Goal: Task Accomplishment & Management: Use online tool/utility

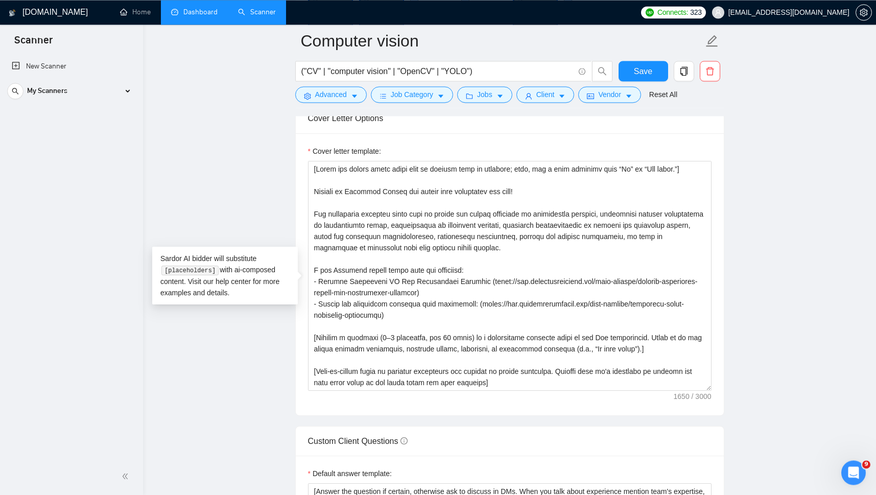
click at [184, 9] on link "Dashboard" at bounding box center [194, 12] width 47 height 9
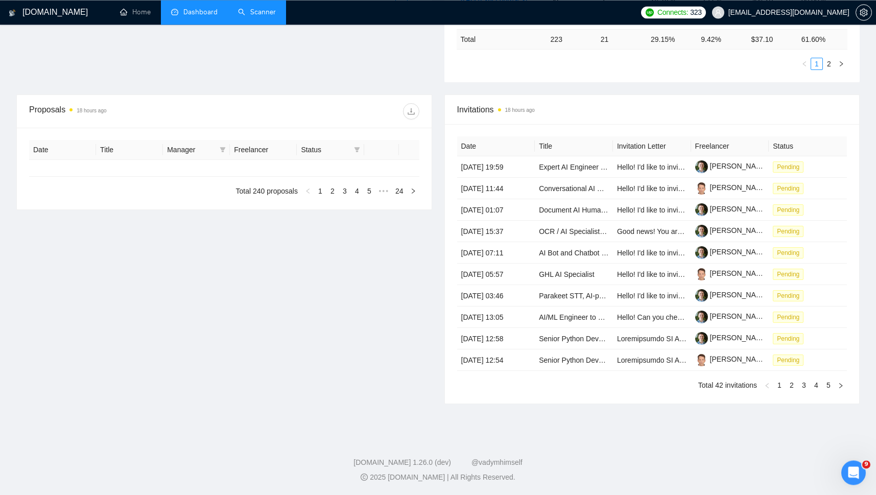
scroll to position [293, 0]
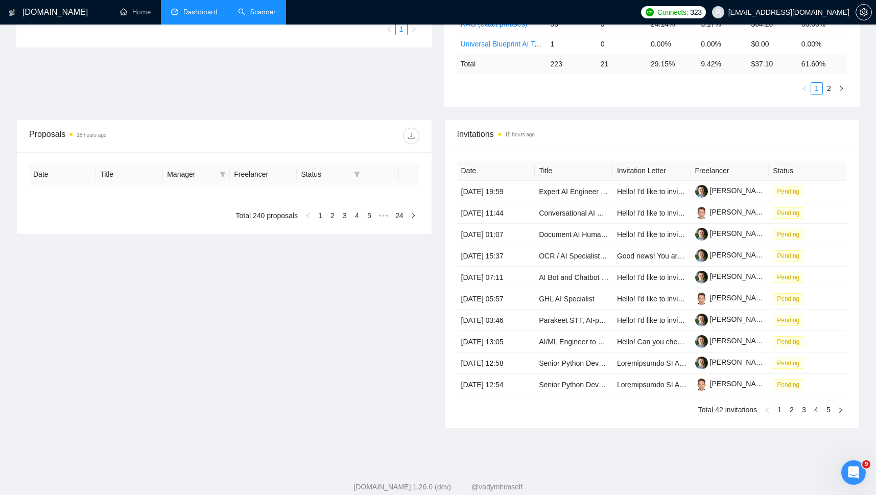
type input "[DATE]"
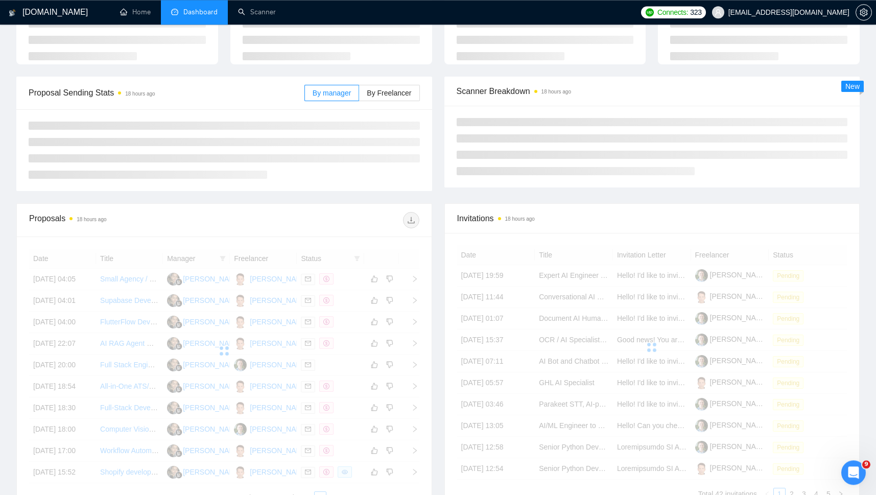
scroll to position [0, 0]
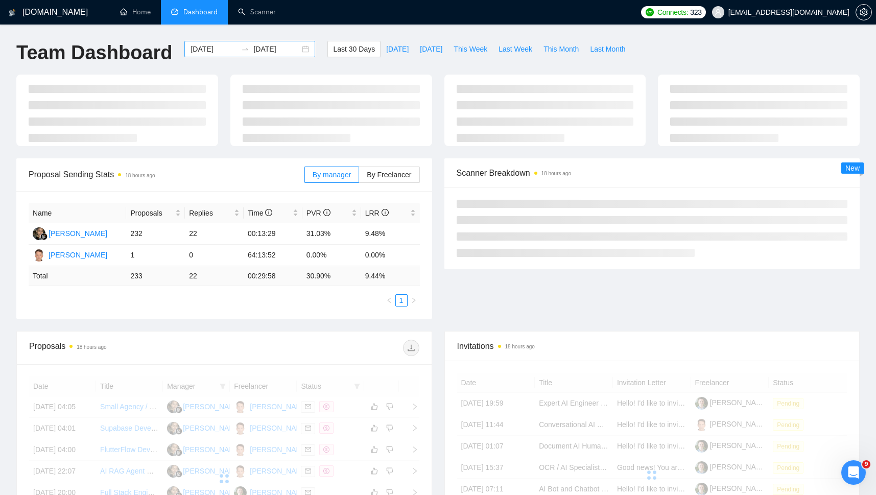
click at [242, 48] on div at bounding box center [245, 49] width 16 height 8
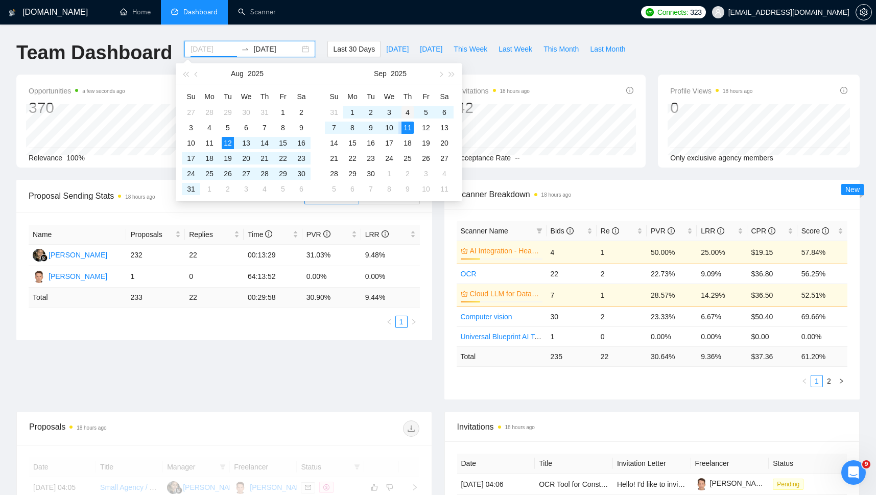
type input "[DATE]"
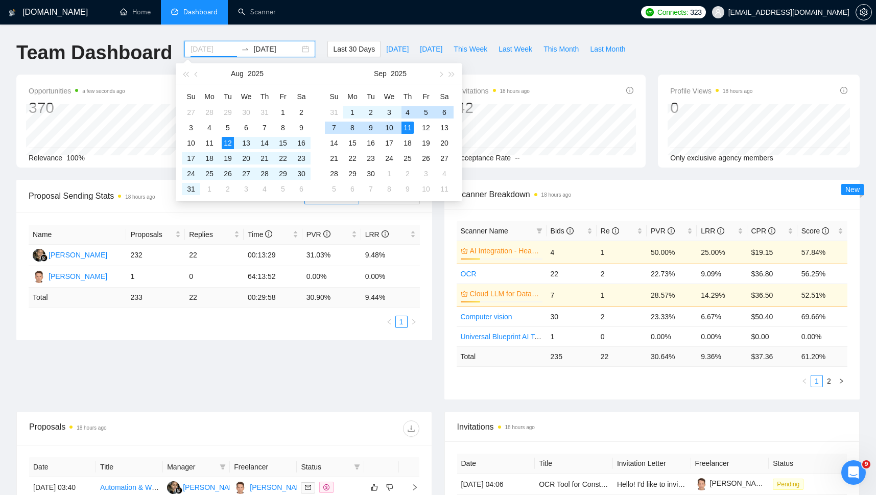
click at [405, 111] on div "4" at bounding box center [408, 112] width 12 height 12
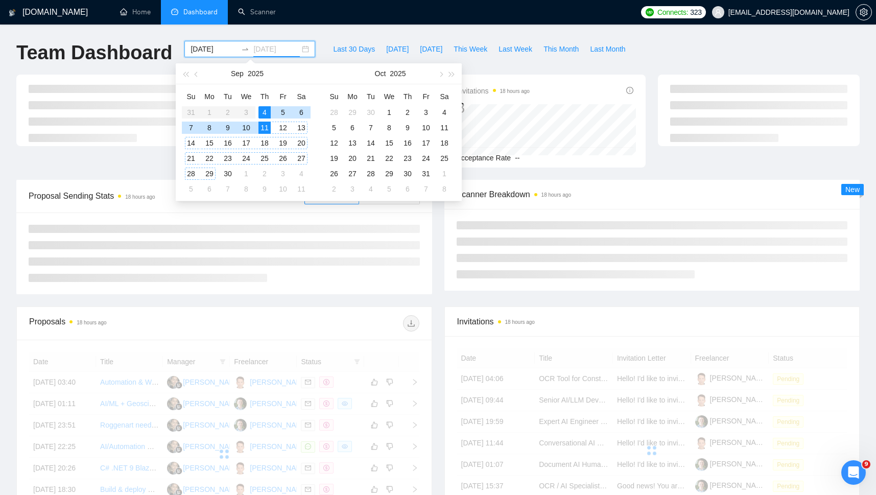
type input "[DATE]"
click at [261, 126] on div "11" at bounding box center [265, 128] width 12 height 12
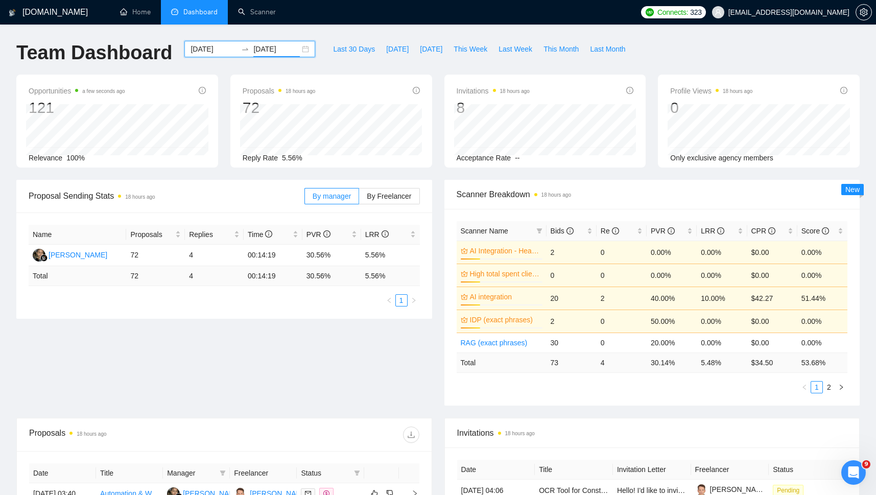
click at [3, 168] on div "[DOMAIN_NAME] Home Dashboard Scanner Connects: 323 [EMAIL_ADDRESS][DOMAIN_NAME]…" at bounding box center [438, 411] width 876 height 822
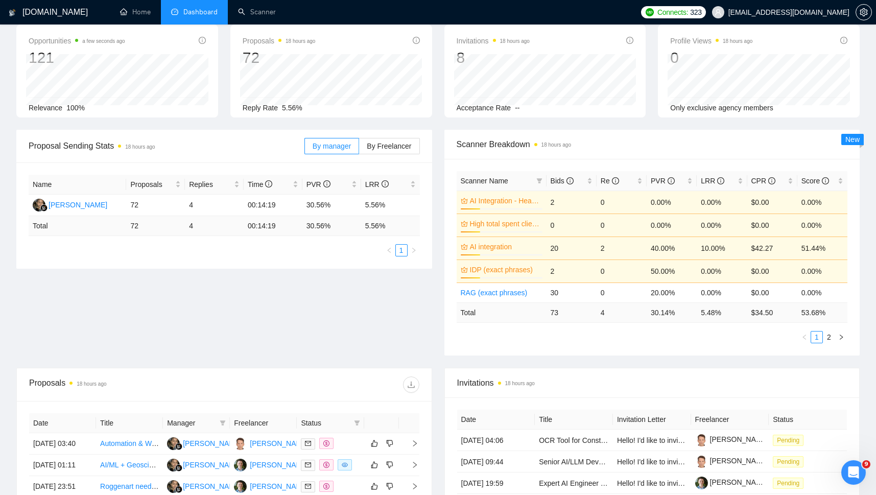
scroll to position [138, 0]
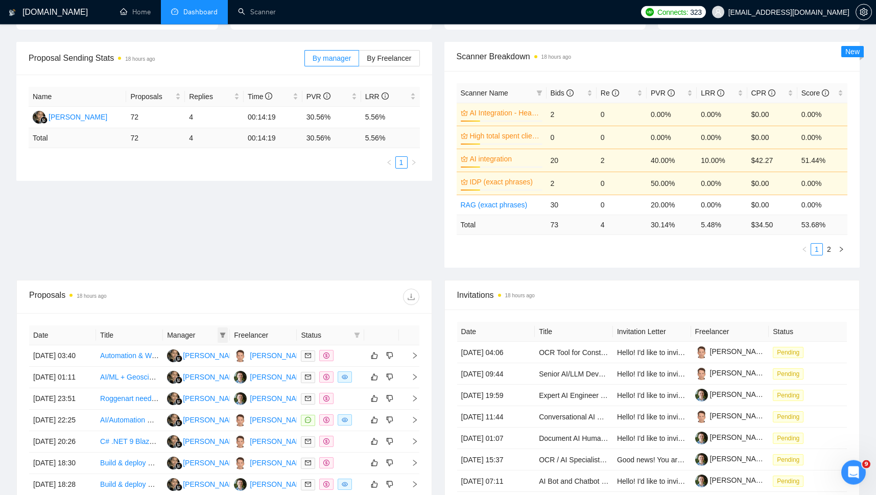
click at [220, 332] on span at bounding box center [223, 335] width 10 height 15
click at [141, 390] on input "checkbox" at bounding box center [141, 389] width 8 height 8
checkbox input "true"
click at [213, 412] on span "OK" at bounding box center [212, 409] width 10 height 11
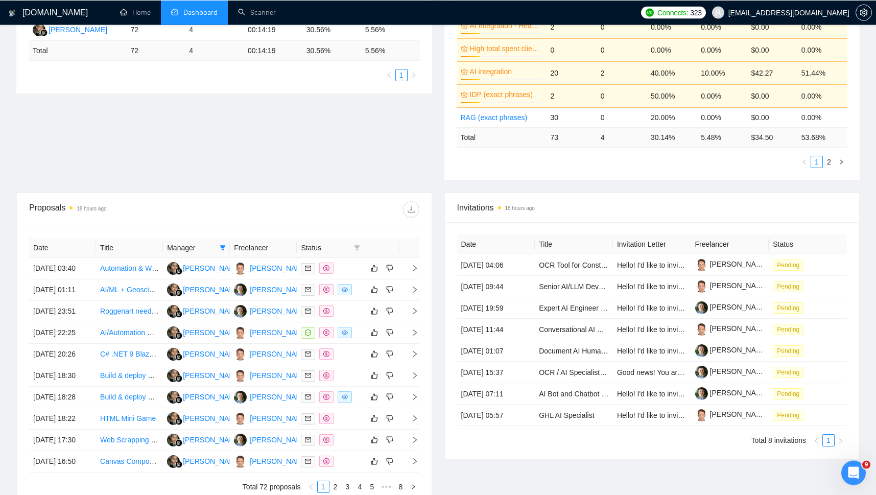
scroll to position [427, 0]
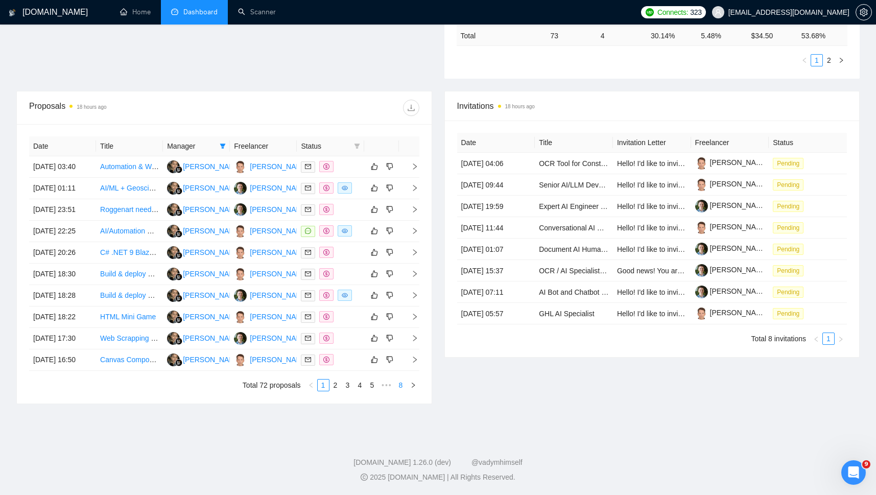
click at [400, 383] on link "8" at bounding box center [401, 385] width 11 height 11
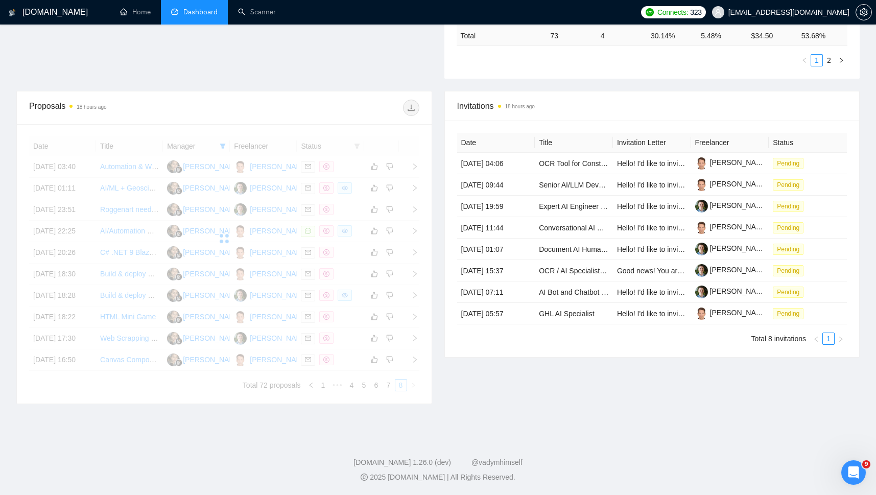
scroll to position [286, 0]
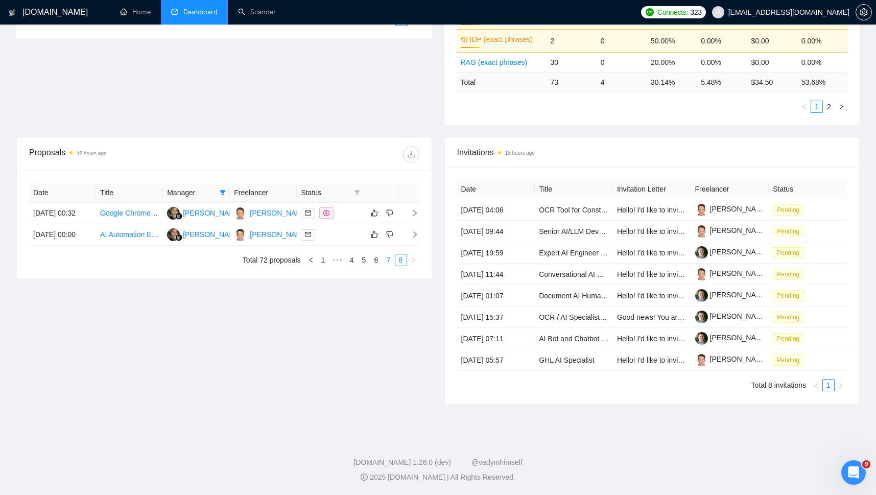
click at [386, 266] on link "7" at bounding box center [388, 260] width 11 height 11
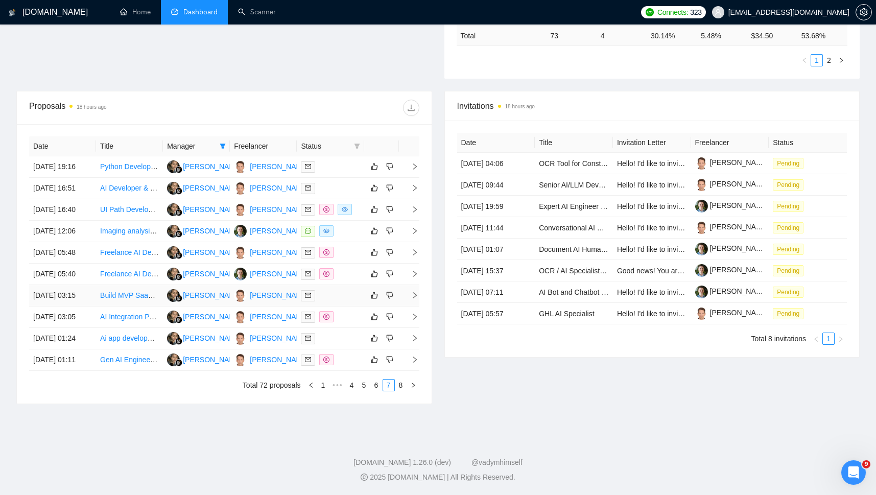
scroll to position [427, 0]
click at [377, 384] on link "6" at bounding box center [376, 385] width 11 height 11
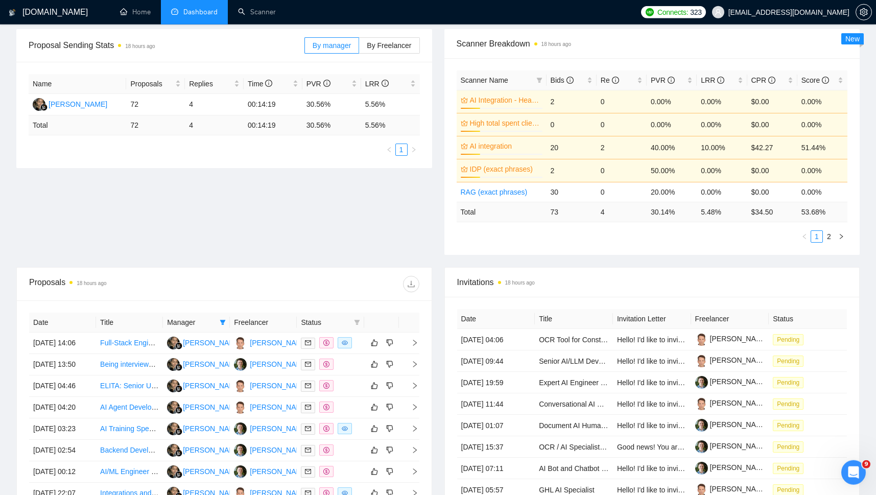
scroll to position [0, 0]
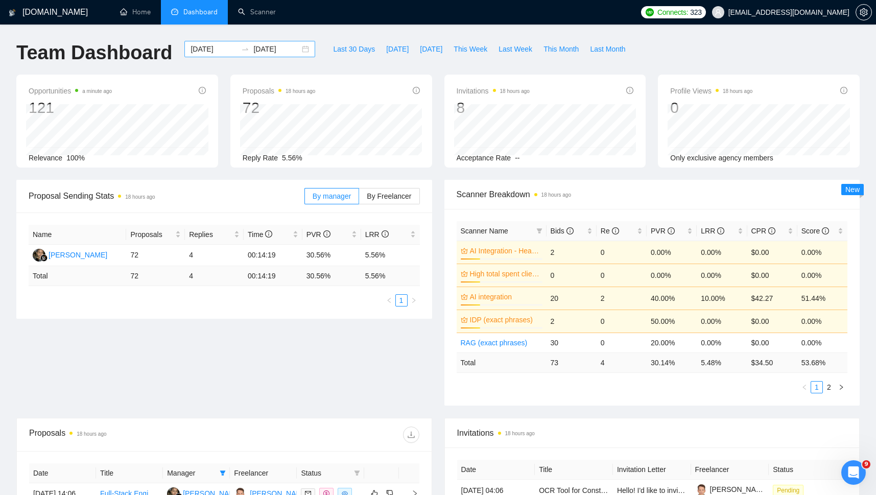
click at [252, 41] on div "[DATE] [DATE]" at bounding box center [249, 49] width 131 height 16
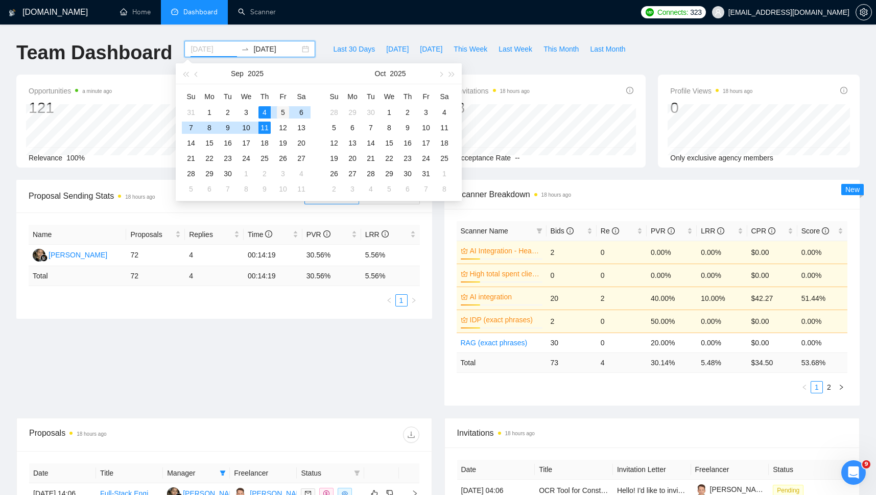
type input "[DATE]"
click at [284, 114] on div "5" at bounding box center [283, 112] width 12 height 12
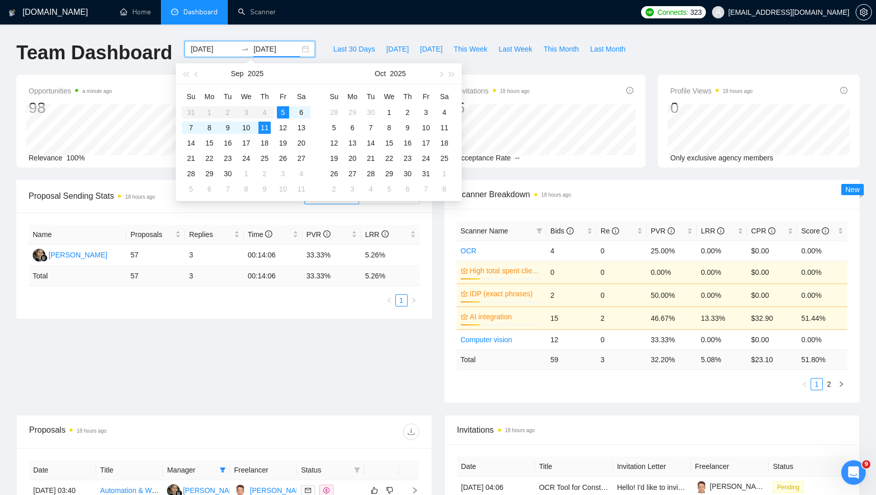
click at [322, 317] on div "Name Proposals Replies Time PVR LRR Prasmitha Naharani 57 3 00:14:06 33.33% 5.2…" at bounding box center [224, 266] width 416 height 106
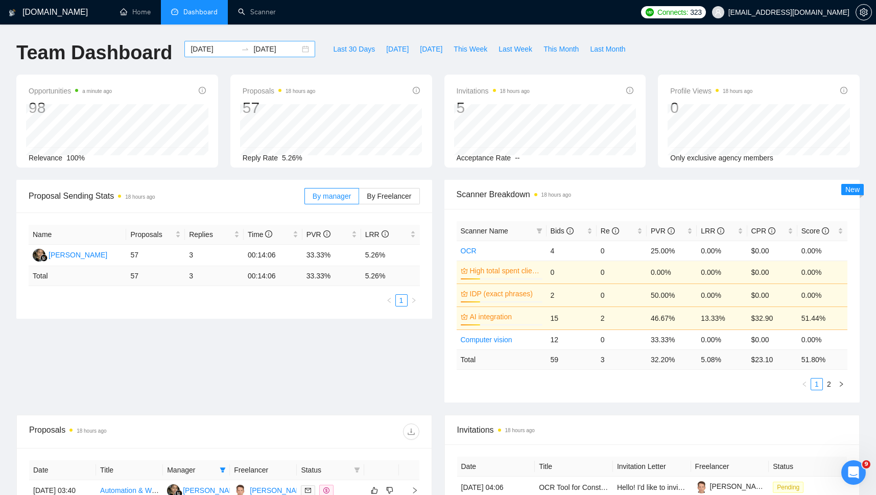
click at [265, 49] on input "[DATE]" at bounding box center [276, 48] width 47 height 11
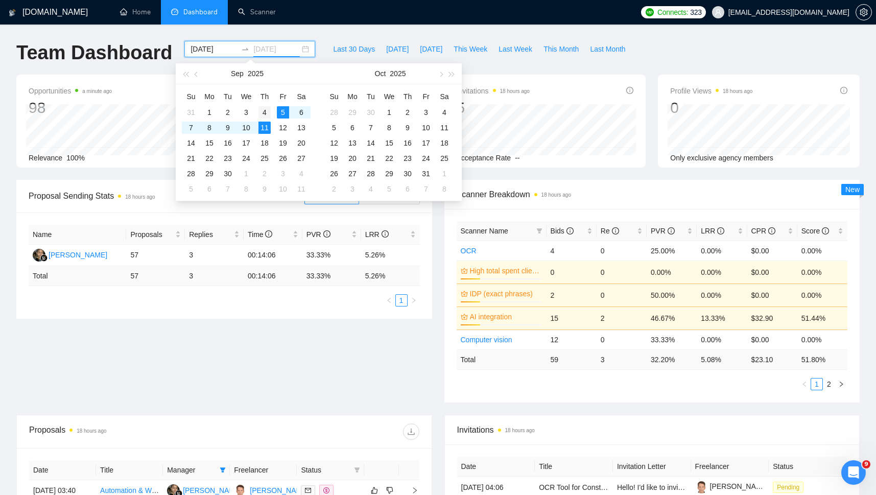
type input "[DATE]"
click at [264, 109] on div "4" at bounding box center [265, 112] width 12 height 12
click at [265, 127] on table "Su Mo Tu We Th Fr Sa 31 1 2 3 4 5 6 7 8 9 10 11 12 13 14 15 16 17 18 19 20 21 2…" at bounding box center [246, 142] width 129 height 108
click at [258, 131] on table "Su Mo Tu We Th Fr Sa 31 1 2 3 4 5 6 7 8 9 10 11 12 13 14 15 16 17 18 19 20 21 2…" at bounding box center [246, 142] width 129 height 108
type input "[DATE]"
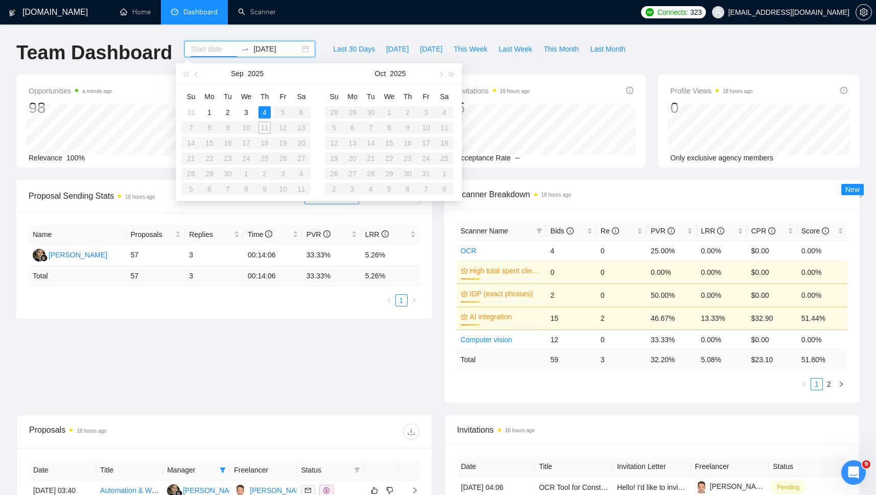
click at [192, 48] on input at bounding box center [214, 48] width 47 height 11
type input "[DATE]"
click at [261, 109] on div "4" at bounding box center [265, 112] width 12 height 12
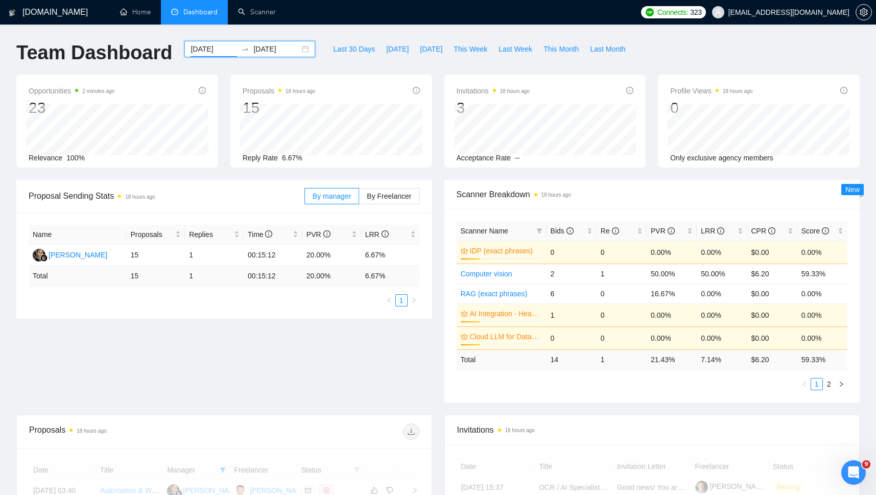
click at [241, 48] on icon "swap-right" at bounding box center [245, 49] width 8 height 8
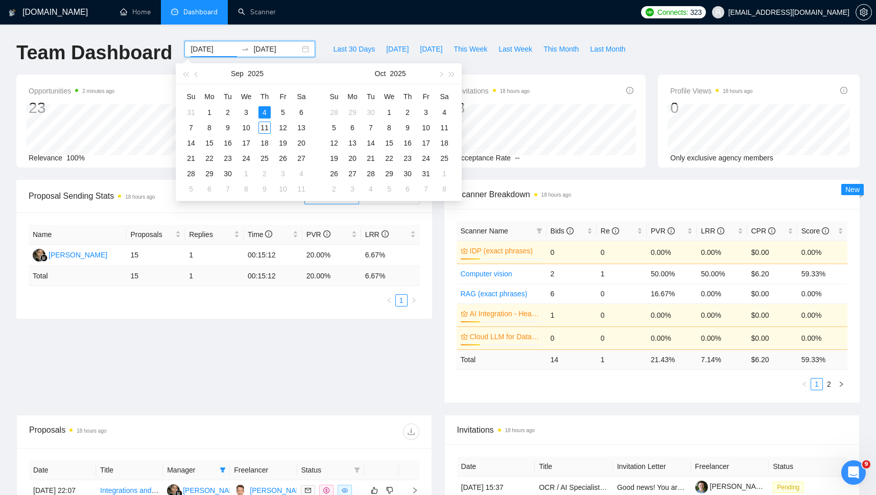
click at [258, 49] on input "[DATE]" at bounding box center [276, 48] width 47 height 11
type input "[DATE]"
click at [261, 127] on div "11" at bounding box center [265, 128] width 12 height 12
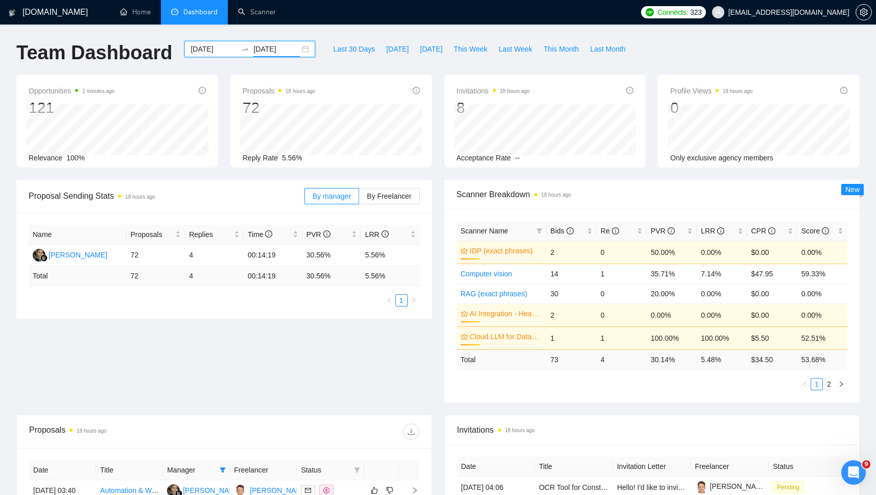
click at [216, 378] on div "Proposal Sending Stats 18 hours ago By manager By Freelancer Name Proposals Rep…" at bounding box center [438, 297] width 856 height 235
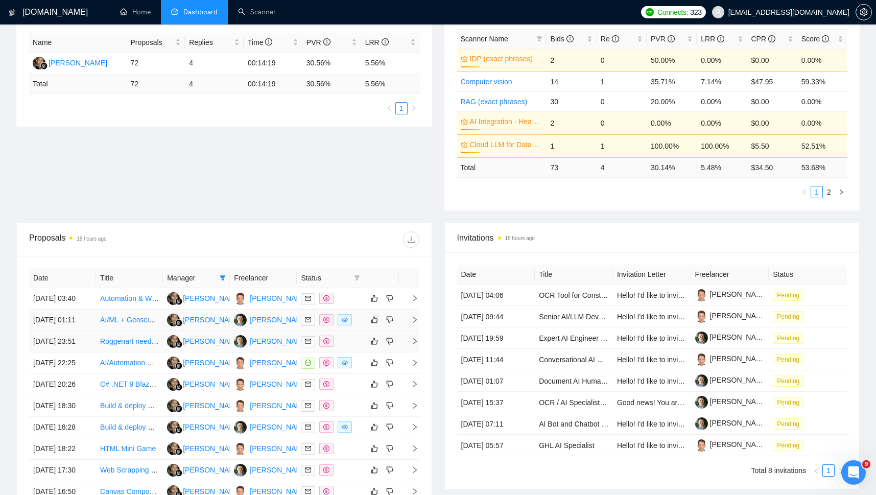
scroll to position [193, 0]
click at [352, 278] on span at bounding box center [357, 277] width 10 height 15
click at [314, 231] on div "Proposals 18 hours ago" at bounding box center [224, 239] width 390 height 33
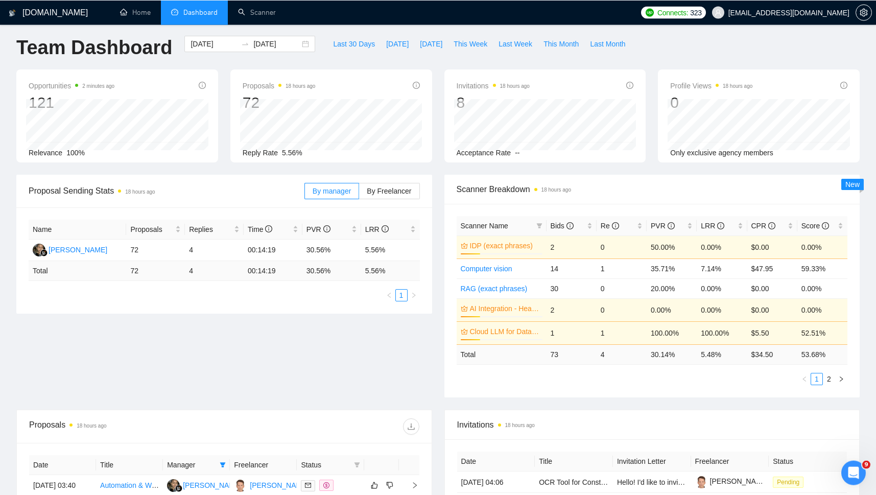
scroll to position [0, 0]
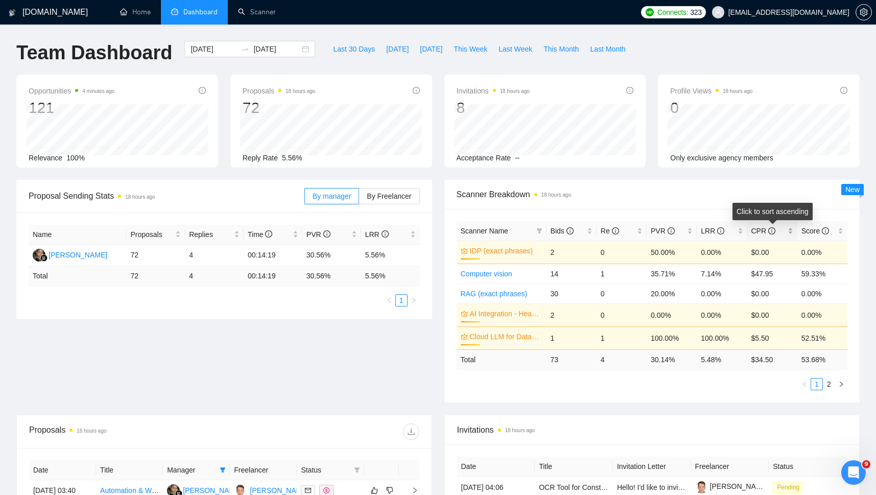
click at [769, 230] on icon "info-circle" at bounding box center [772, 230] width 7 height 7
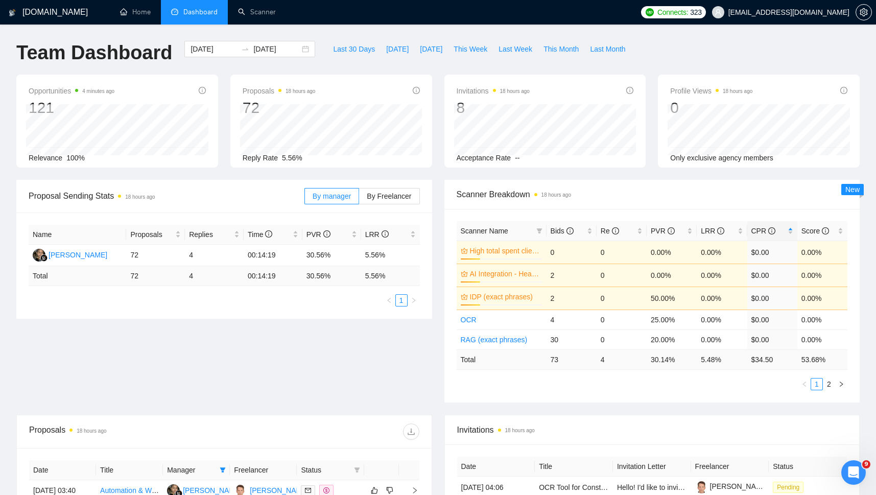
click at [350, 391] on div "Proposal Sending Stats 18 hours ago By manager By Freelancer Name Proposals Rep…" at bounding box center [438, 297] width 856 height 235
click at [604, 230] on span "Re" at bounding box center [610, 231] width 18 height 8
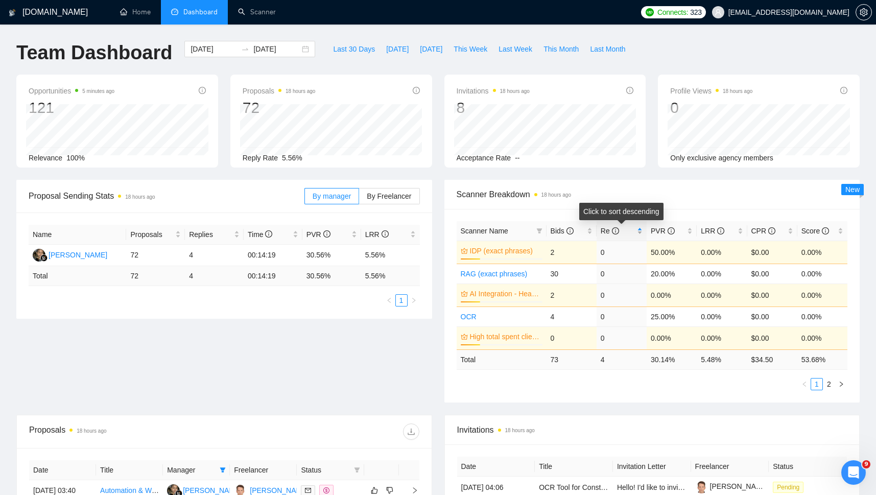
click at [604, 230] on span "Re" at bounding box center [610, 231] width 18 height 8
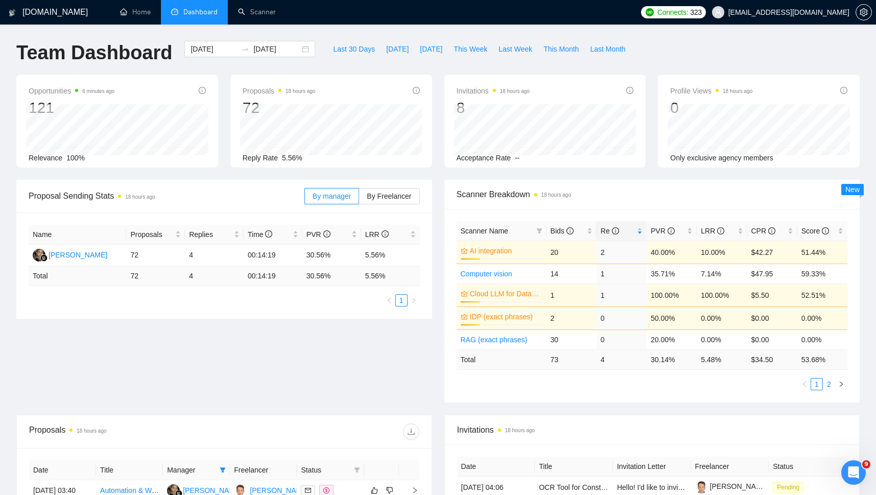
click at [828, 385] on link "2" at bounding box center [829, 384] width 11 height 11
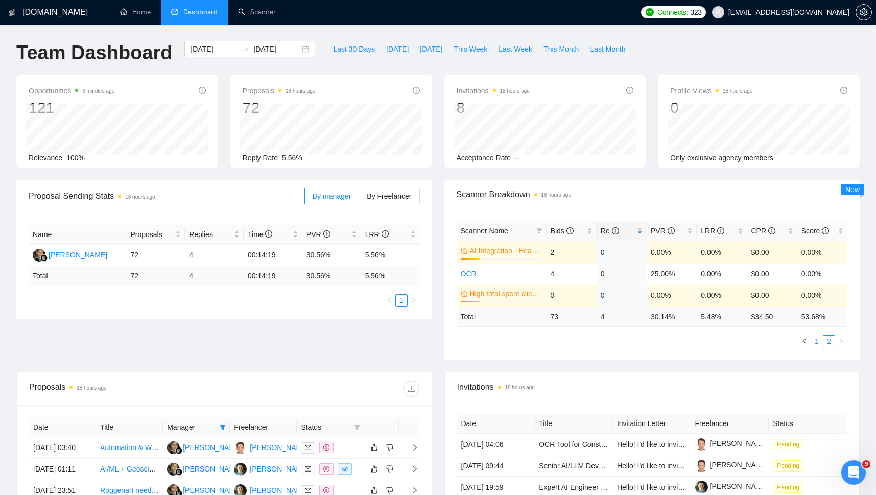
click at [817, 341] on link "1" at bounding box center [817, 341] width 11 height 11
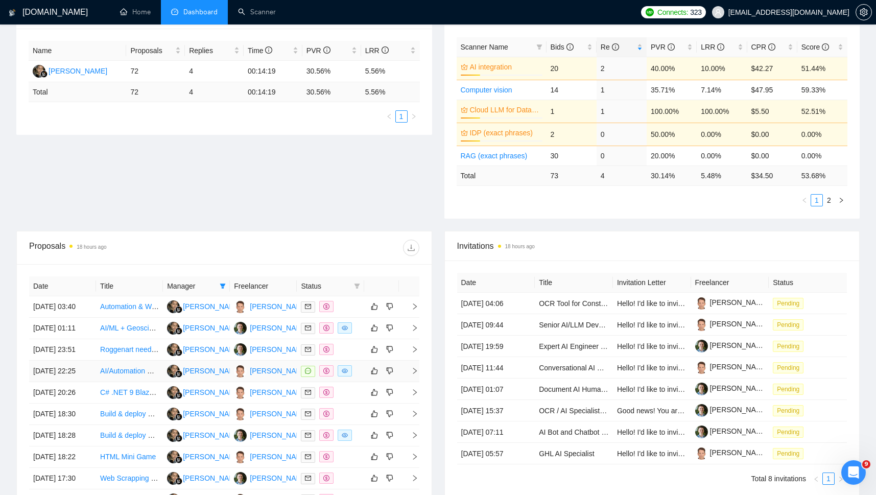
scroll to position [241, 0]
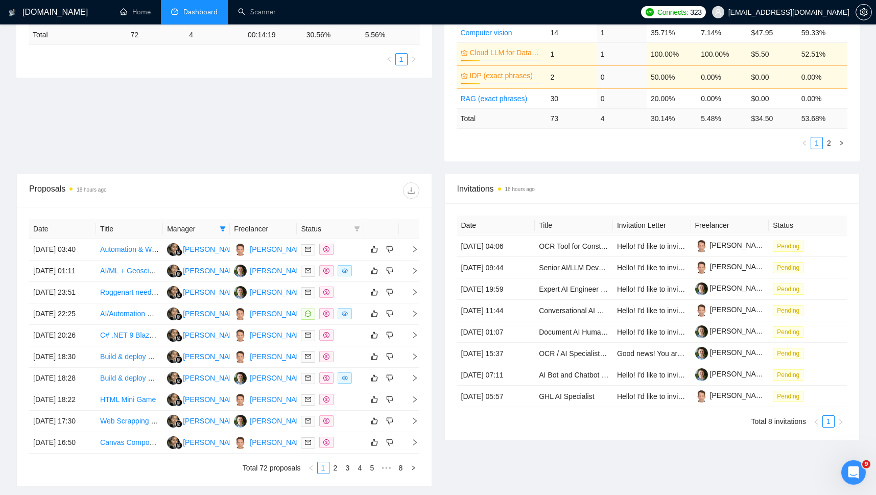
click at [342, 227] on span "Status" at bounding box center [325, 228] width 49 height 11
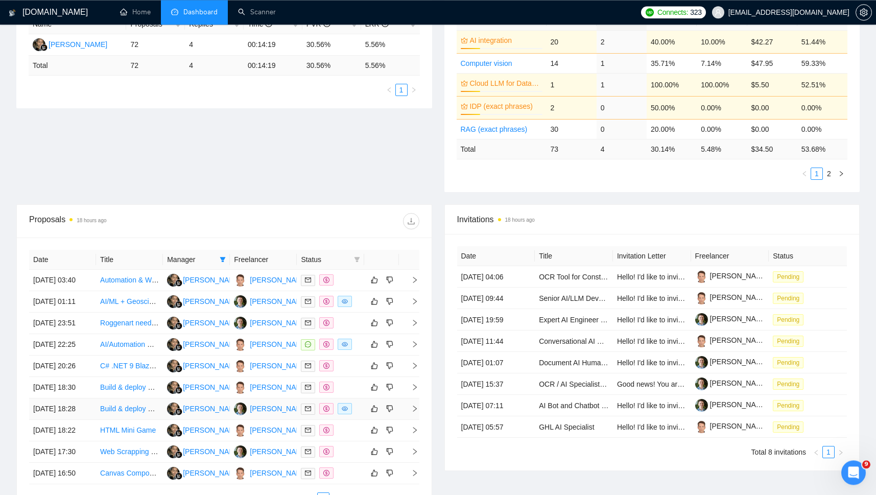
scroll to position [182, 0]
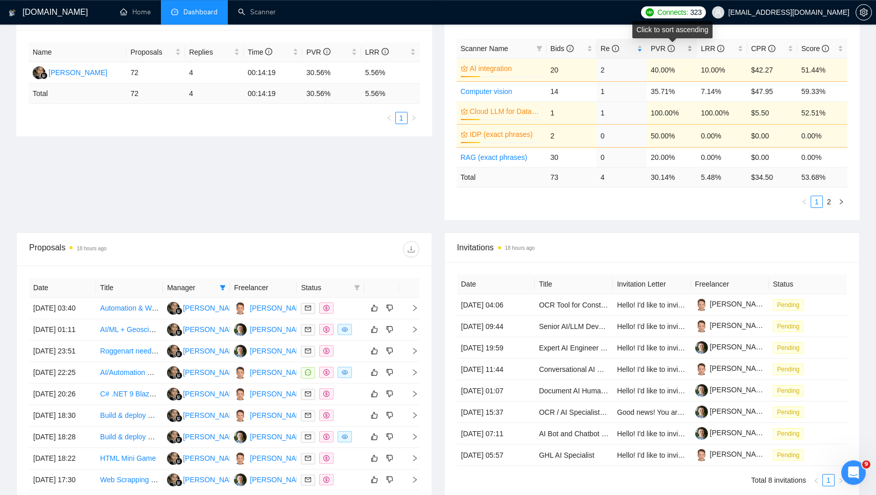
click at [669, 43] on span "PVR" at bounding box center [668, 48] width 34 height 11
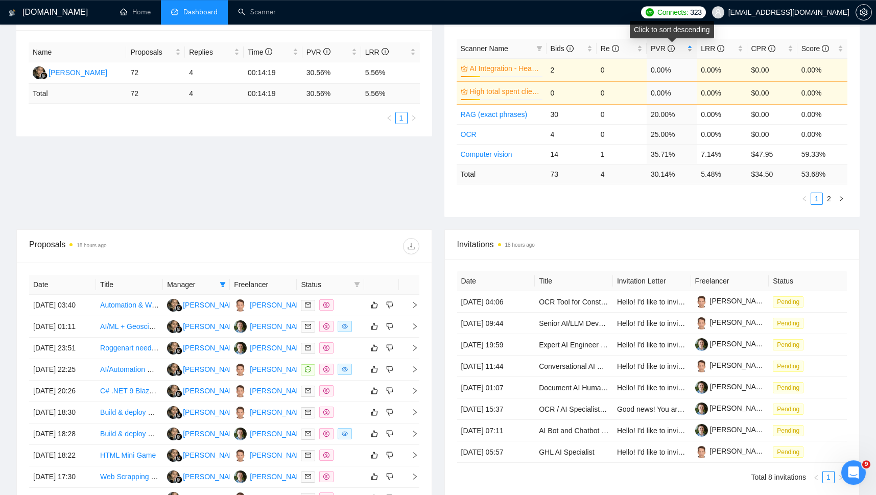
click at [669, 43] on span "PVR" at bounding box center [668, 48] width 34 height 11
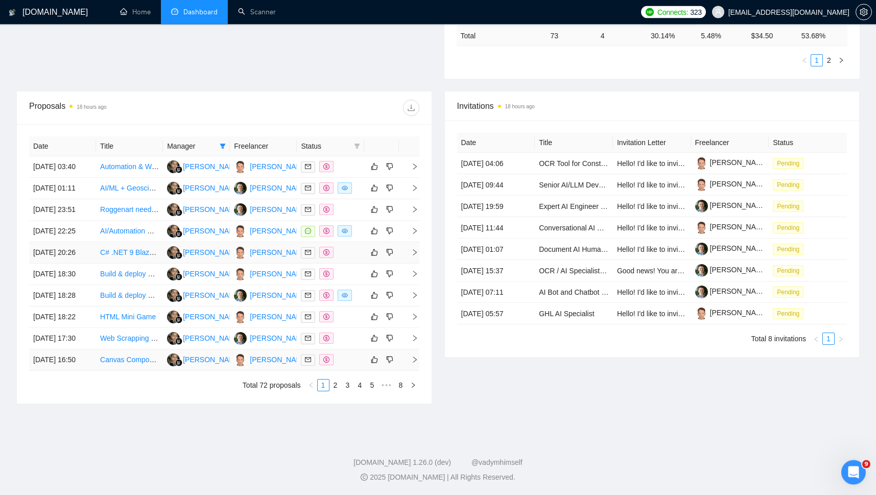
scroll to position [424, 0]
click at [345, 186] on icon "eye" at bounding box center [345, 188] width 6 height 5
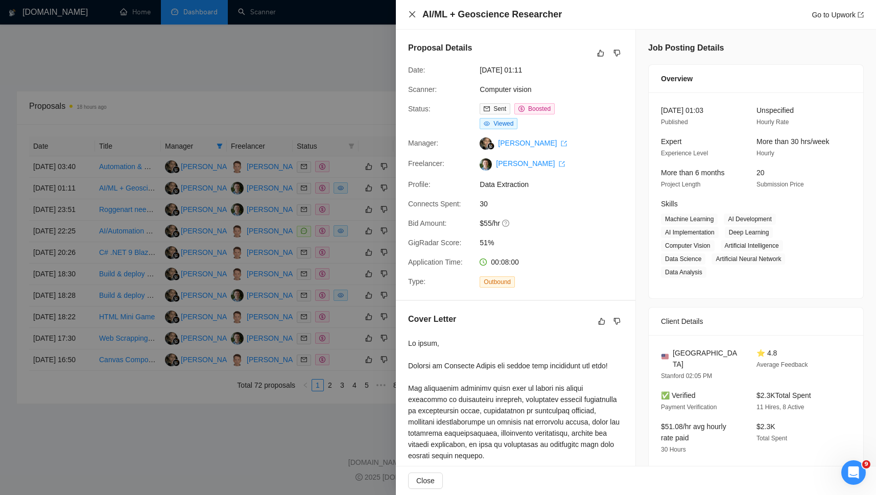
click at [410, 11] on icon "close" at bounding box center [412, 14] width 8 height 8
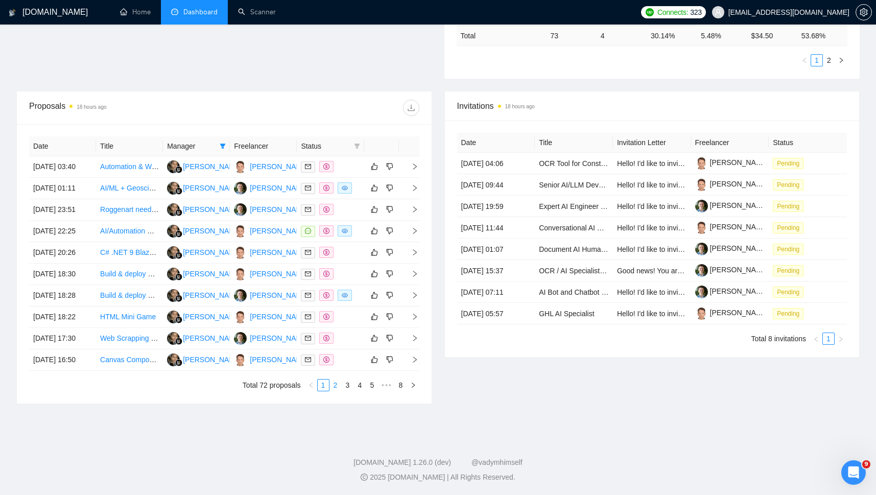
click at [335, 385] on link "2" at bounding box center [335, 385] width 11 height 11
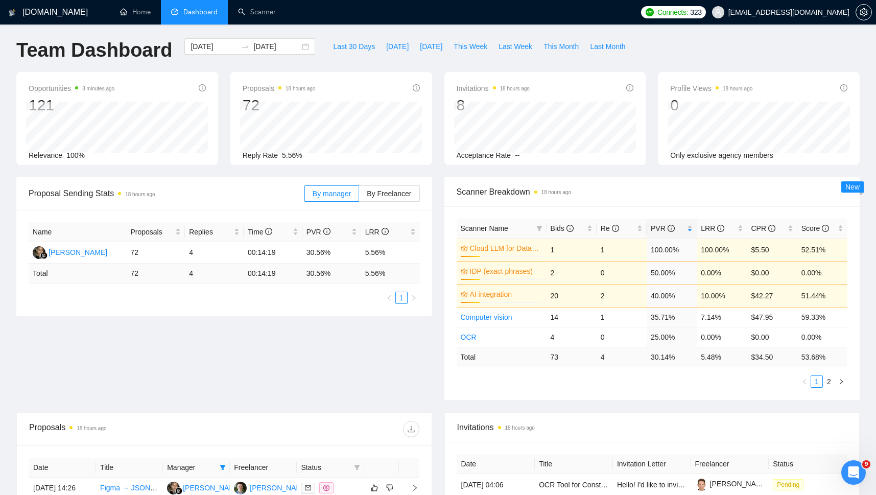
scroll to position [0, 0]
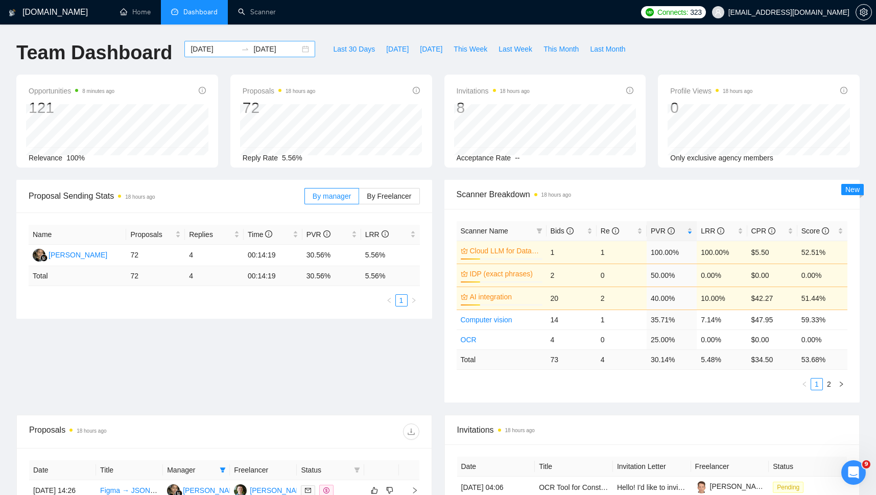
click at [212, 49] on input "[DATE]" at bounding box center [214, 48] width 47 height 11
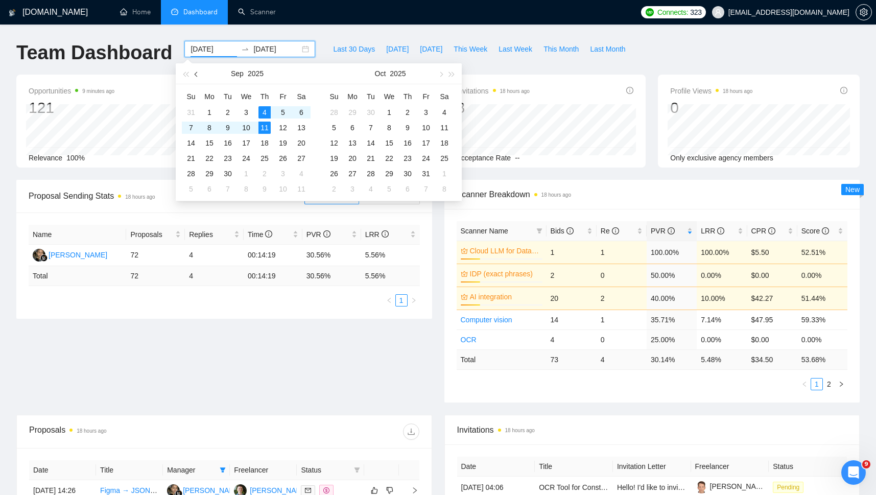
click at [197, 72] on button "button" at bounding box center [196, 73] width 11 height 20
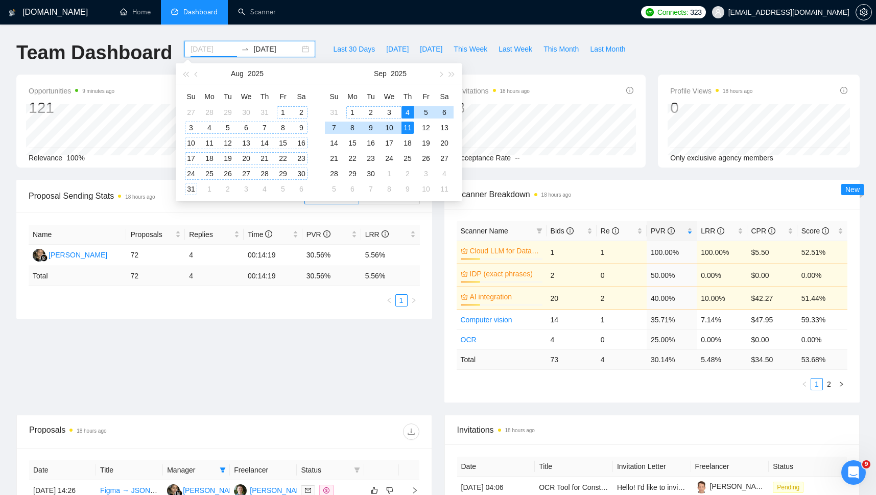
type input "[DATE]"
click at [281, 110] on div "1" at bounding box center [283, 112] width 12 height 12
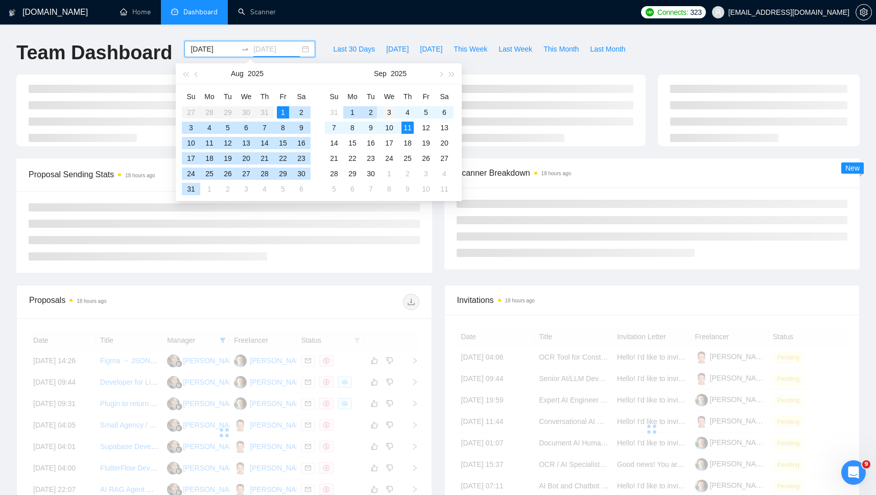
type input "[DATE]"
click at [388, 111] on div "3" at bounding box center [389, 112] width 12 height 12
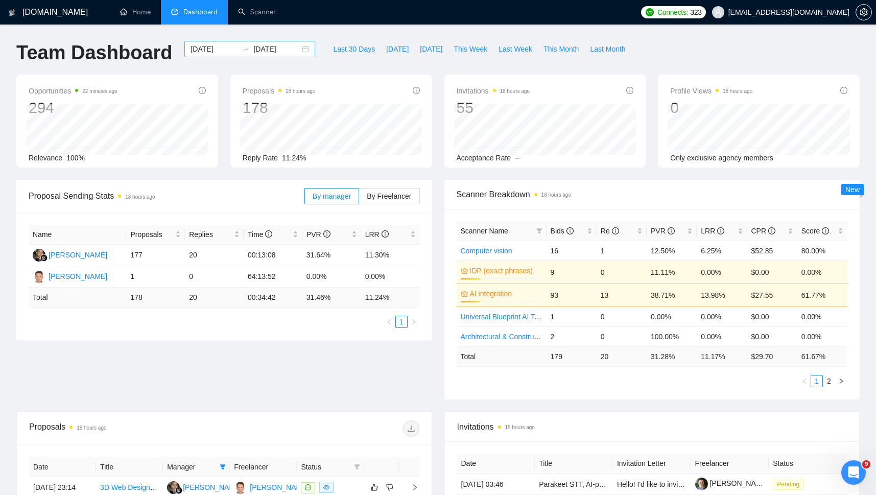
click at [209, 42] on div "[DATE] [DATE]" at bounding box center [249, 49] width 131 height 16
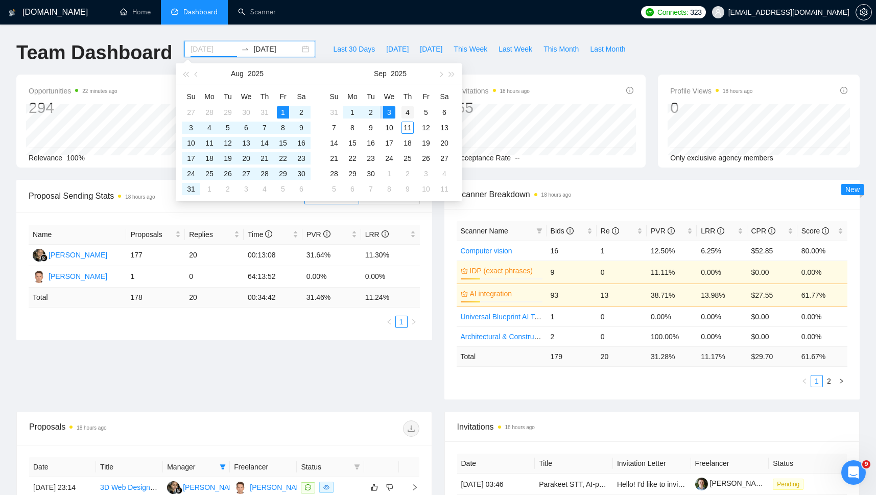
type input "[DATE]"
click at [406, 109] on div "4" at bounding box center [408, 112] width 12 height 12
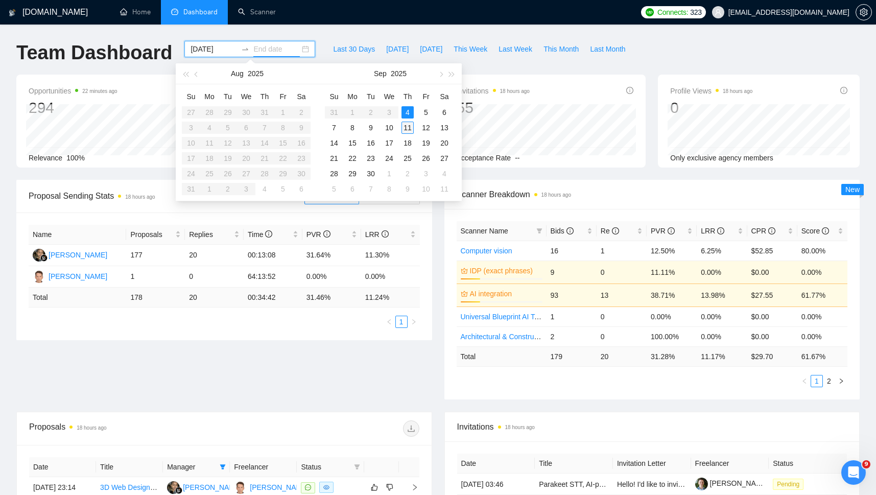
type input "[DATE]"
click at [406, 126] on div "11" at bounding box center [408, 128] width 12 height 12
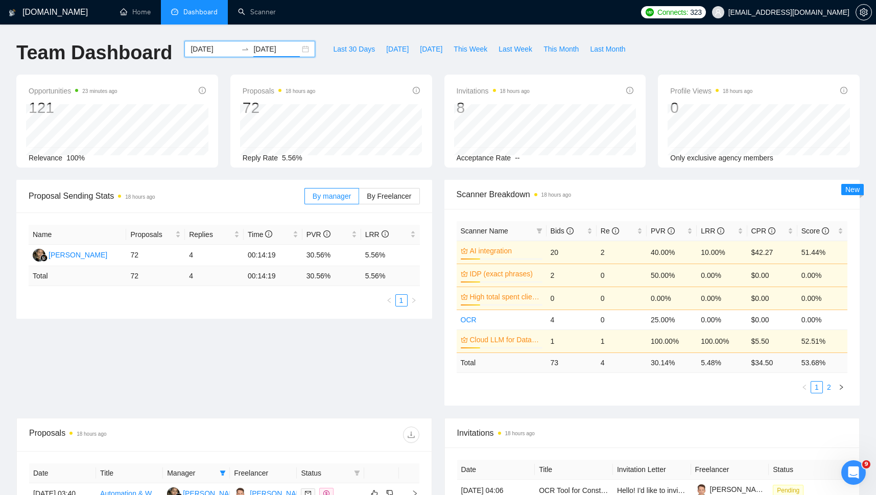
click at [828, 388] on link "2" at bounding box center [829, 387] width 11 height 11
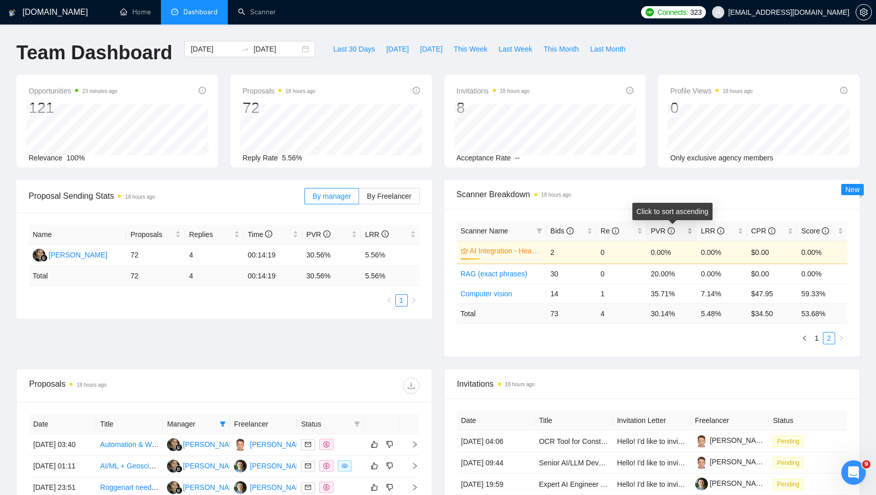
click at [659, 230] on span "PVR" at bounding box center [663, 231] width 24 height 8
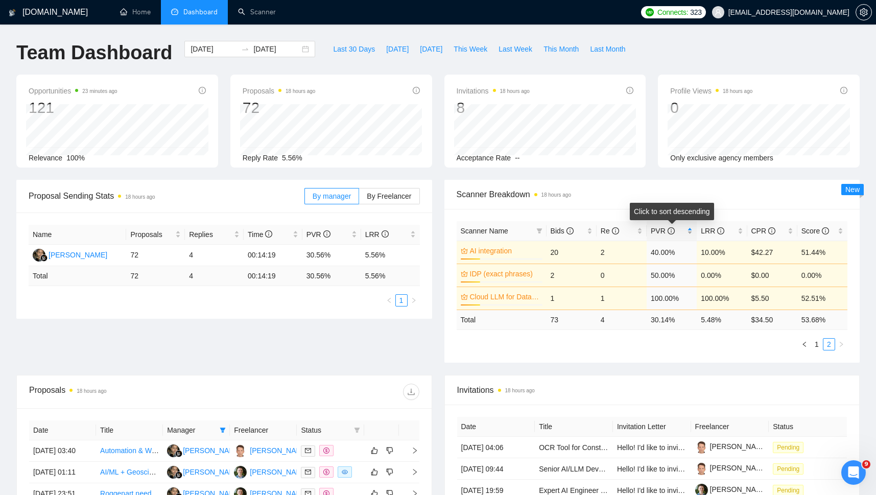
click at [657, 227] on span "PVR" at bounding box center [663, 231] width 24 height 8
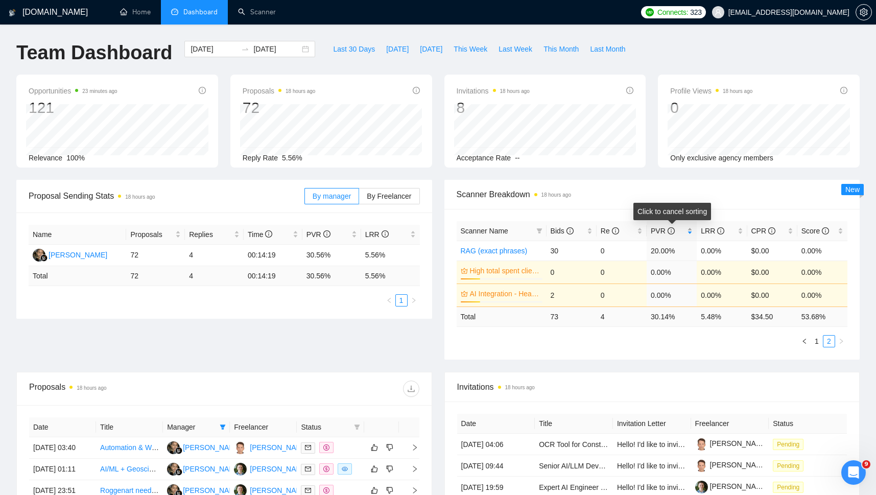
click at [656, 225] on div "PVR" at bounding box center [672, 230] width 42 height 11
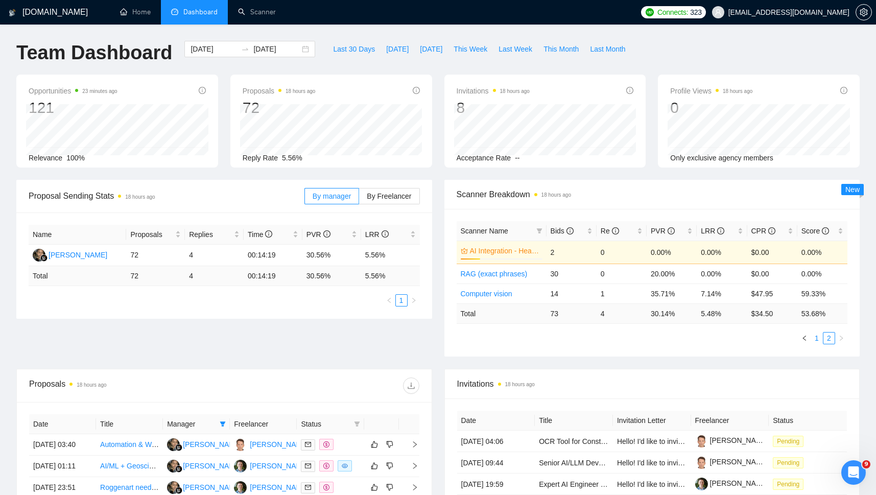
click at [815, 339] on link "1" at bounding box center [817, 338] width 11 height 11
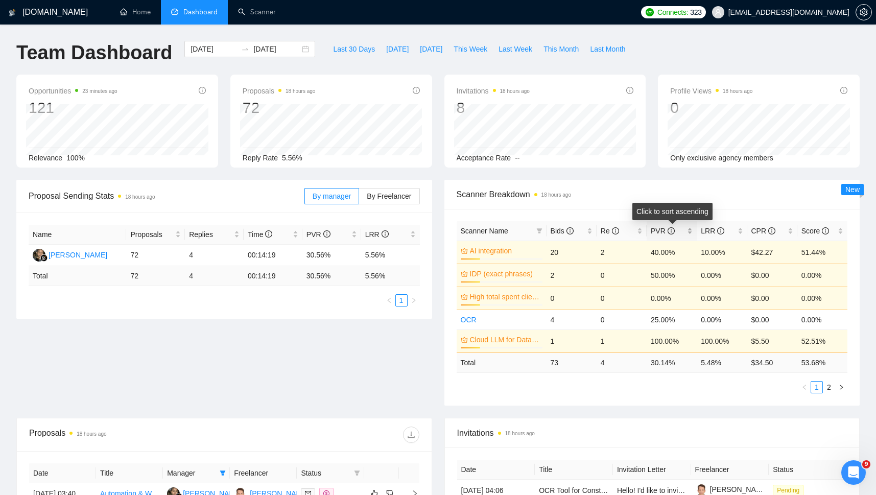
click at [658, 227] on span "PVR" at bounding box center [663, 231] width 24 height 8
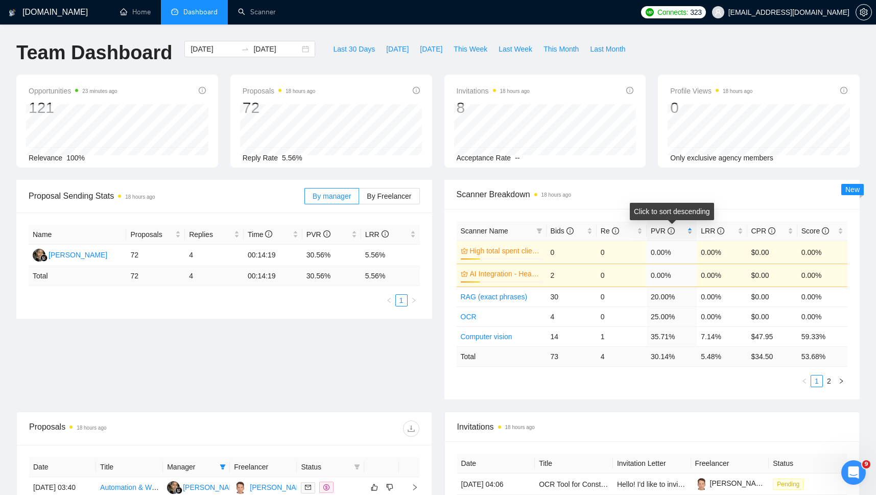
click at [660, 225] on div "PVR" at bounding box center [672, 230] width 42 height 11
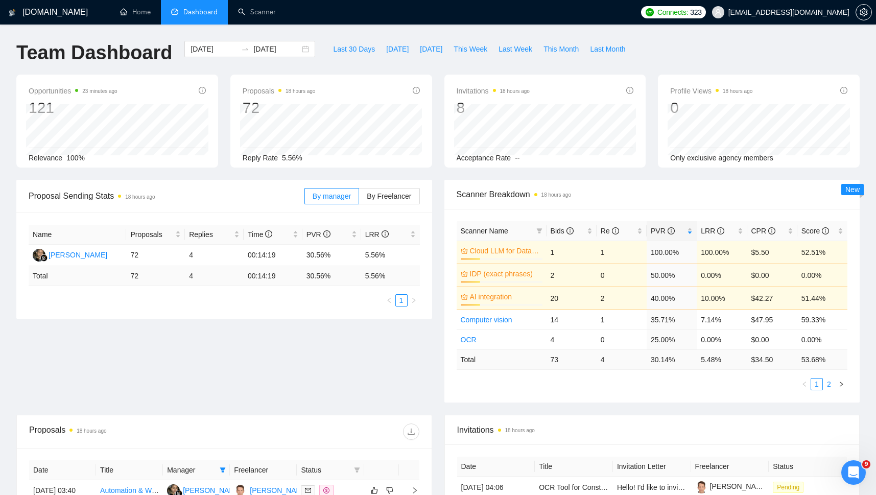
click at [828, 386] on link "2" at bounding box center [829, 384] width 11 height 11
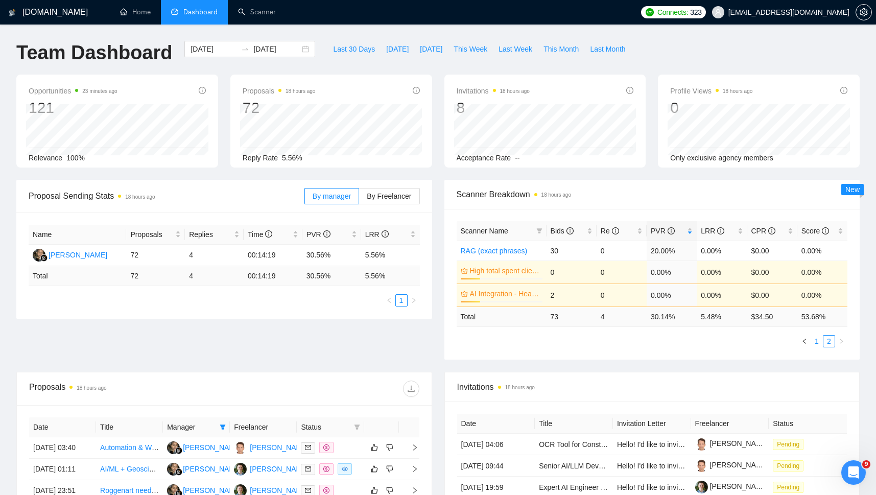
click at [817, 339] on link "1" at bounding box center [817, 341] width 11 height 11
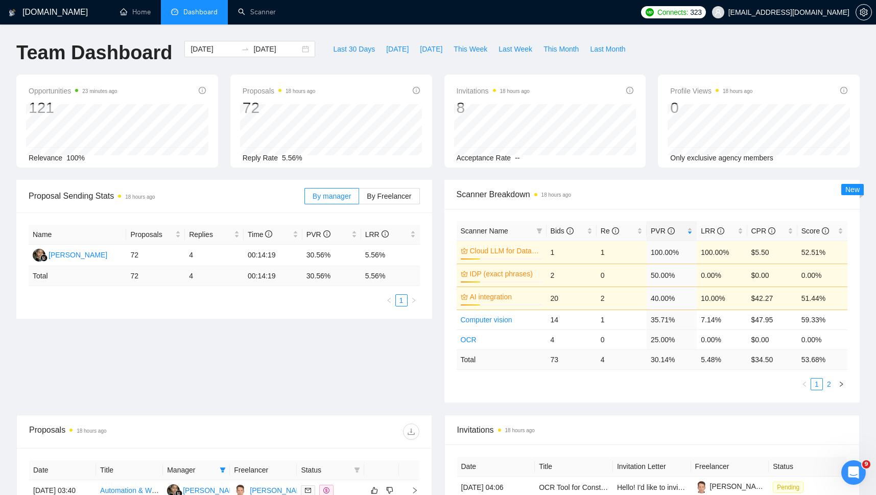
click at [828, 382] on link "2" at bounding box center [829, 384] width 11 height 11
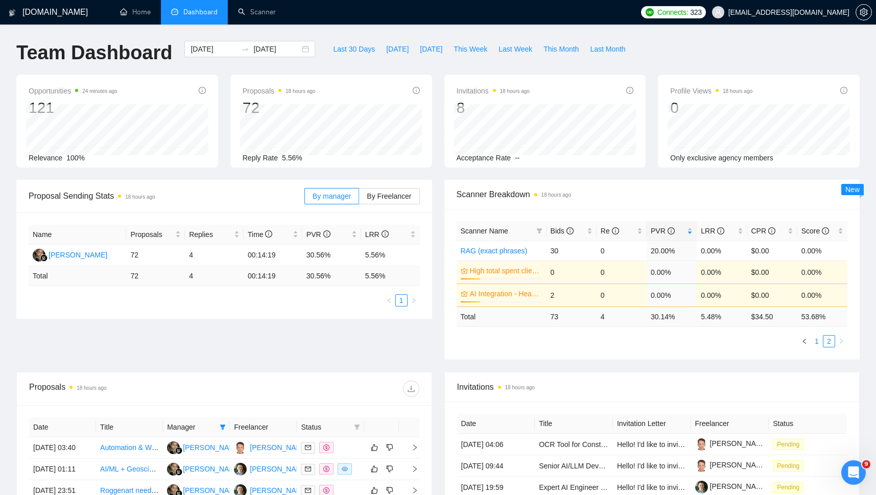
click at [818, 340] on link "1" at bounding box center [817, 341] width 11 height 11
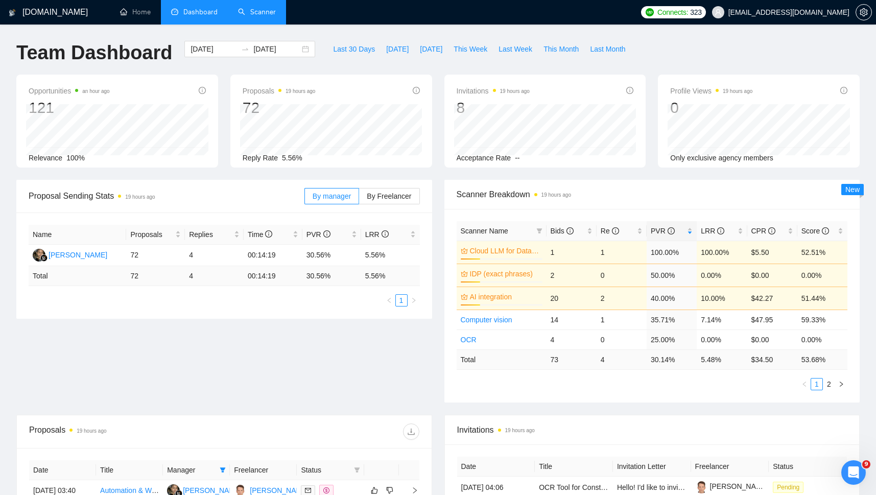
click at [248, 16] on link "Scanner" at bounding box center [257, 12] width 38 height 9
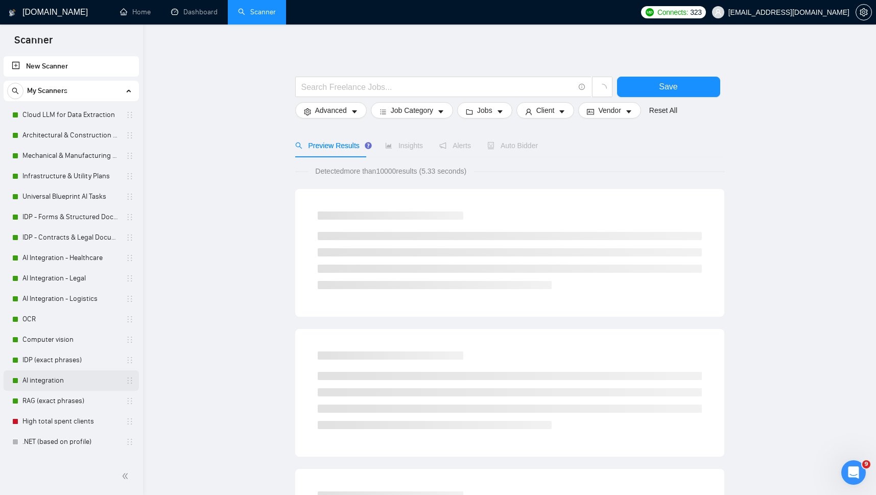
click at [51, 381] on link "AI integration" at bounding box center [70, 381] width 97 height 20
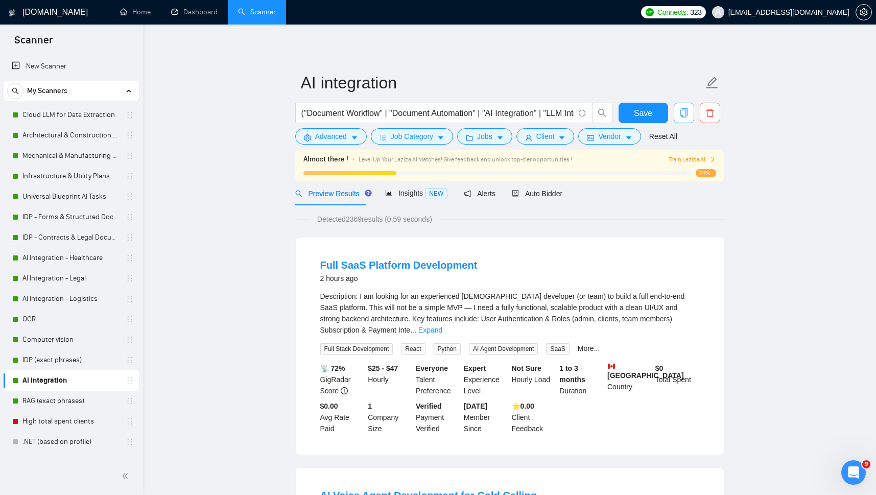
click at [683, 112] on icon "copy" at bounding box center [684, 112] width 9 height 9
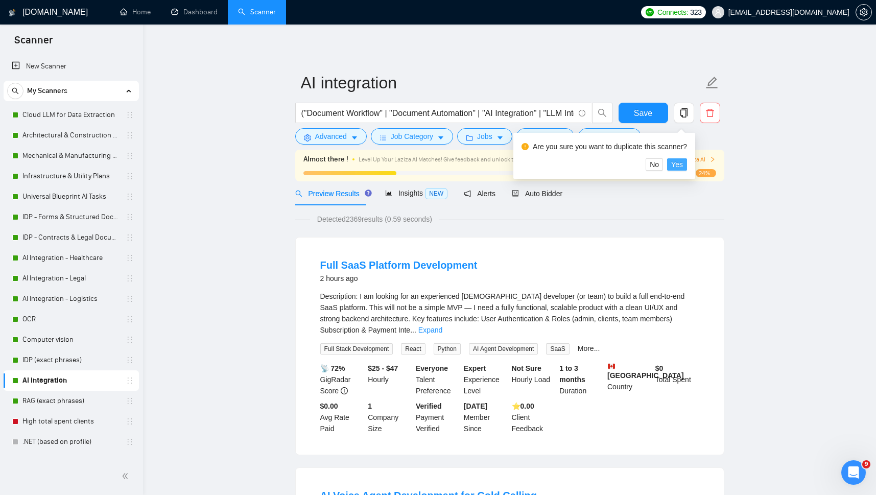
click at [679, 165] on span "Yes" at bounding box center [678, 164] width 12 height 11
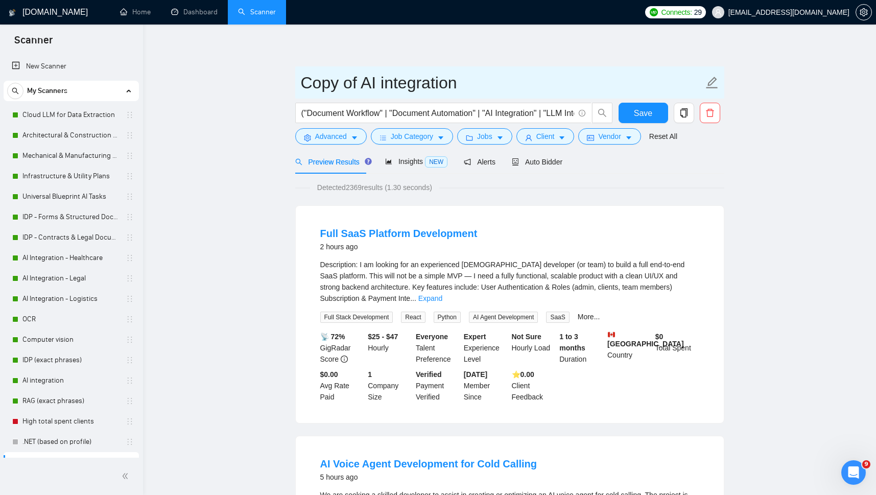
drag, startPoint x: 362, startPoint y: 85, endPoint x: 297, endPoint y: 84, distance: 65.4
click at [301, 84] on input "Copy of AI integration" at bounding box center [502, 83] width 403 height 26
click at [424, 90] on input "AI integration" at bounding box center [502, 83] width 403 height 26
paste input "Document & Workflow Automation"
type input "AI integration - Document & Workflow Automation"
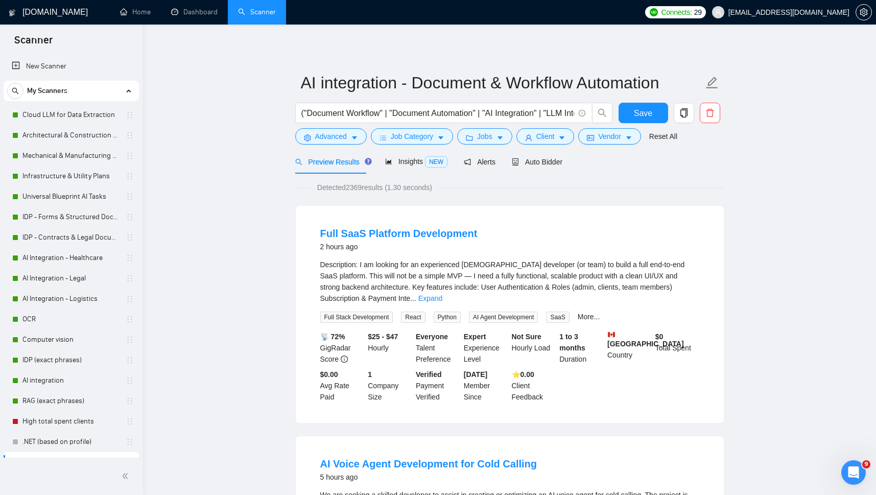
click at [318, 111] on input "("Document Workflow" | "Document Automation" | "AI Integration" | "LLM Integrat…" at bounding box center [438, 113] width 273 height 13
paste input "Process Automation" | "Workflow Orchestration" | "Contract Automation" | "Smart…"
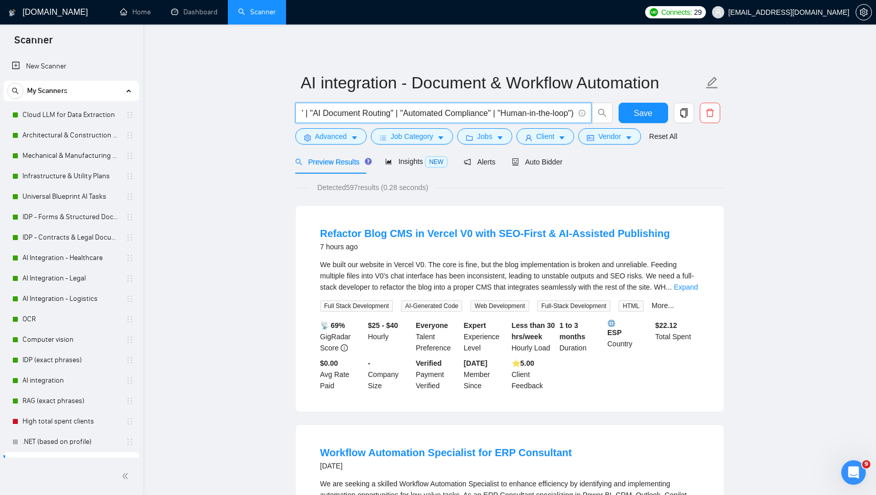
click at [480, 116] on input "("Document Workflow" | "Document Automation" | "Process Automation" | "Workflow…" at bounding box center [438, 113] width 273 height 13
paste input "Process Automation"
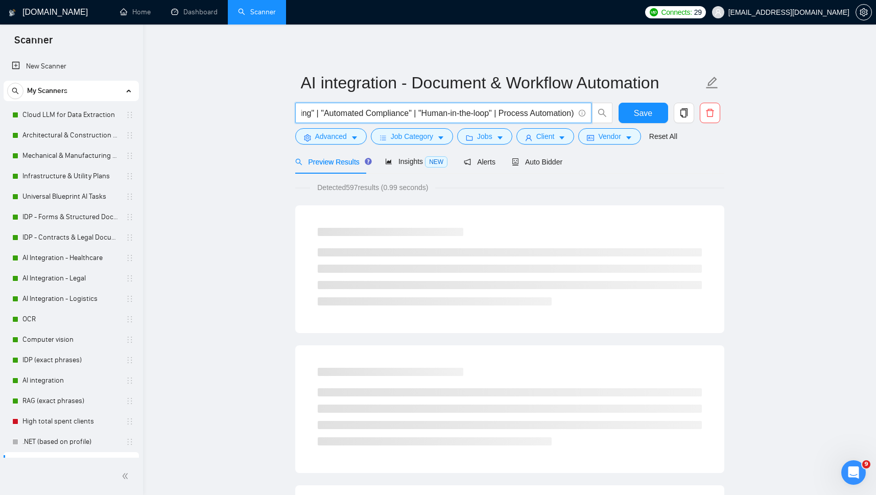
click at [503, 112] on input "("Document Workflow" | "Document Automation" | "Process Automation" | "Workflow…" at bounding box center [438, 113] width 273 height 13
click at [530, 112] on input "("Document Workflow" | "Document Automation" | "Process Automation" | "Workflow…" at bounding box center [438, 113] width 273 height 13
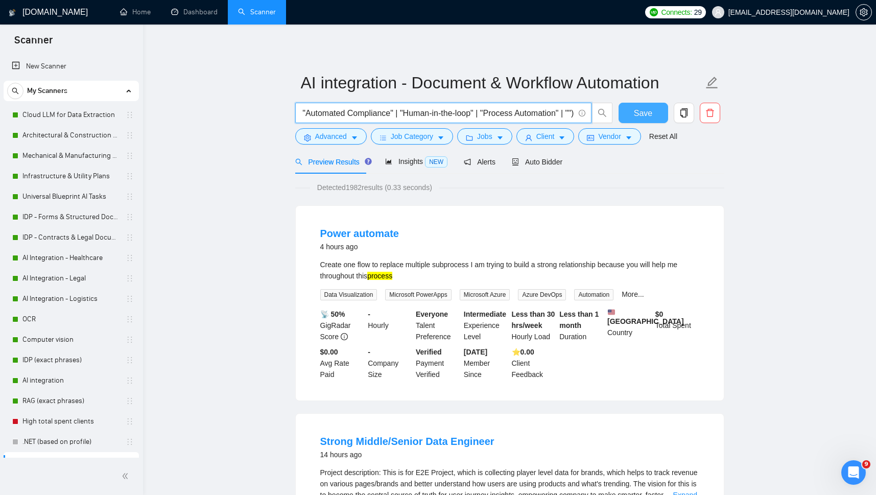
scroll to position [0, 826]
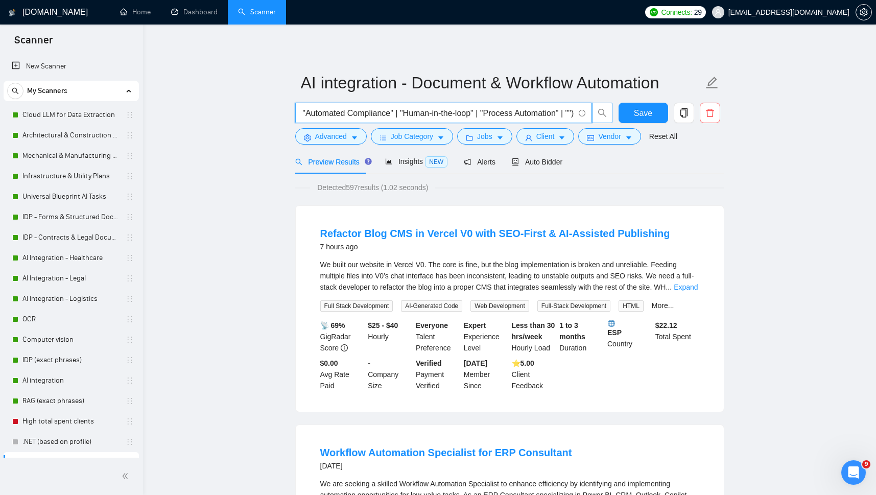
paste input "e-Signature Workflow"
click at [544, 114] on input "("Document Workflow" | "Document Automation" | "Process Automation" | "Workflow…" at bounding box center [438, 113] width 273 height 13
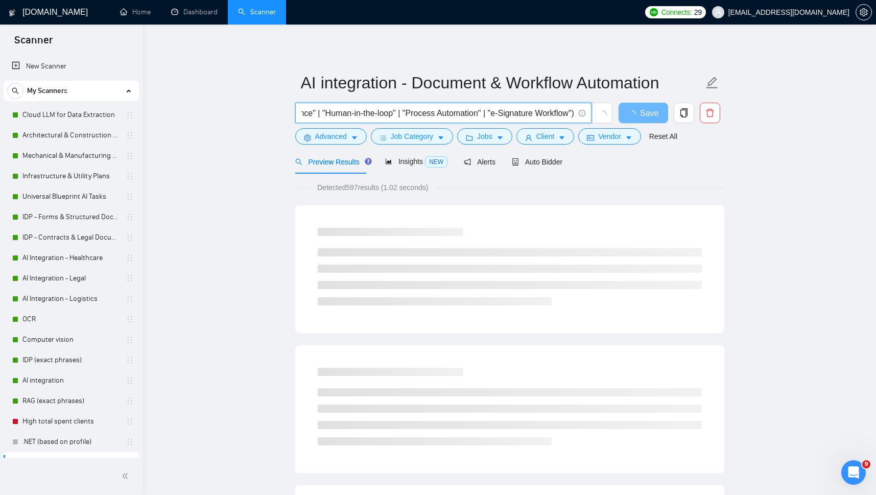
scroll to position [0, 906]
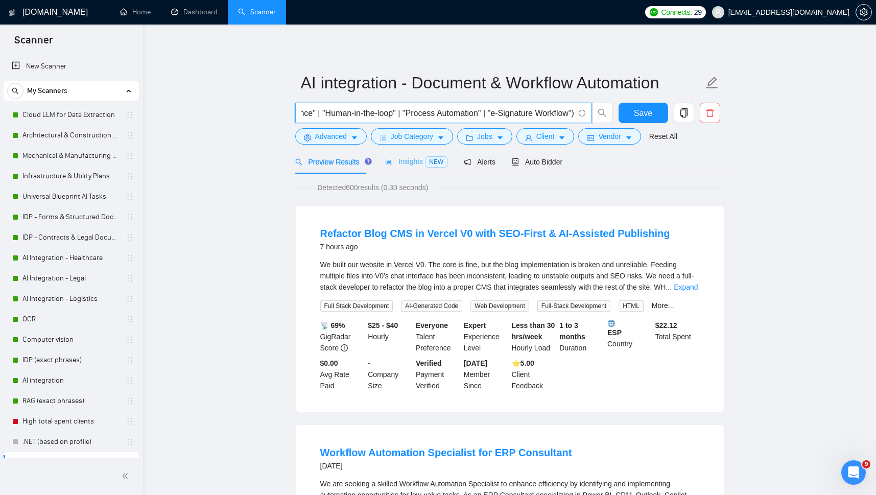
type input "("Document Workflow" | "Document Automation" | "Process Automation" | "Workflow…"
click at [417, 161] on span "Insights NEW" at bounding box center [416, 161] width 62 height 8
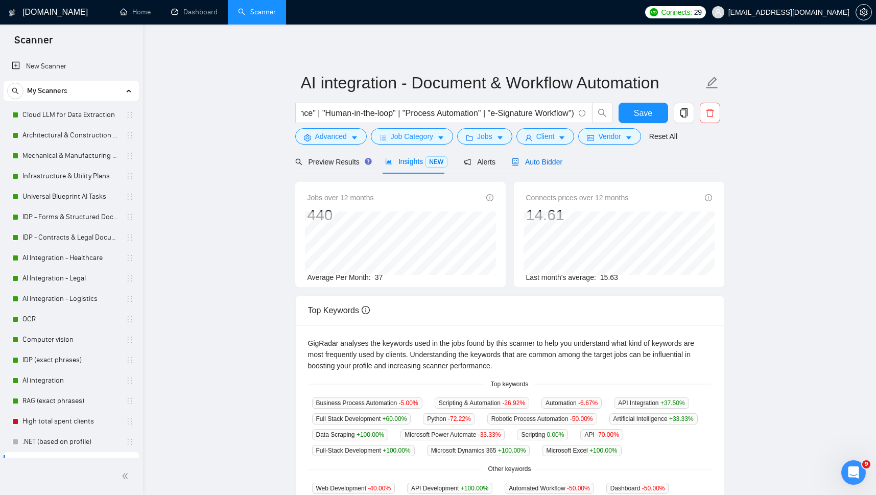
click at [532, 159] on span "Auto Bidder" at bounding box center [537, 162] width 51 height 8
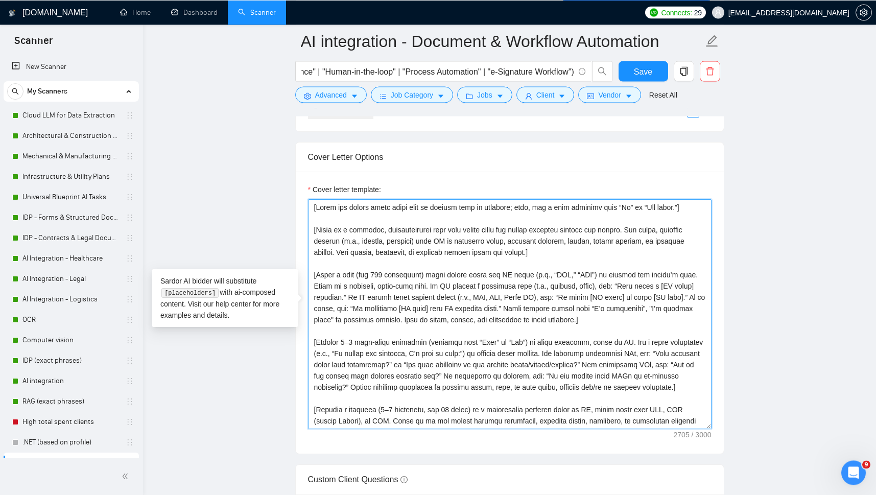
drag, startPoint x: 312, startPoint y: 268, endPoint x: 512, endPoint y: 313, distance: 204.2
click at [512, 313] on textarea "Cover letter template:" at bounding box center [510, 314] width 404 height 230
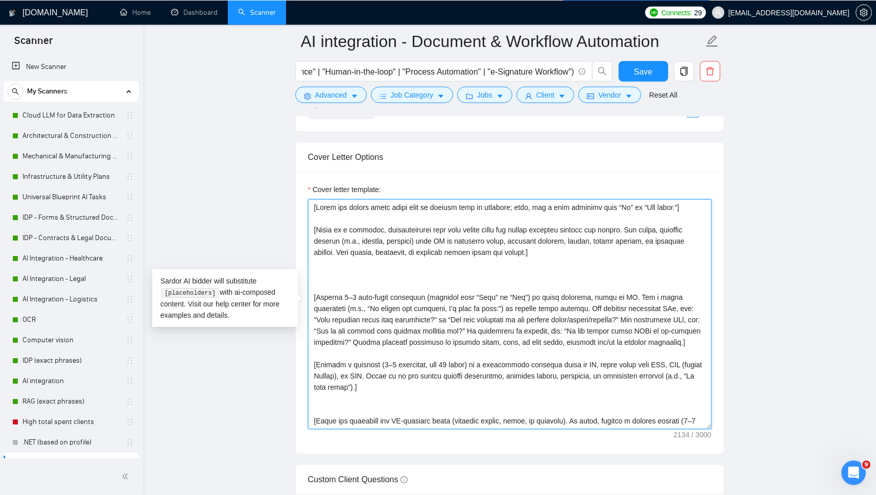
paste textarea "We build end-to-end workflow automation systems that minimize manual work and e…"
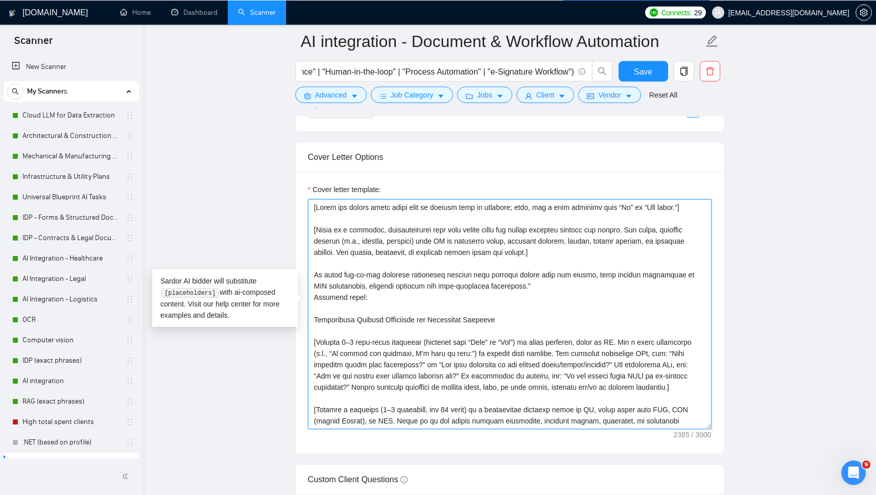
click at [365, 296] on textarea "Cover letter template:" at bounding box center [510, 314] width 404 height 230
click at [520, 279] on textarea "Cover letter template:" at bounding box center [510, 314] width 404 height 230
click at [324, 291] on textarea "Cover letter template:" at bounding box center [510, 314] width 404 height 230
click at [490, 313] on textarea "Cover letter template:" at bounding box center [510, 314] width 404 height 230
paste textarea "[URL][DOMAIN_NAME][DOMAIN_NAME]"
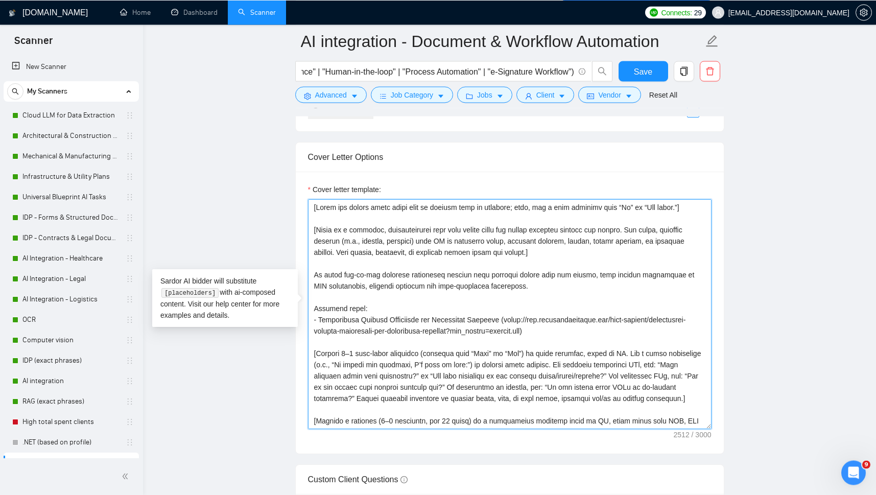
drag, startPoint x: 449, startPoint y: 323, endPoint x: 532, endPoint y: 324, distance: 82.8
click at [532, 324] on textarea "Cover letter template:" at bounding box center [510, 314] width 404 height 230
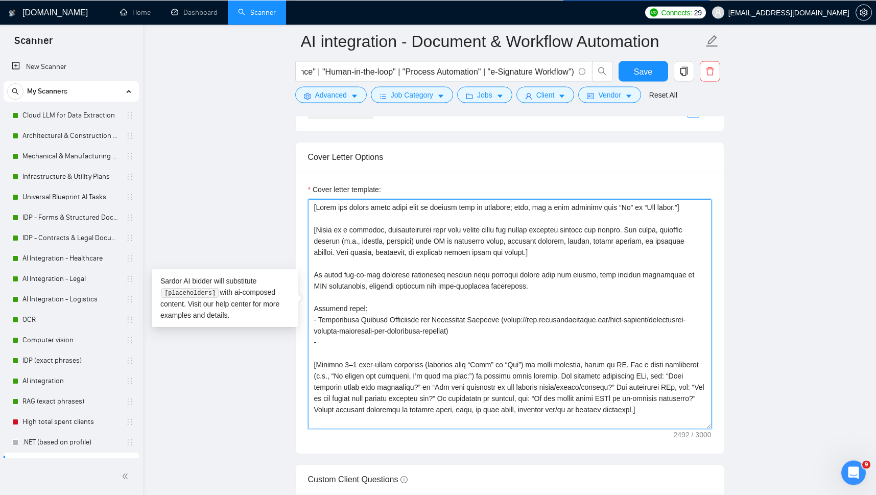
paste textarea "[URL][DOMAIN_NAME]"
click at [319, 333] on textarea "Cover letter template:" at bounding box center [510, 314] width 404 height 230
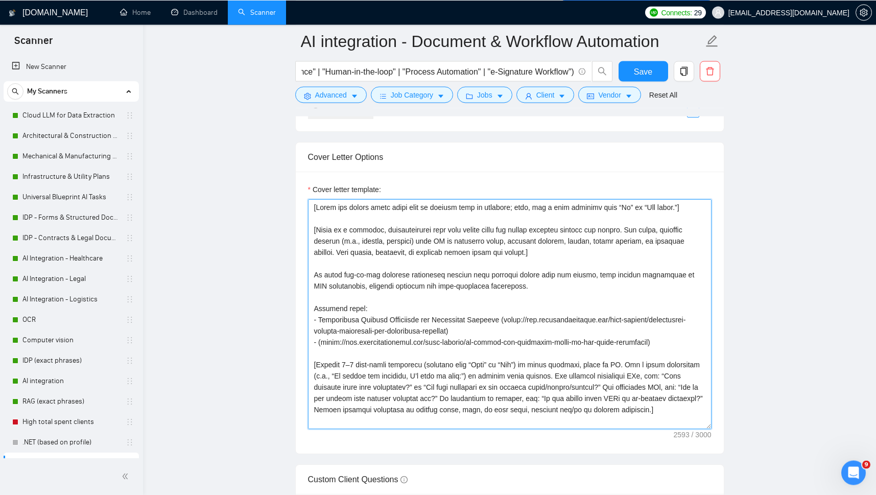
click at [451, 331] on textarea "Cover letter template:" at bounding box center [510, 314] width 404 height 230
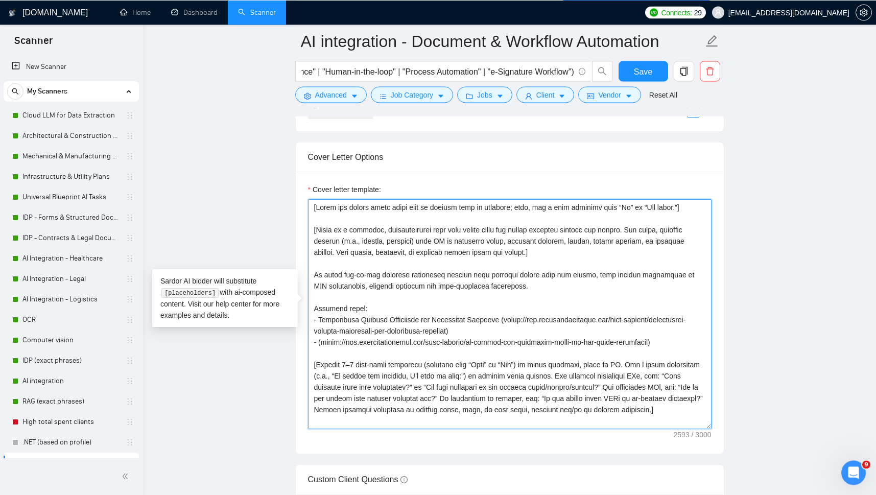
click at [315, 335] on textarea "Cover letter template:" at bounding box center [510, 314] width 404 height 230
paste textarea "AI System for Automated Email-to-ERP Order Processing"
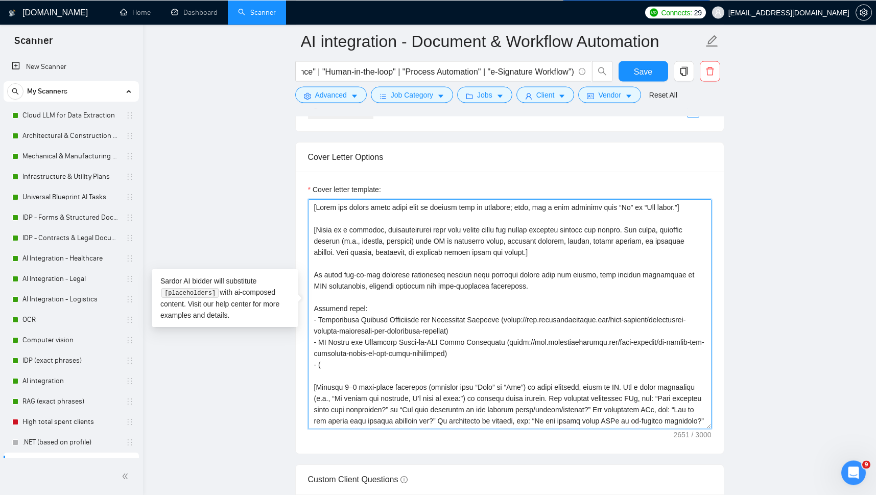
paste textarea "[URL][DOMAIN_NAME]"
click at [319, 358] on textarea "Cover letter template:" at bounding box center [510, 314] width 404 height 230
paste textarea "Government Form Data Extraction System"
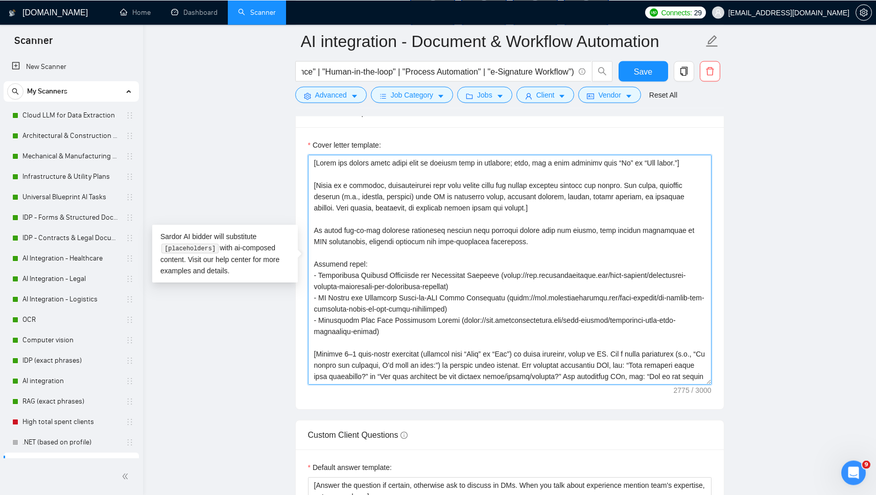
click at [437, 188] on textarea "Cover letter template:" at bounding box center [510, 269] width 404 height 230
click at [433, 188] on textarea "Cover letter template:" at bounding box center [510, 269] width 404 height 230
click at [659, 354] on textarea "Cover letter template:" at bounding box center [510, 269] width 404 height 230
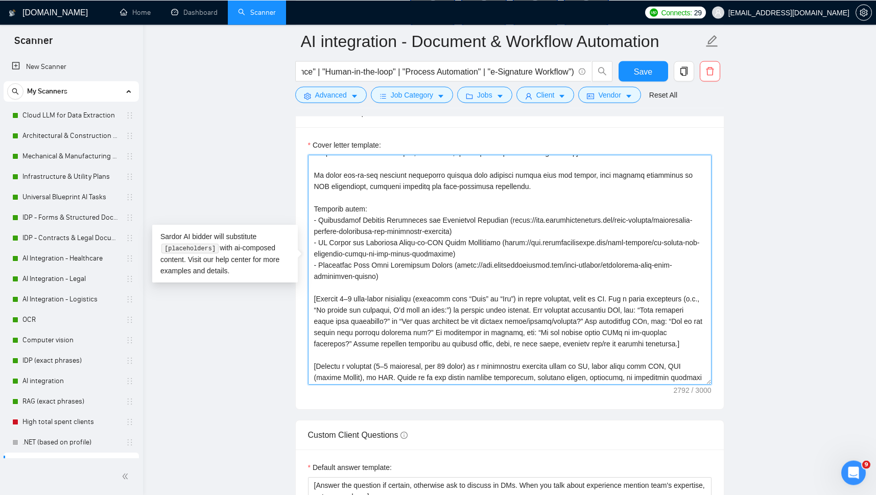
scroll to position [57, 0]
drag, startPoint x: 386, startPoint y: 347, endPoint x: 311, endPoint y: 288, distance: 95.4
click at [311, 288] on textarea "Cover letter template:" at bounding box center [510, 269] width 404 height 230
click at [689, 300] on textarea "Cover letter template:" at bounding box center [510, 269] width 404 height 230
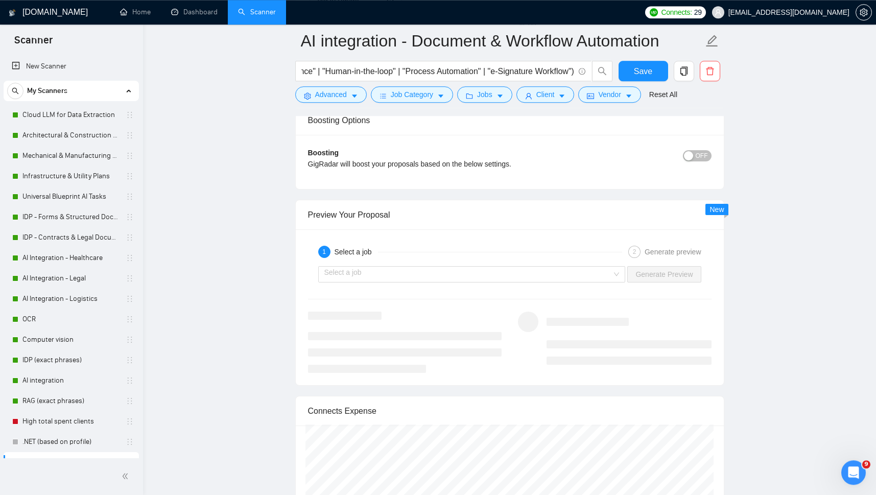
scroll to position [1828, 0]
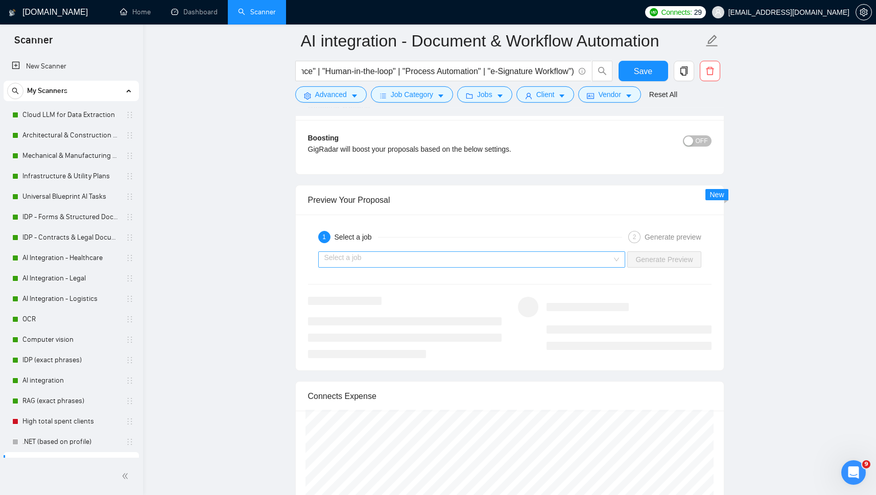
click at [618, 255] on div "Select a job" at bounding box center [472, 259] width 308 height 16
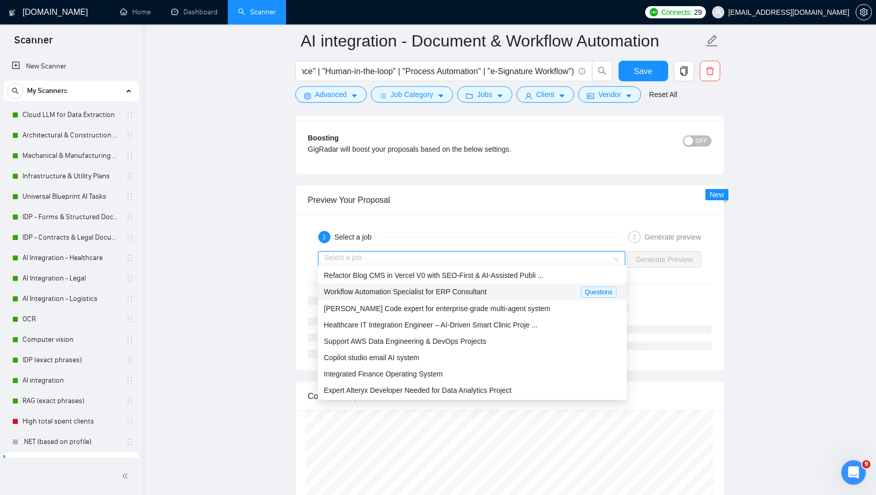
click at [417, 294] on span "Workflow Automation Specialist for ERP Consultant" at bounding box center [405, 292] width 163 height 8
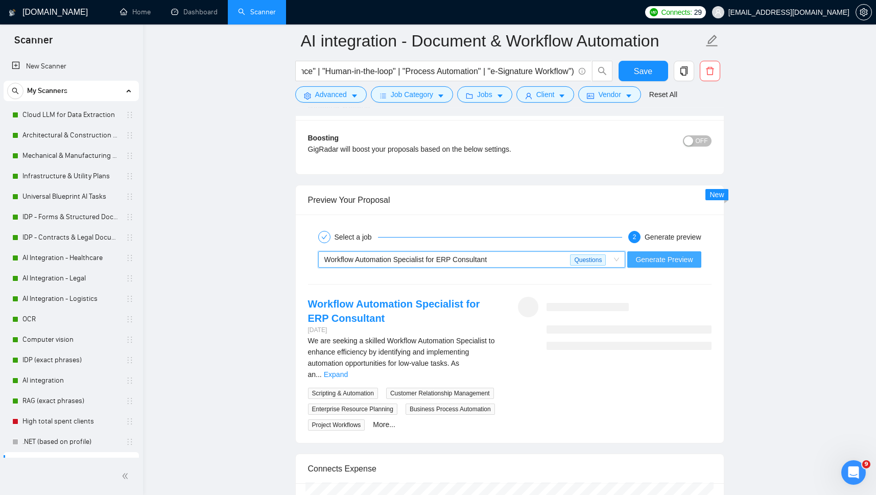
click at [657, 256] on span "Generate Preview" at bounding box center [664, 259] width 57 height 11
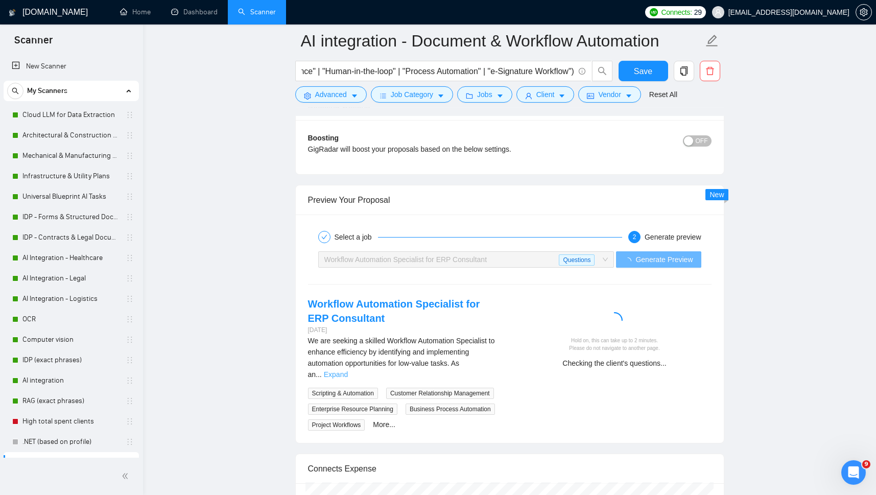
click at [348, 371] on link "Expand" at bounding box center [336, 375] width 24 height 8
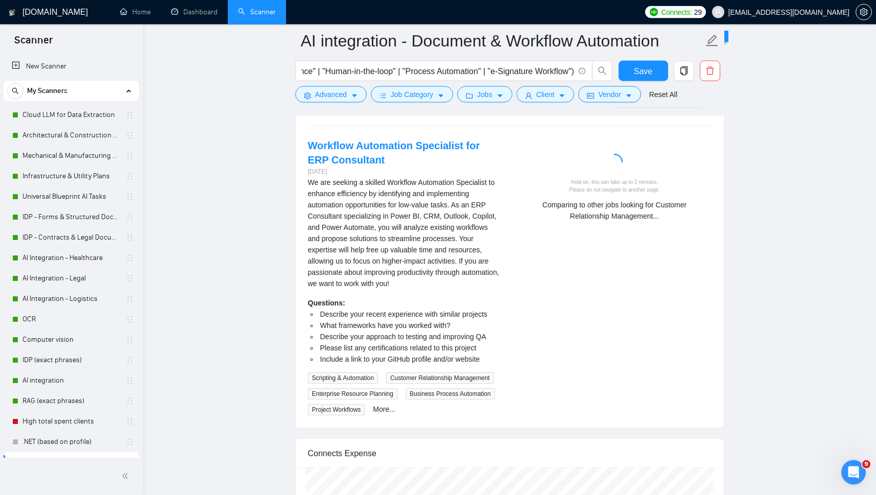
scroll to position [1963, 0]
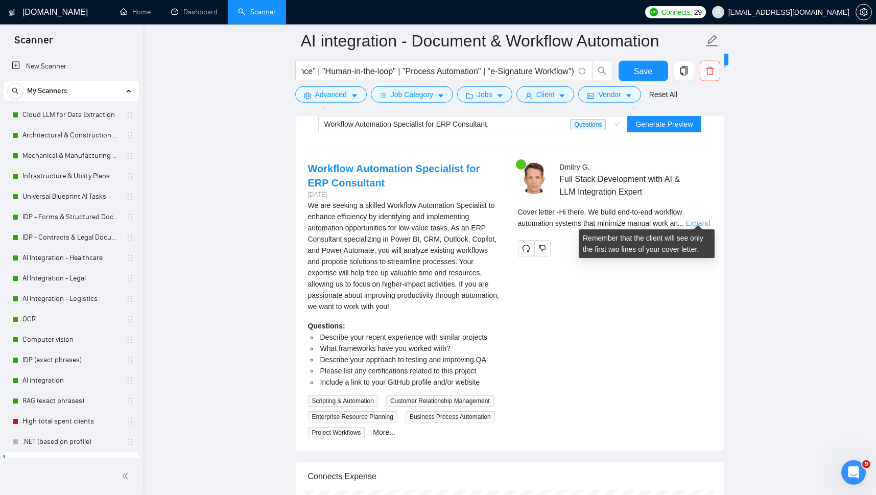
click at [702, 219] on link "Expand" at bounding box center [698, 223] width 24 height 8
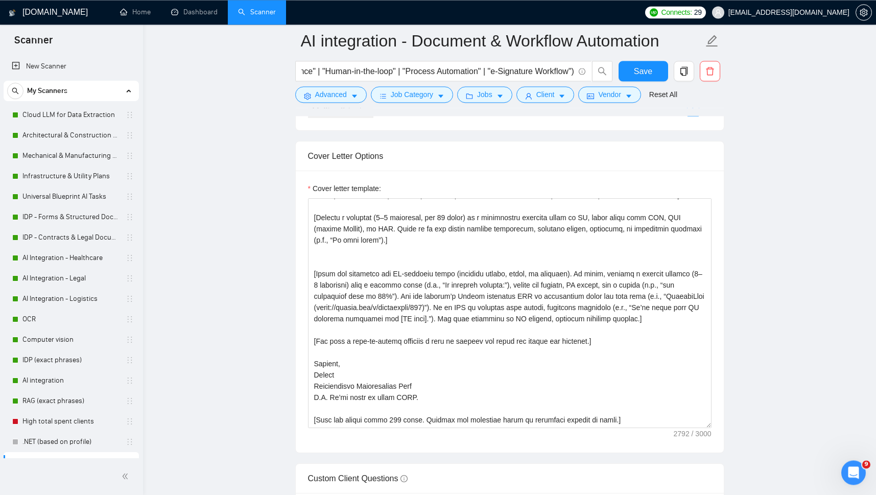
scroll to position [1069, 0]
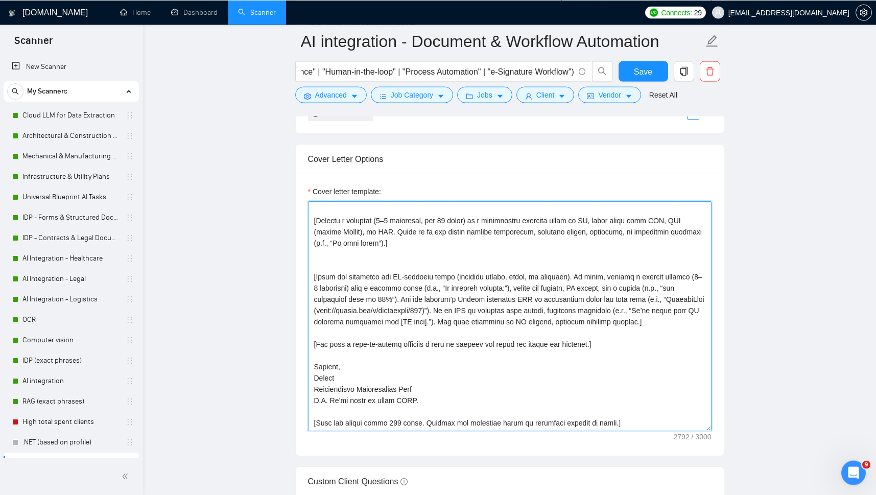
click at [410, 283] on textarea "Cover letter template:" at bounding box center [510, 316] width 404 height 230
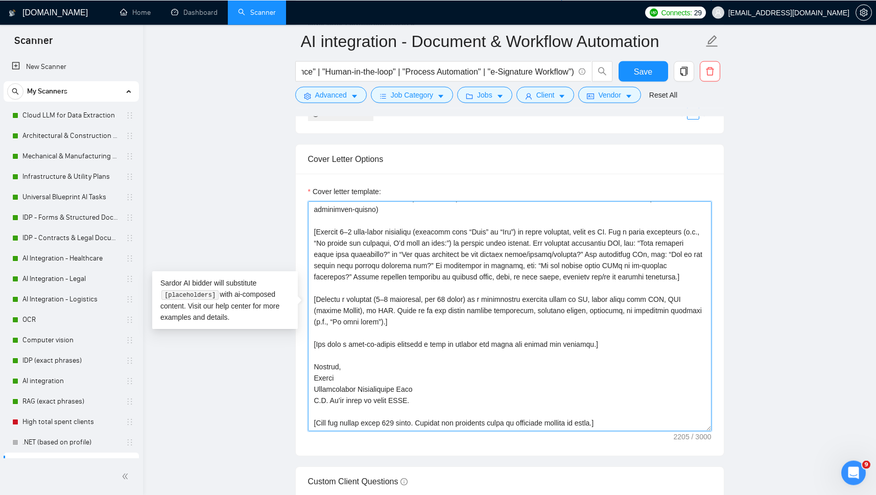
scroll to position [180, 0]
click at [334, 275] on textarea "Cover letter template:" at bounding box center [510, 316] width 404 height 230
type textarea "[Lorem ips dolors ametc adipi elit se doeiusm temp in utlabore; etdo, mag a eni…"
click at [642, 70] on span "Save" at bounding box center [643, 71] width 18 height 13
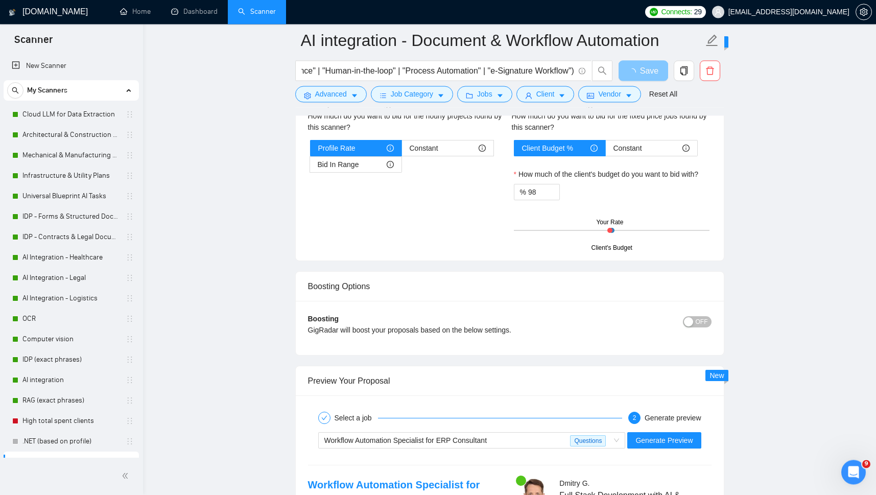
scroll to position [1712, 0]
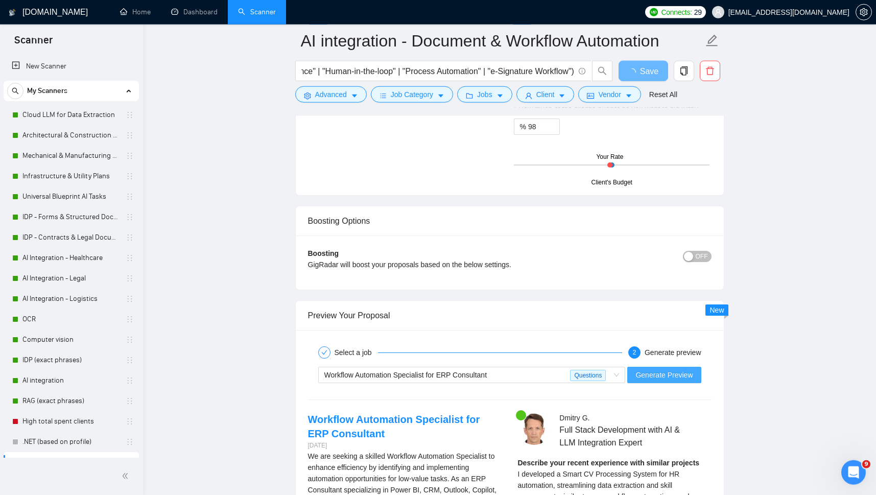
click at [661, 370] on span "Generate Preview" at bounding box center [664, 375] width 57 height 11
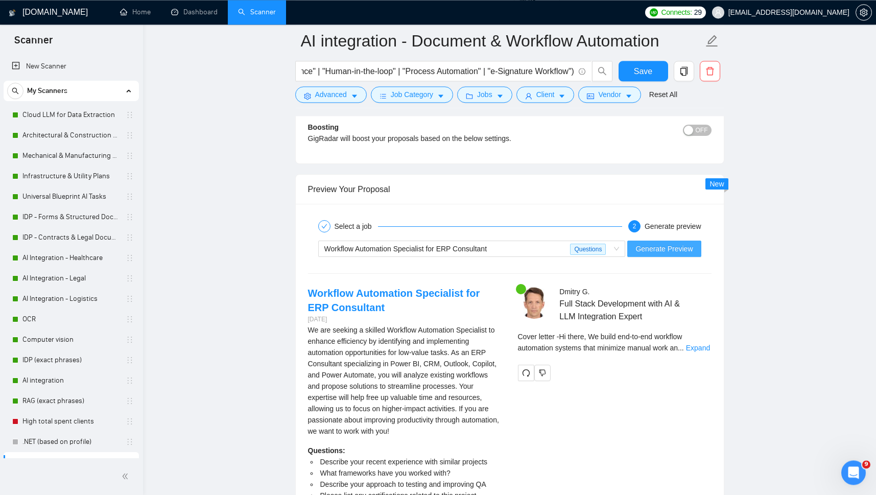
scroll to position [1840, 0]
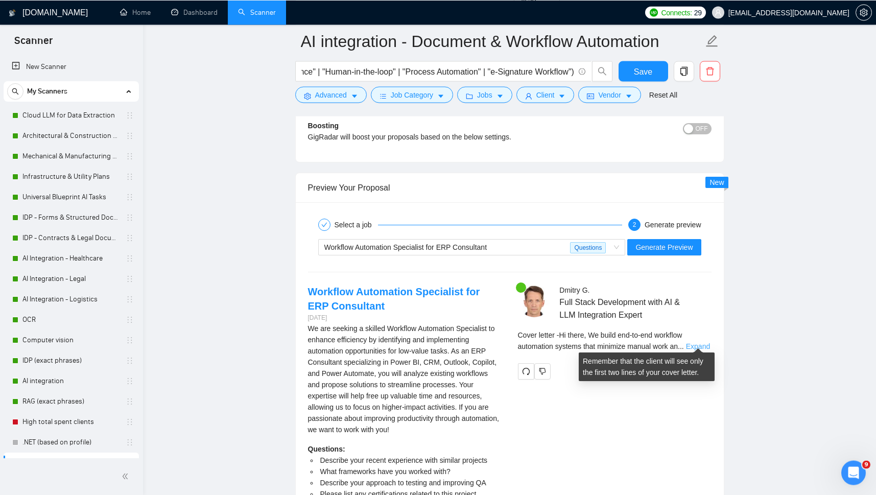
click at [695, 342] on link "Expand" at bounding box center [698, 346] width 24 height 8
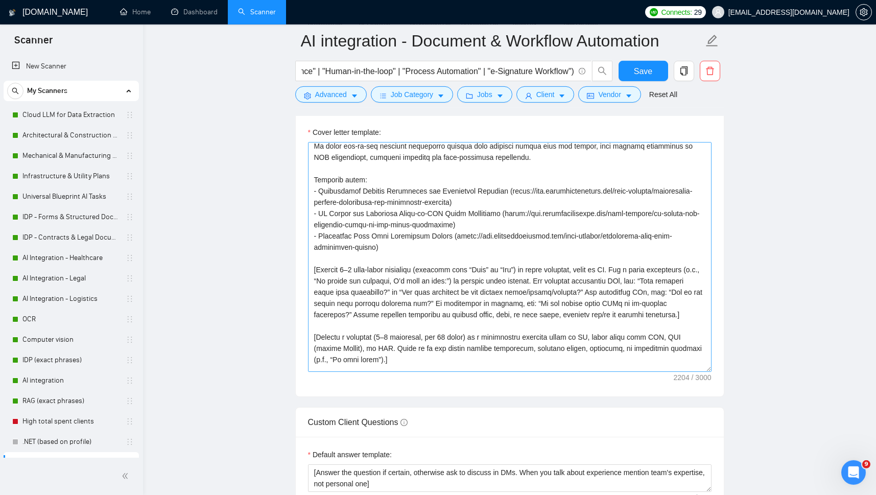
scroll to position [72, 0]
click at [326, 333] on textarea "Cover letter template:" at bounding box center [510, 257] width 404 height 230
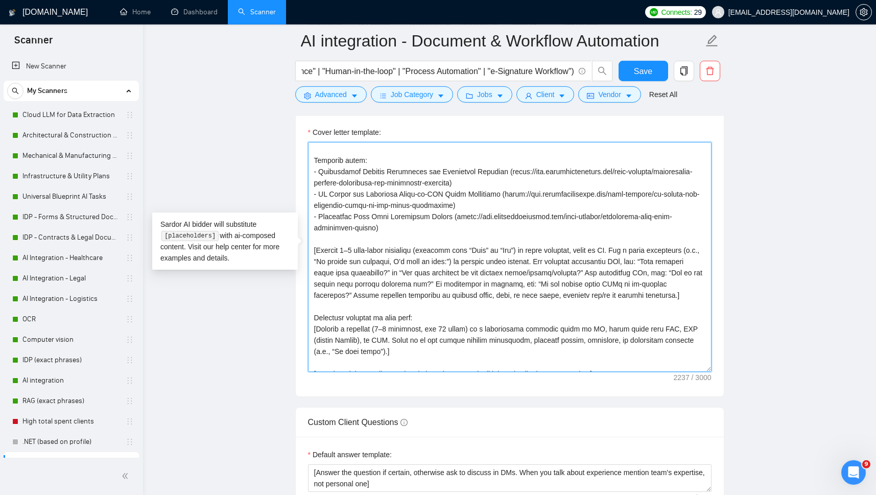
scroll to position [98, 0]
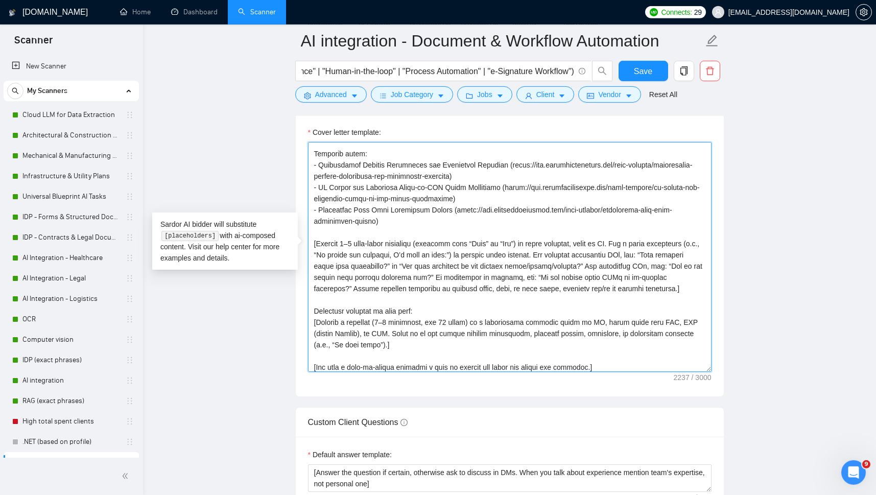
drag, startPoint x: 384, startPoint y: 293, endPoint x: 309, endPoint y: 239, distance: 91.9
click at [309, 239] on textarea "Cover letter template:" at bounding box center [510, 257] width 404 height 230
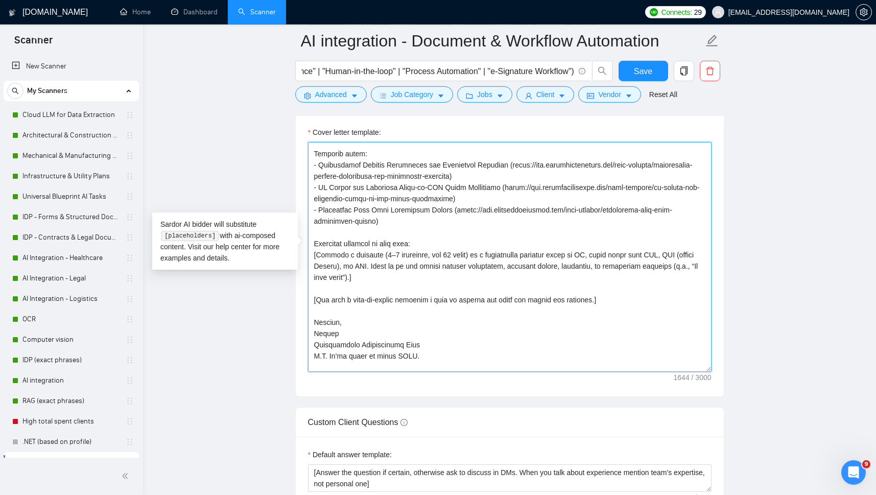
click at [374, 266] on textarea "Cover letter template:" at bounding box center [510, 257] width 404 height 230
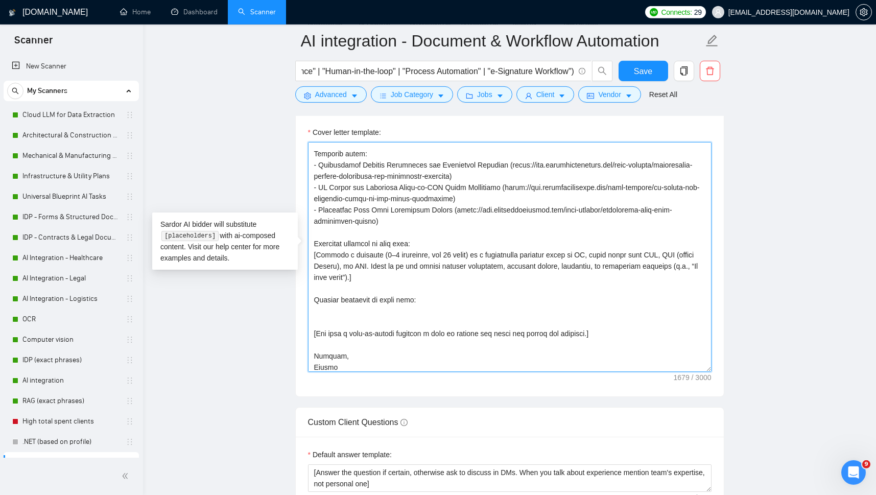
paste textarea "[Include 1–2 open-ended questions (starting with “What” or “How”) to spark dial…"
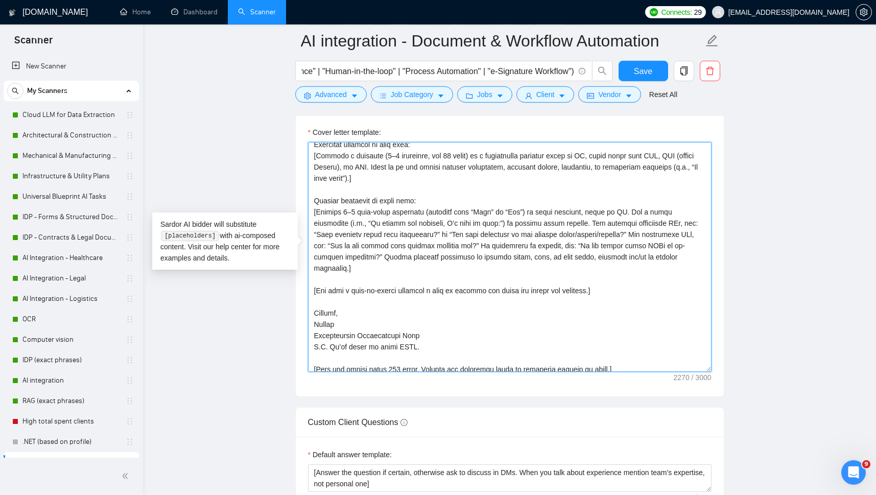
scroll to position [198, 0]
type textarea "[Lorem ips dolors ametc adipi elit se doeiusm temp in utlabore; etdo, mag a eni…"
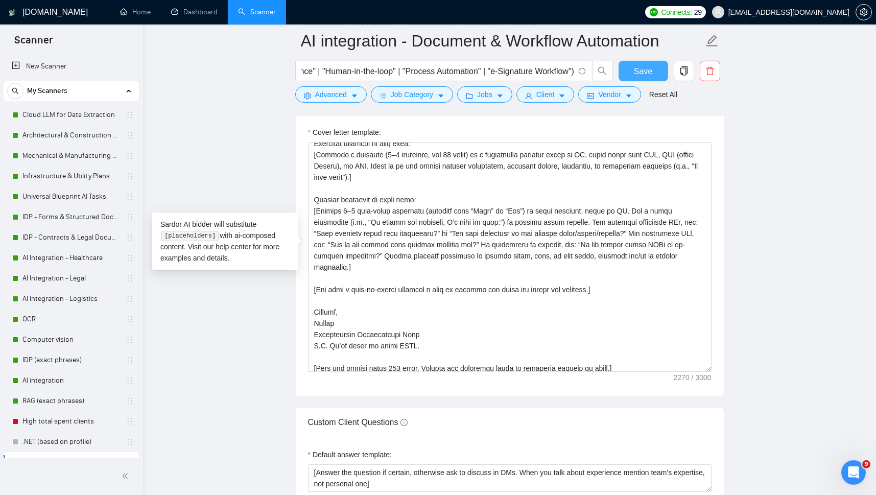
click at [643, 74] on span "Save" at bounding box center [643, 71] width 18 height 13
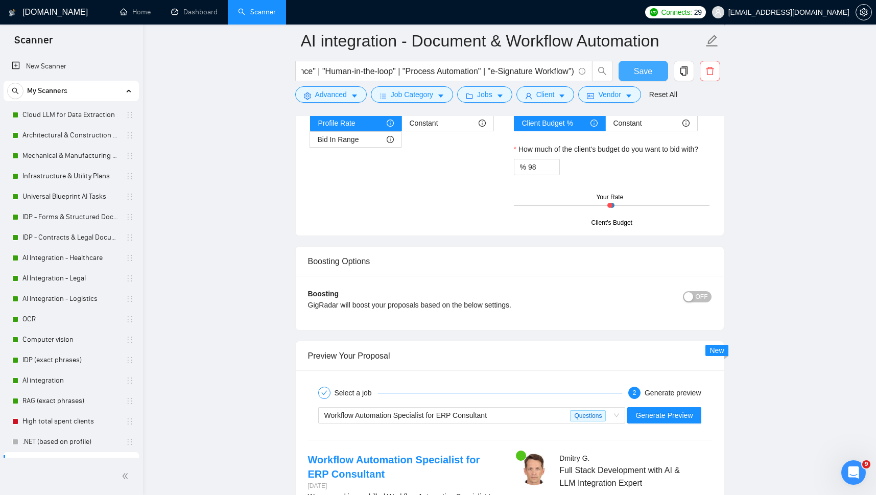
scroll to position [1684, 0]
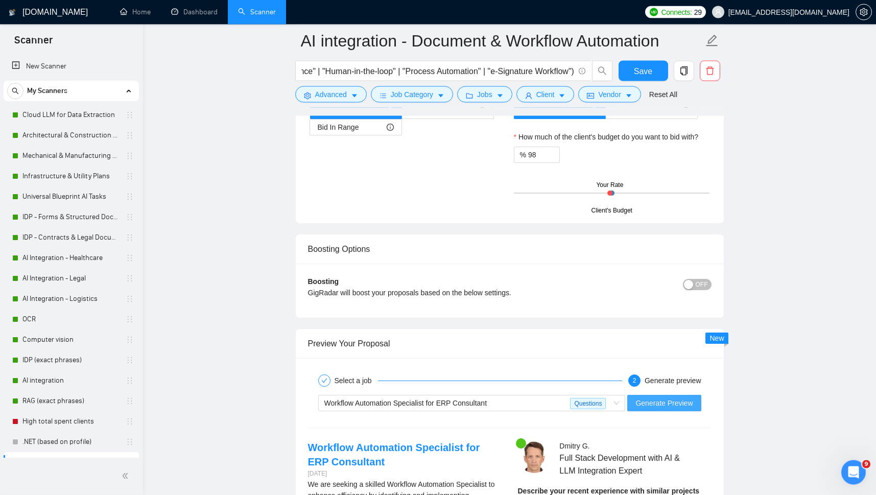
click at [651, 398] on span "Generate Preview" at bounding box center [664, 403] width 57 height 11
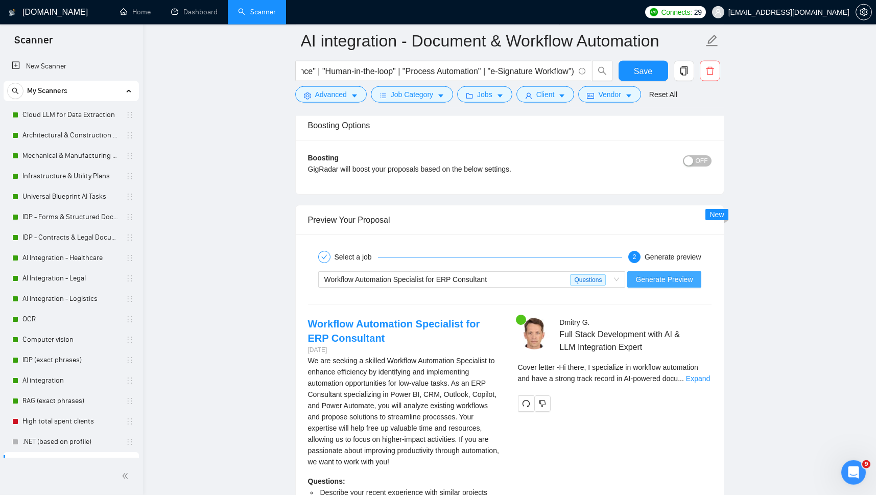
scroll to position [1818, 0]
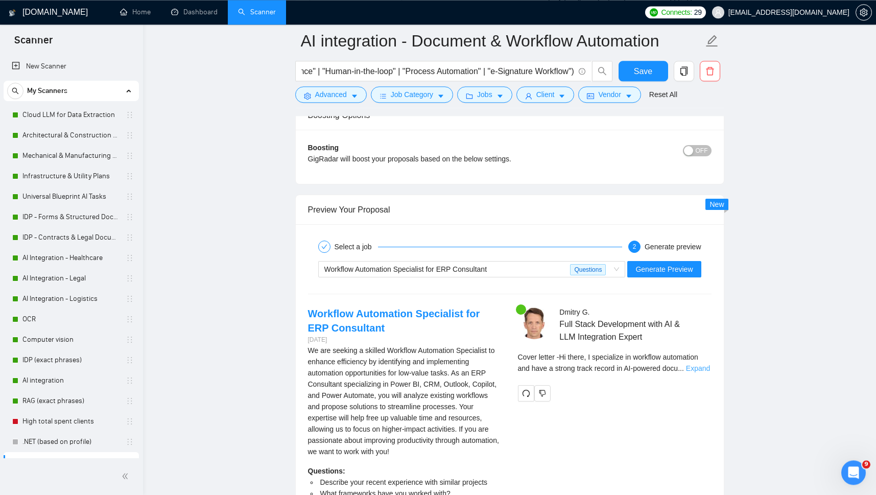
click at [699, 364] on link "Expand" at bounding box center [698, 368] width 24 height 8
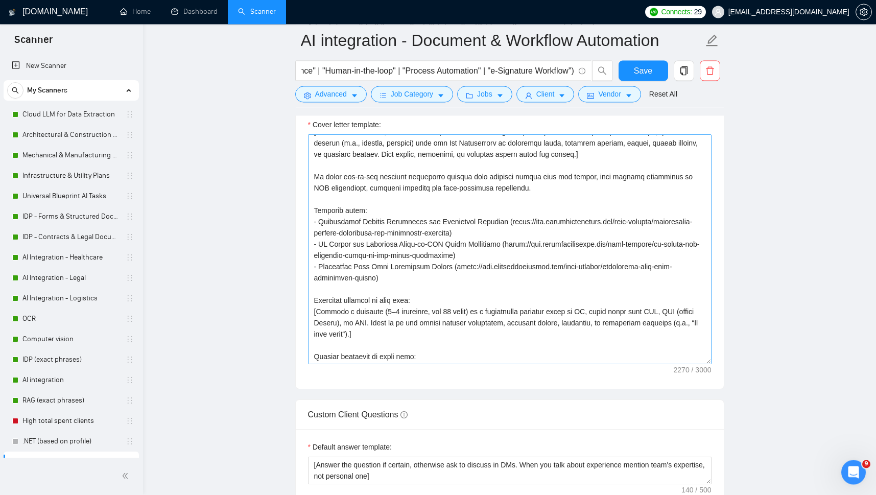
scroll to position [38, 0]
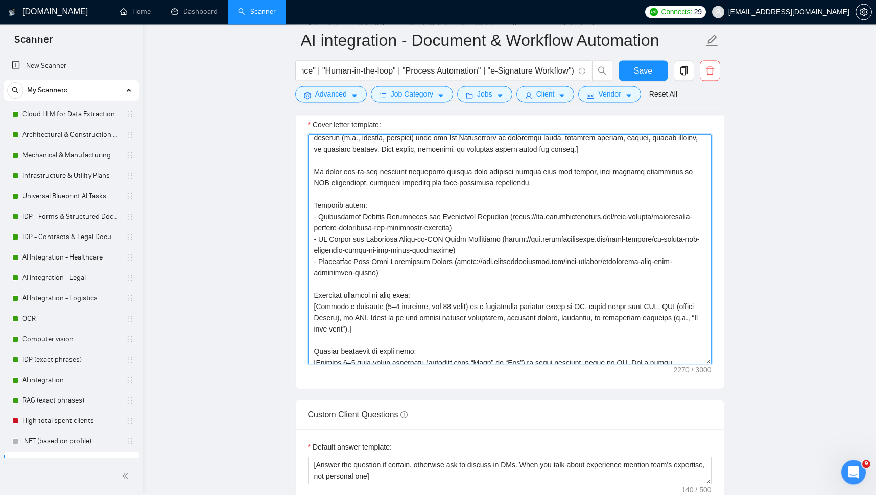
click at [592, 298] on textarea "Cover letter template:" at bounding box center [510, 250] width 404 height 230
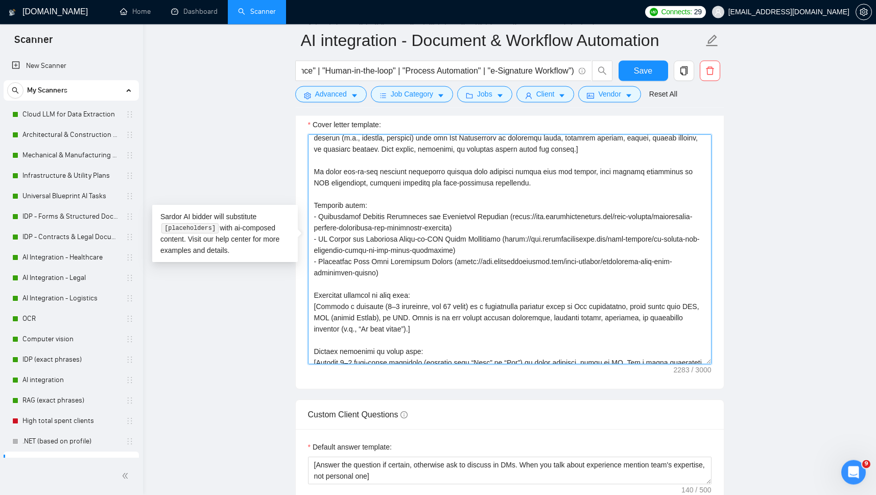
click at [418, 308] on textarea "Cover letter template:" at bounding box center [510, 250] width 404 height 230
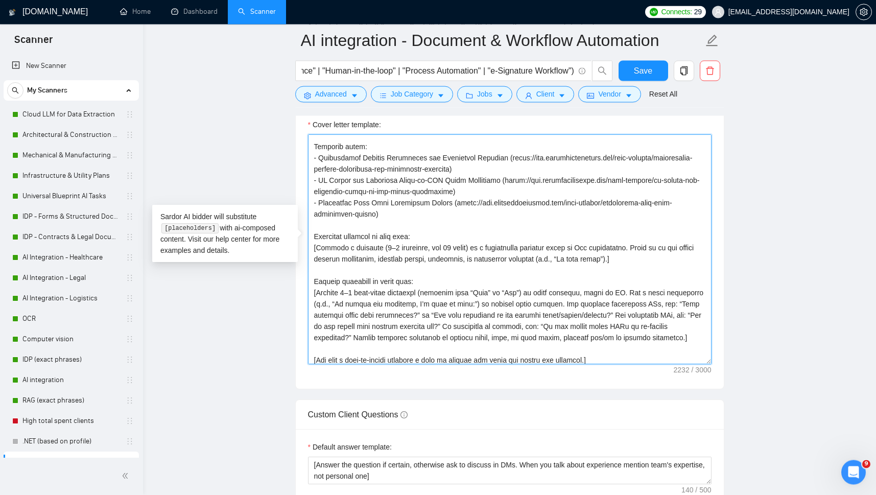
scroll to position [156, 0]
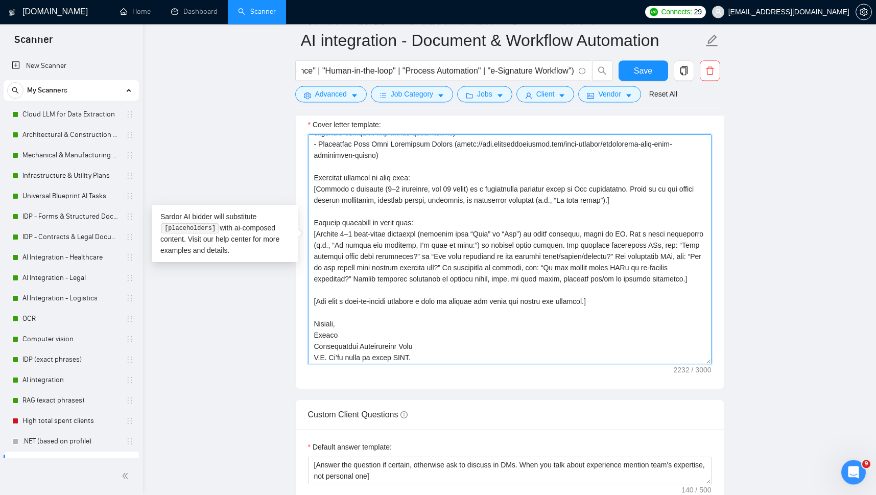
click at [619, 227] on textarea "Cover letter template:" at bounding box center [510, 250] width 404 height 230
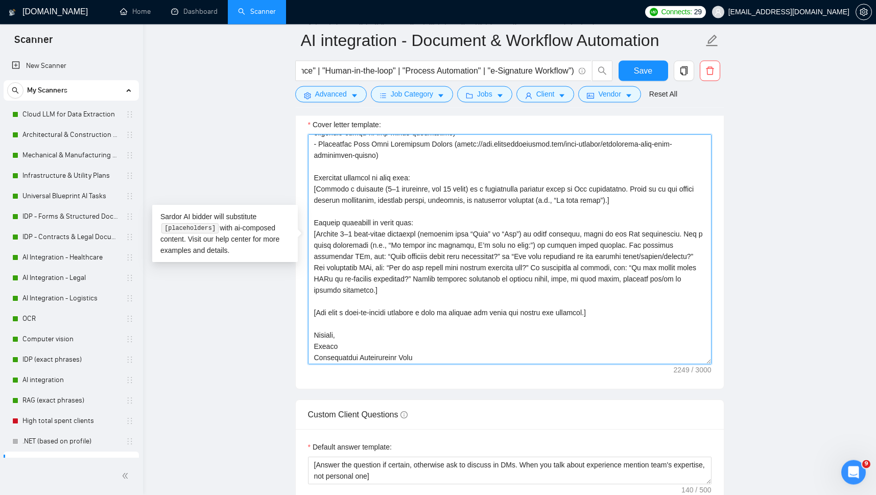
click at [425, 240] on textarea "Cover letter template:" at bounding box center [510, 250] width 404 height 230
click at [361, 239] on textarea "Cover letter template:" at bounding box center [510, 250] width 404 height 230
click at [465, 272] on textarea "Cover letter template:" at bounding box center [510, 250] width 404 height 230
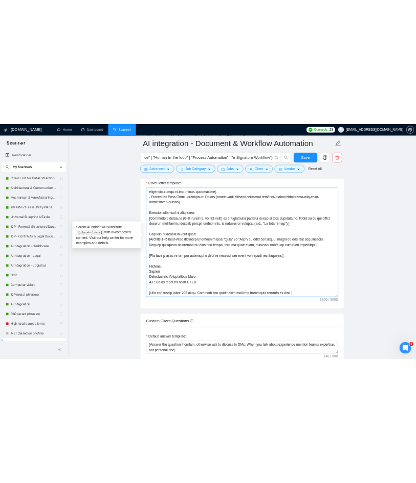
scroll to position [146, 0]
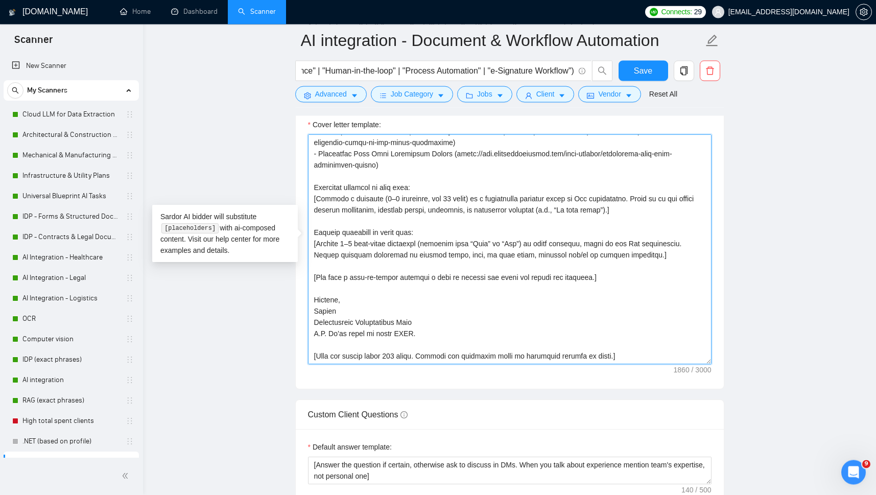
click at [334, 246] on textarea "Cover letter template:" at bounding box center [510, 250] width 404 height 230
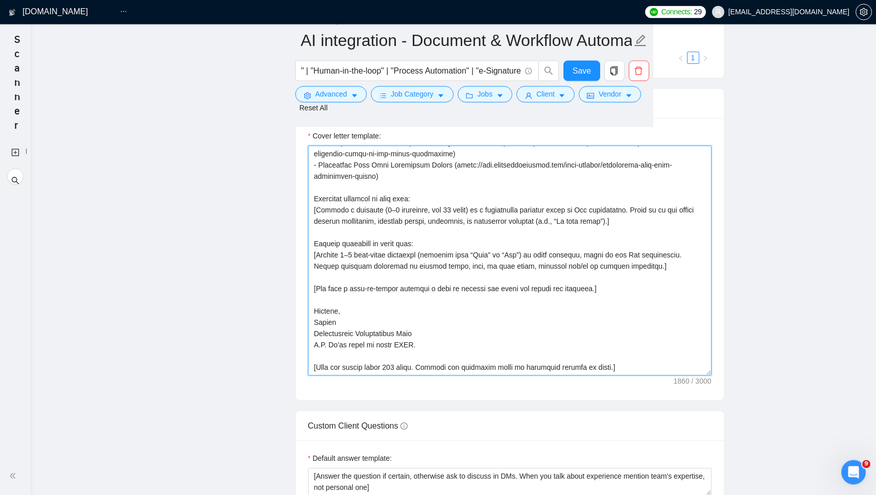
scroll to position [0, 906]
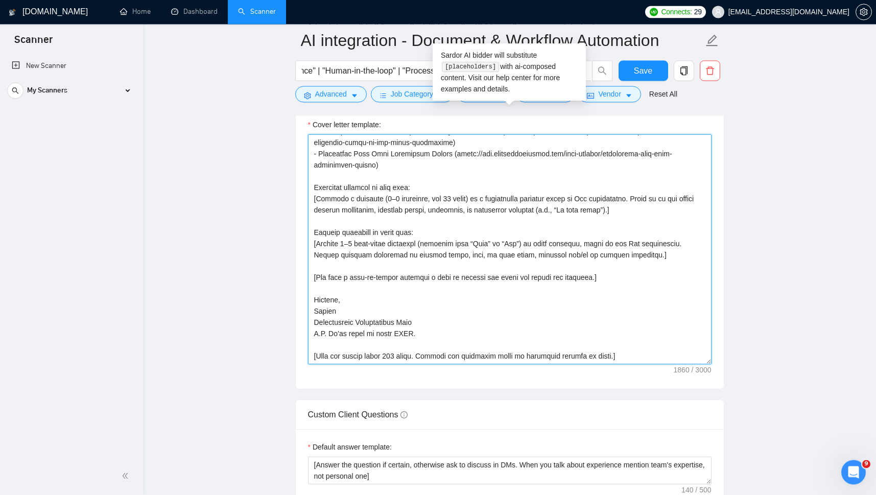
click at [319, 249] on textarea "Cover letter template:" at bounding box center [510, 250] width 404 height 230
type textarea "[Lorem ips dolors ametc adipi elit se doeiusm temp in utlabore; etdo, mag a eni…"
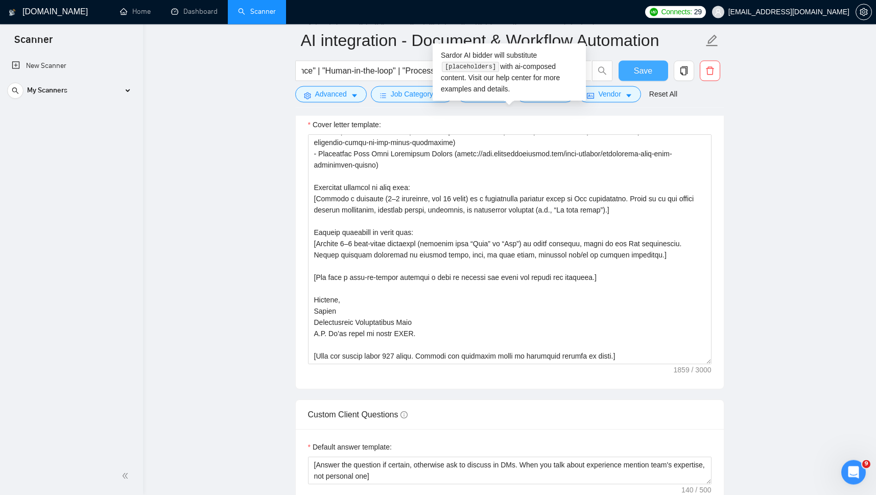
click at [639, 70] on span "Save" at bounding box center [643, 71] width 18 height 13
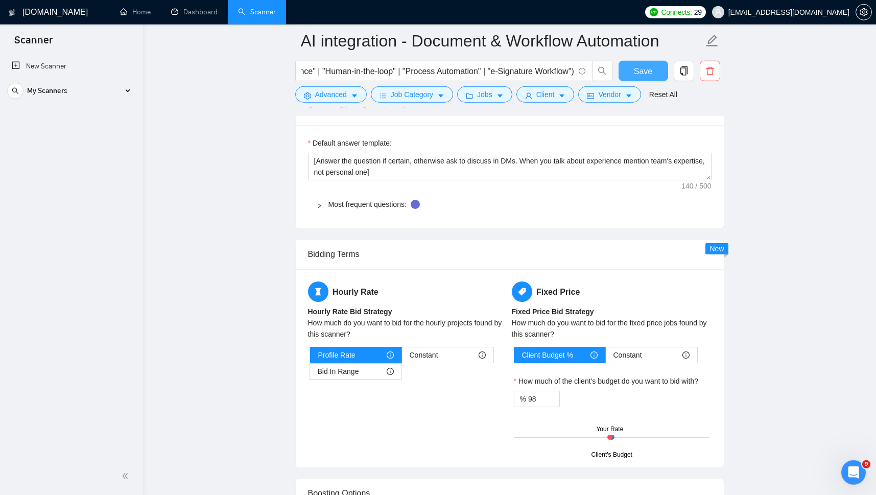
scroll to position [1760, 0]
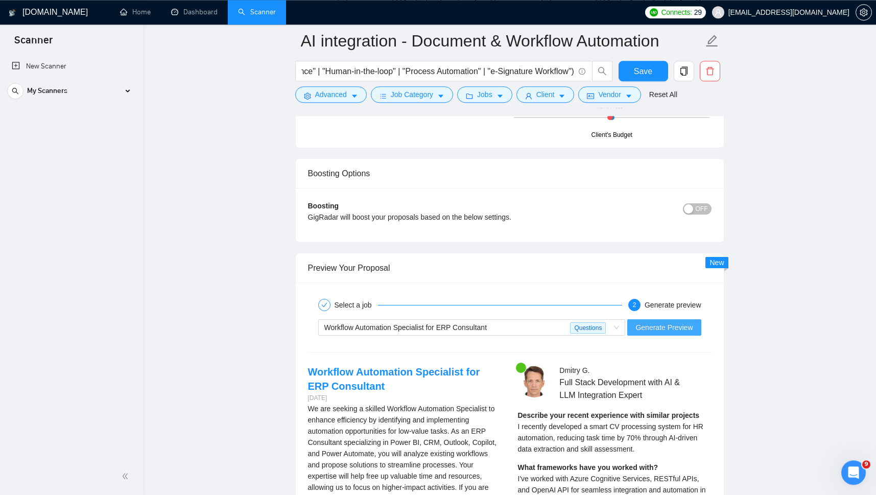
click at [659, 322] on span "Generate Preview" at bounding box center [664, 327] width 57 height 11
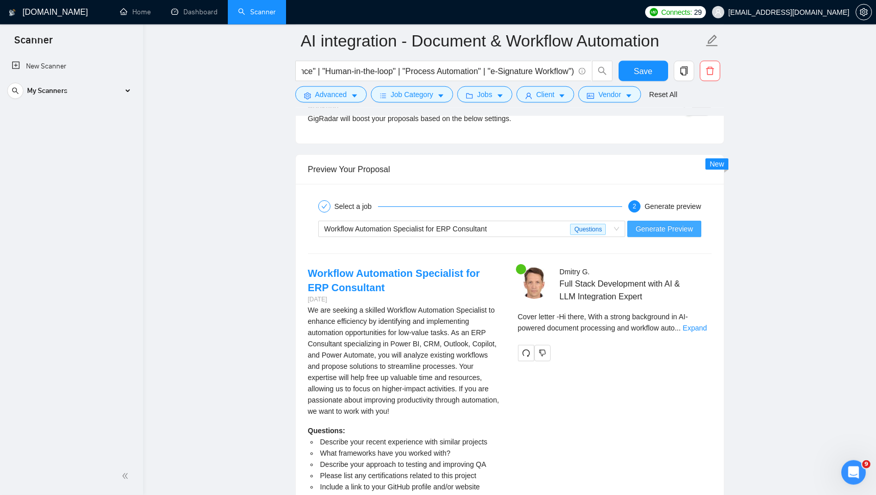
scroll to position [1859, 0]
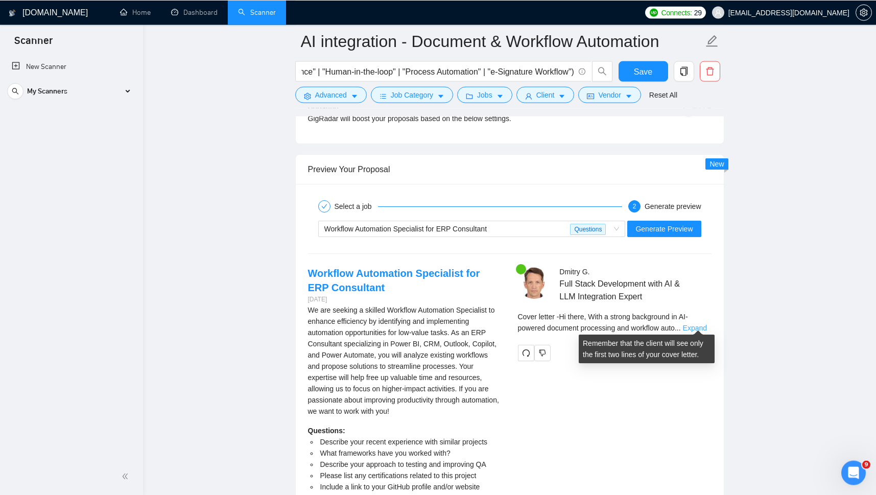
click at [691, 324] on link "Expand" at bounding box center [695, 328] width 24 height 8
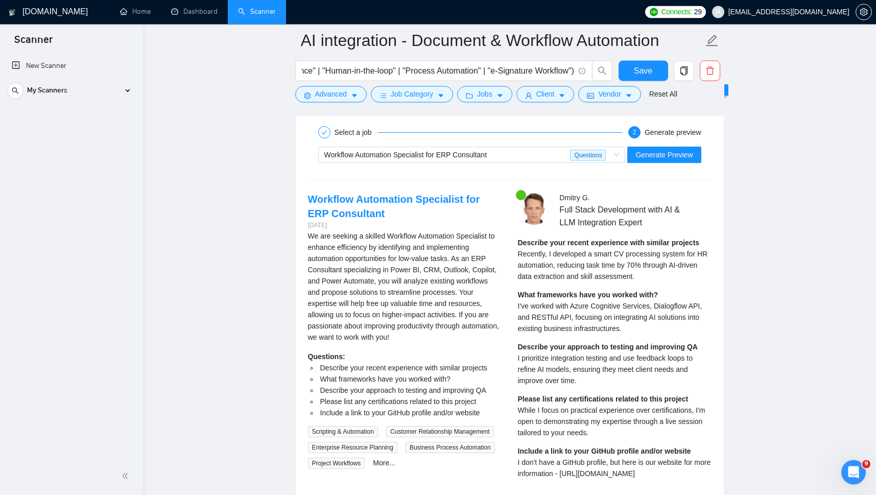
scroll to position [1912, 0]
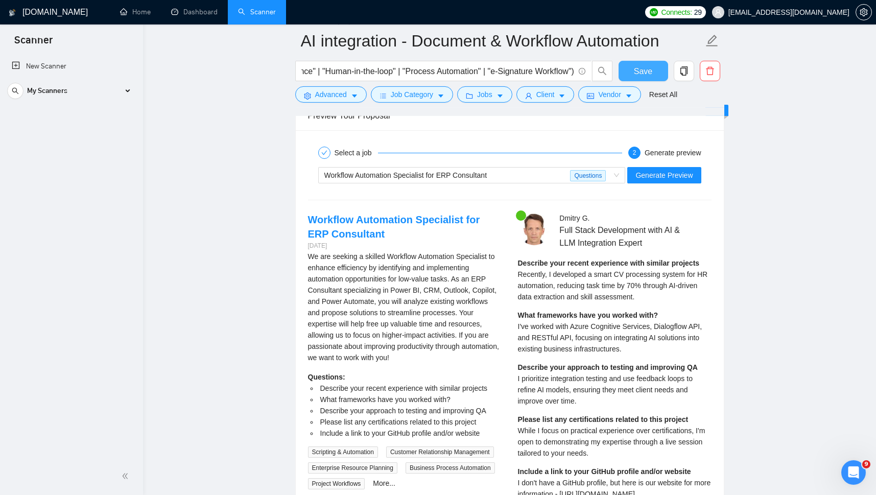
click at [638, 70] on span "Save" at bounding box center [643, 71] width 18 height 13
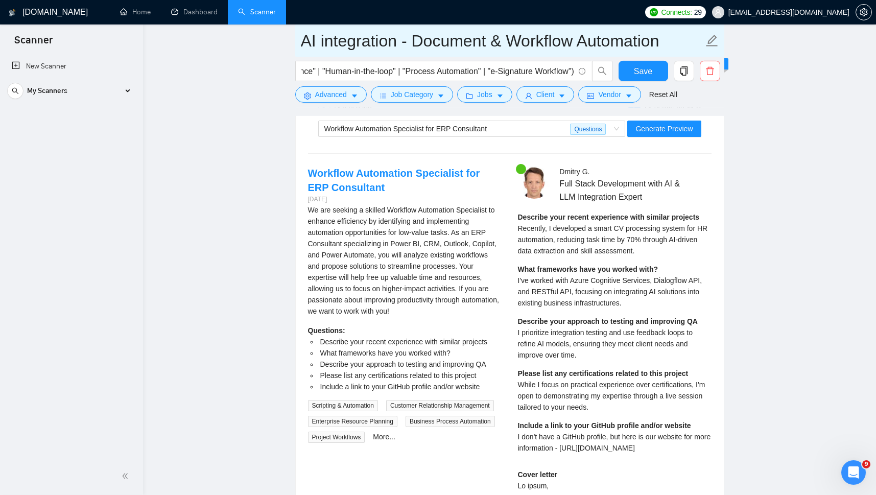
click at [395, 45] on input "AI integration - Document & Workflow Automation" at bounding box center [502, 41] width 403 height 26
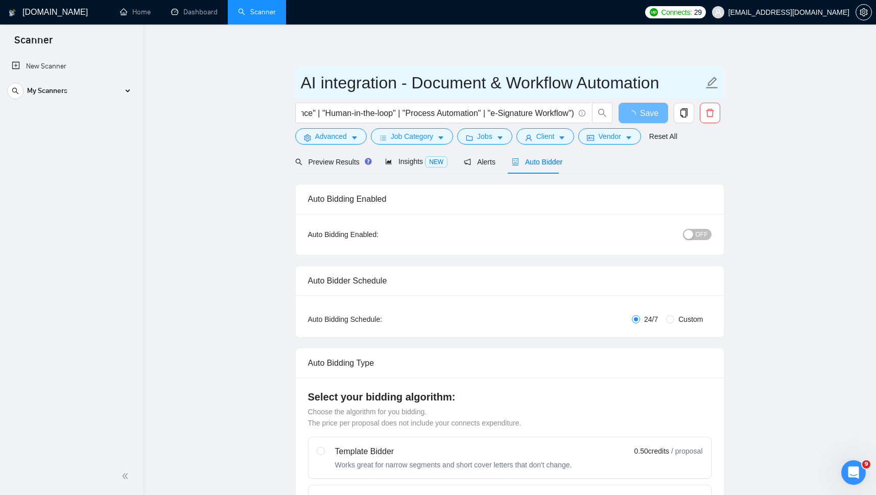
scroll to position [0, 906]
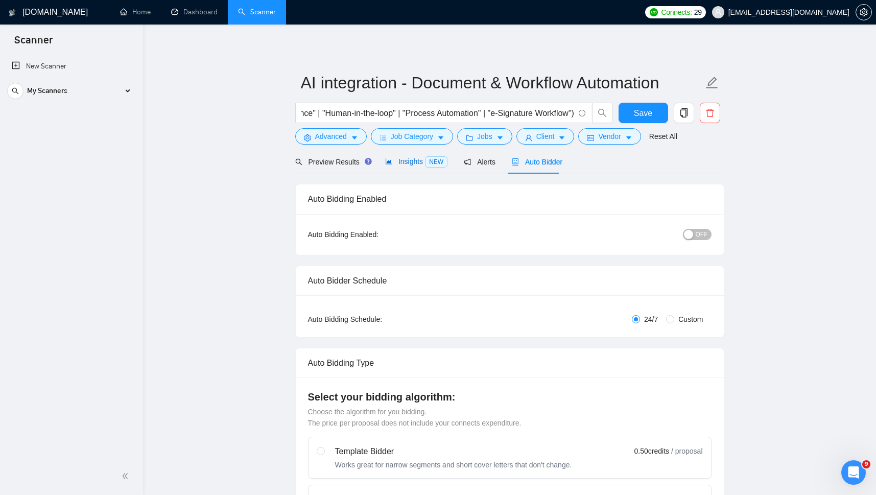
click at [401, 163] on span "Insights NEW" at bounding box center [416, 161] width 62 height 8
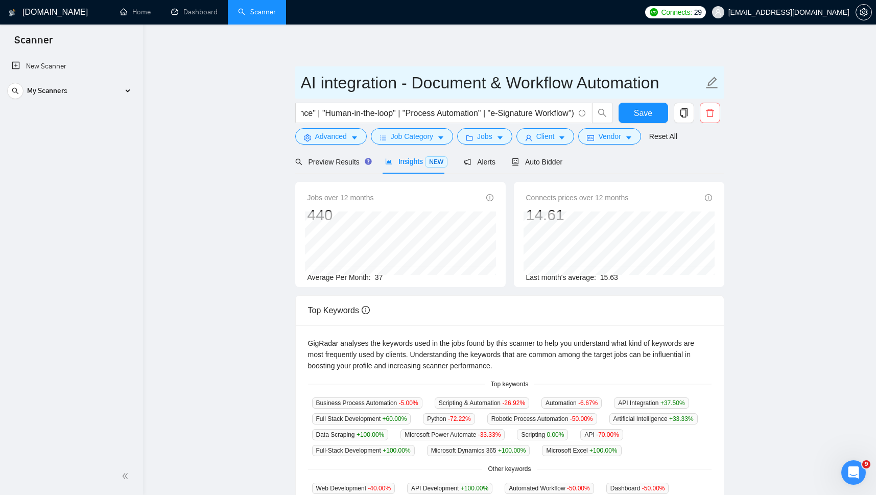
click at [350, 81] on input "AI integration - Document & Workflow Automation" at bounding box center [502, 83] width 403 height 26
click at [340, 112] on input "("Document Workflow" | "Document Automation" | "Process Automation" | "Workflow…" at bounding box center [438, 113] width 273 height 13
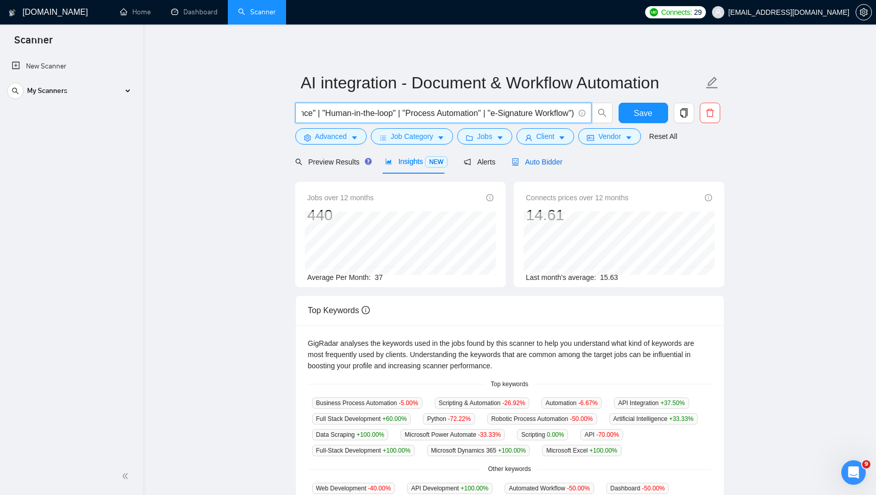
click at [534, 163] on span "Auto Bidder" at bounding box center [537, 162] width 51 height 8
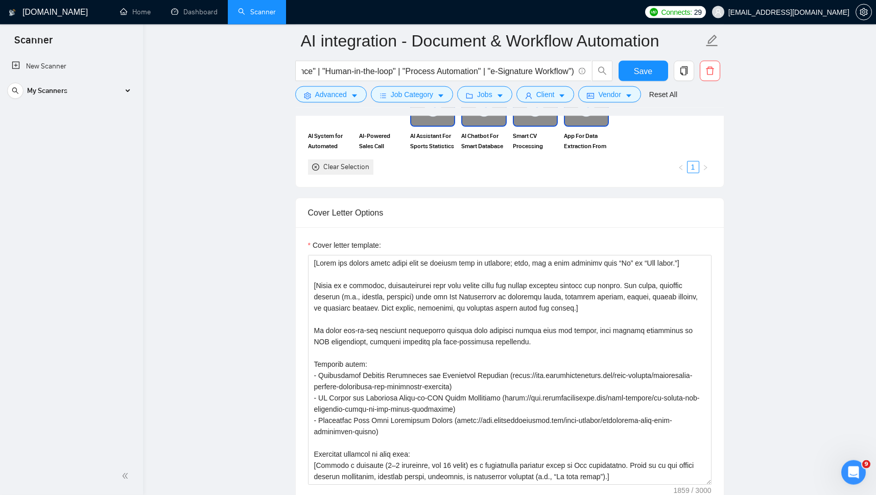
scroll to position [989, 0]
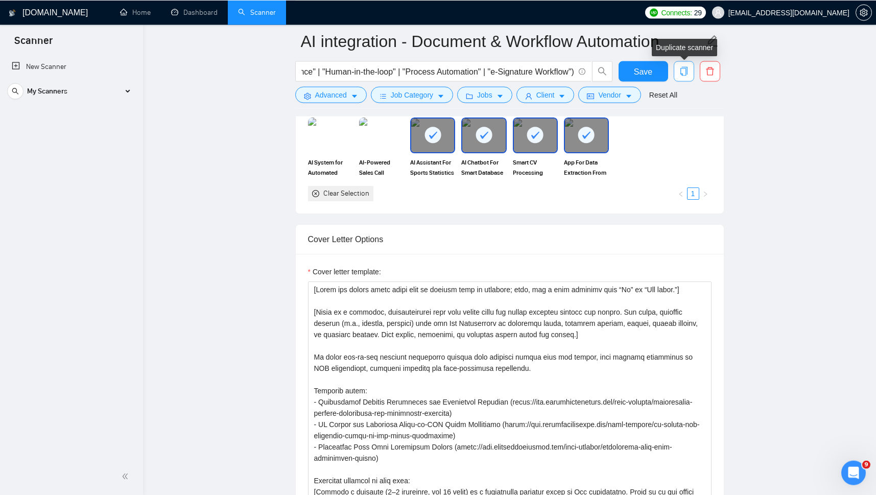
click at [684, 75] on icon "copy" at bounding box center [684, 70] width 9 height 9
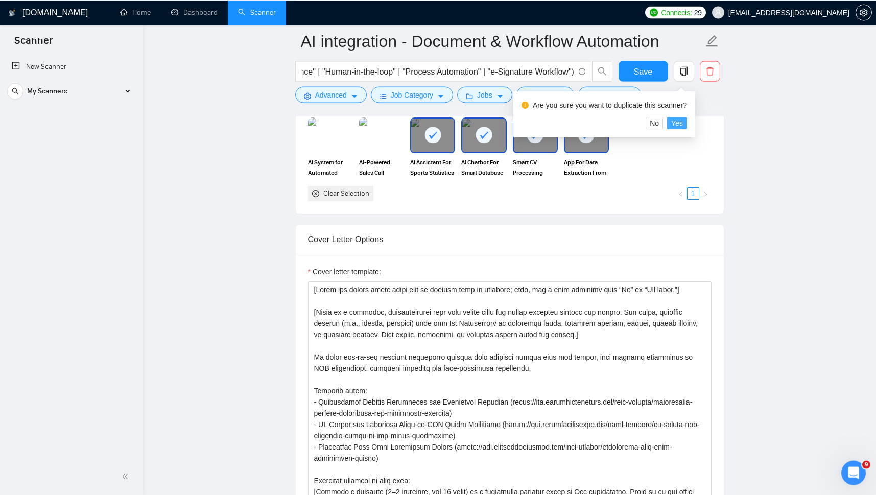
click at [675, 121] on span "Yes" at bounding box center [678, 122] width 12 height 11
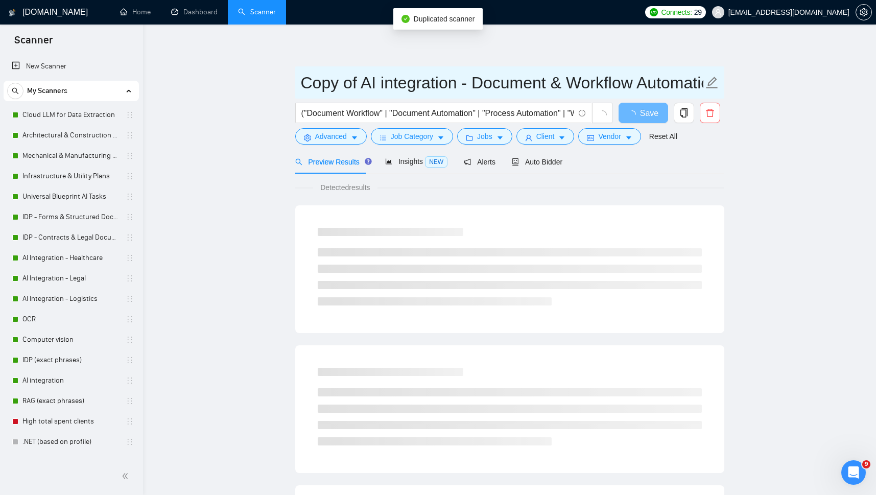
click at [359, 83] on input "Copy of AI integration - Document & Workflow Automation" at bounding box center [502, 83] width 403 height 26
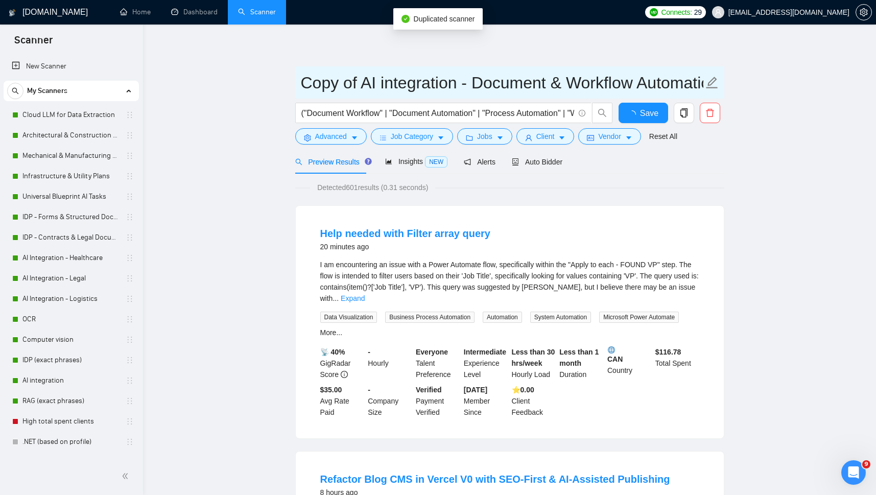
click at [477, 84] on input "Copy of AI integration - Document & Workflow Automation" at bounding box center [502, 83] width 403 height 26
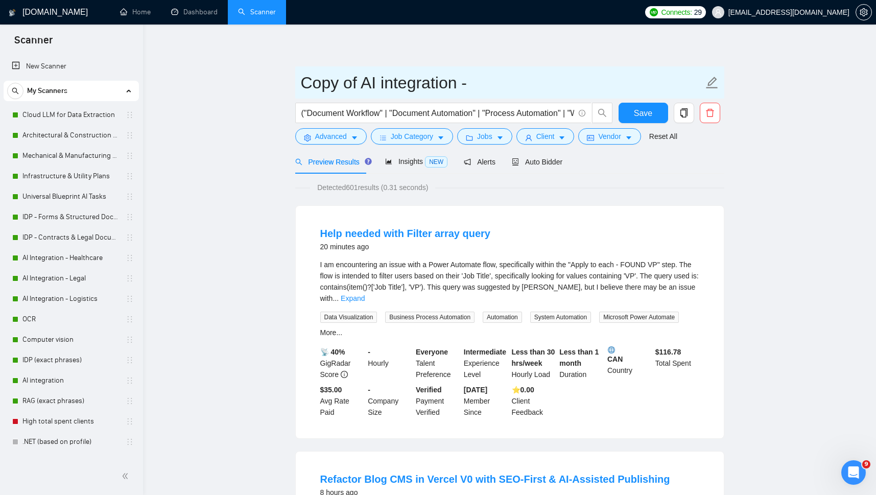
paste input "AI/LLM Integration & Deployment"
drag, startPoint x: 347, startPoint y: 82, endPoint x: 249, endPoint y: 82, distance: 97.6
click at [301, 82] on input "Copy of AI integration - AI/LLM Integration & Deployment" at bounding box center [502, 83] width 403 height 26
click at [433, 85] on input "AI integration - AI/LLM Integration & Deployment" at bounding box center [502, 83] width 403 height 26
drag, startPoint x: 414, startPoint y: 83, endPoint x: 279, endPoint y: 74, distance: 135.2
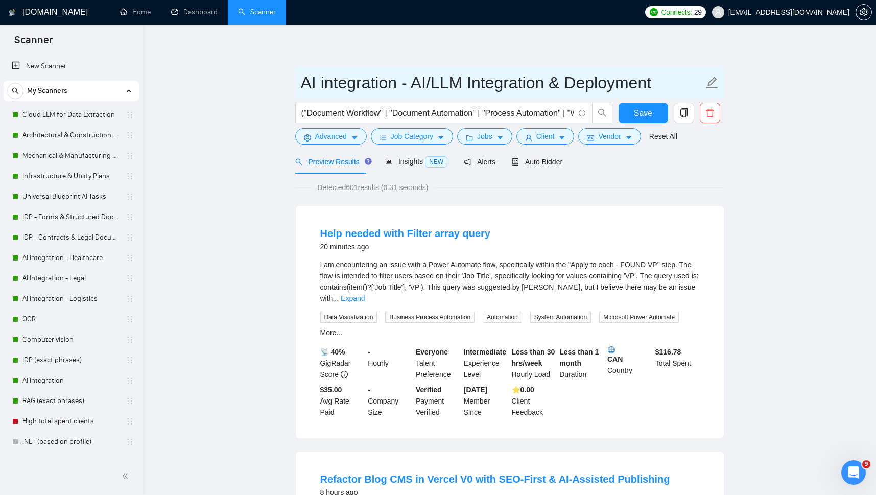
click at [301, 74] on input "AI integration - AI/LLM Integration & Deployment" at bounding box center [502, 83] width 403 height 26
click at [407, 87] on input "AI integration - AI/LLM Integration & Deployment" at bounding box center [502, 83] width 403 height 26
type input "AI integration - AI/LLM Integration & Deployment"
click at [337, 114] on input "("Document Workflow" | "Document Automation" | "Process Automation" | "Workflow…" at bounding box center [438, 113] width 273 height 13
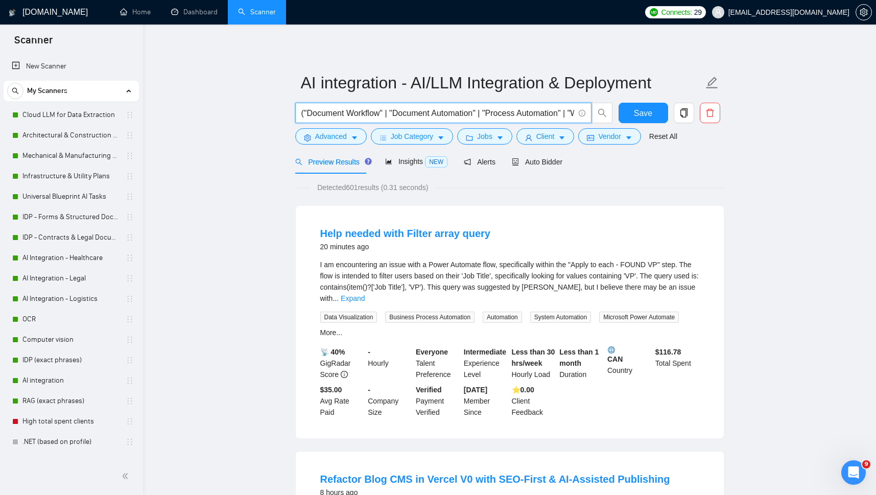
paste input "AI Integration" | "LLM Integration" | "LLM Automation" | "LLM Deployment" | "Pr…"
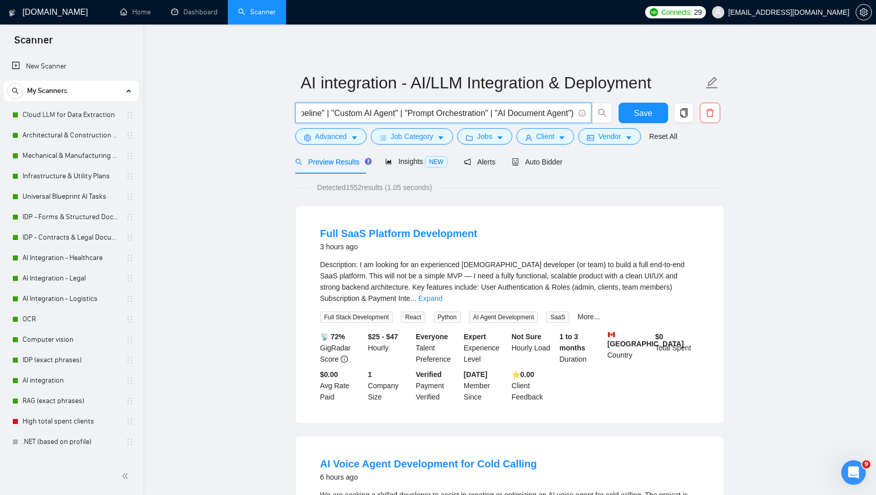
type input "("AI Integration" | "LLM Integration" | "LLM Automation" | "LLM Deployment" | "…"
click at [538, 161] on span "Auto Bidder" at bounding box center [537, 162] width 51 height 8
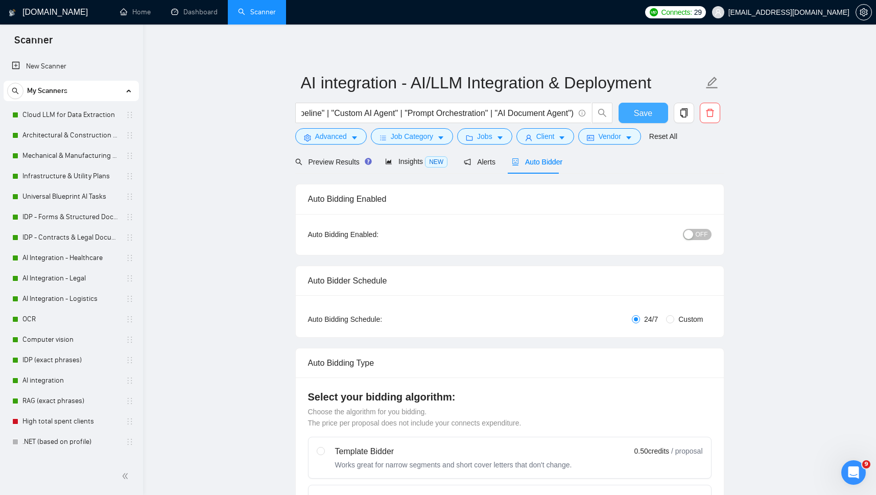
click at [636, 111] on span "Save" at bounding box center [643, 113] width 18 height 13
click at [363, 112] on input "("AI Integration" | "LLM Integration" | "LLM Automation" | "LLM Deployment" | "…" at bounding box center [438, 113] width 273 height 13
click at [638, 119] on span "Save" at bounding box center [643, 113] width 18 height 13
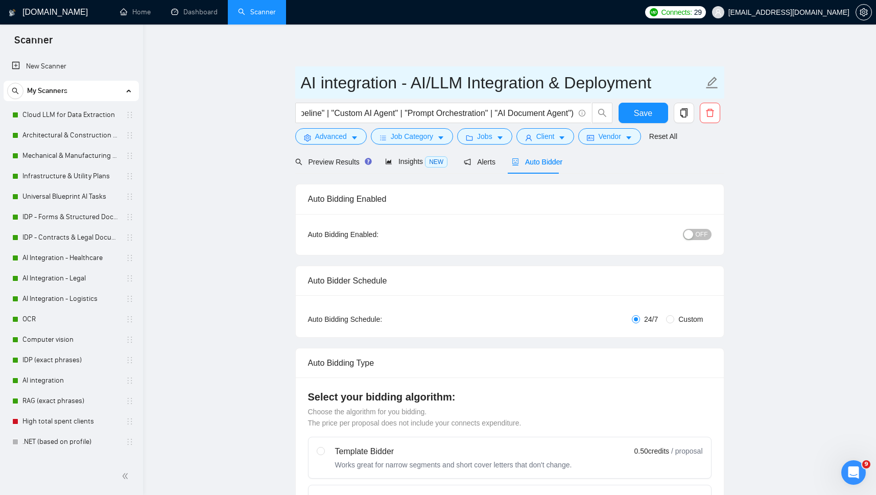
click at [417, 81] on input "AI integration - AI/LLM Integration & Deployment" at bounding box center [502, 83] width 403 height 26
click at [412, 110] on input "("AI Integration" | "LLM Integration" | "LLM Automation" | "LLM Deployment" | "…" at bounding box center [438, 113] width 273 height 13
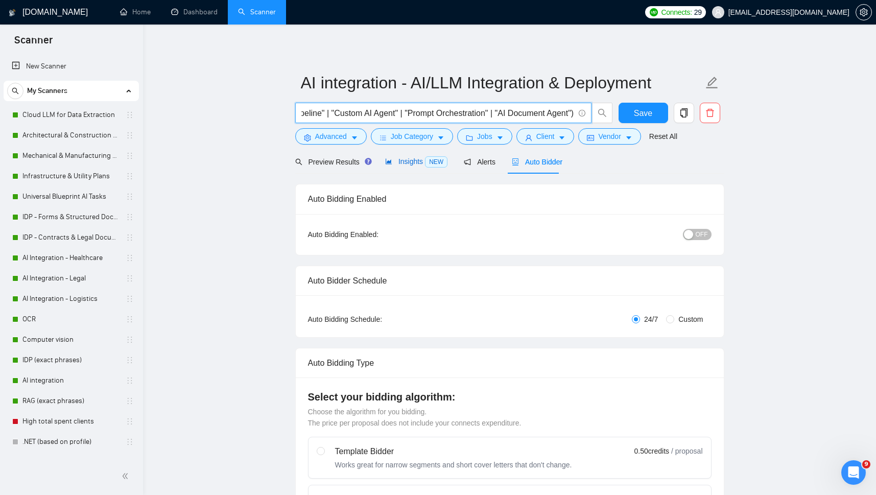
click at [402, 163] on span "Insights NEW" at bounding box center [416, 161] width 62 height 8
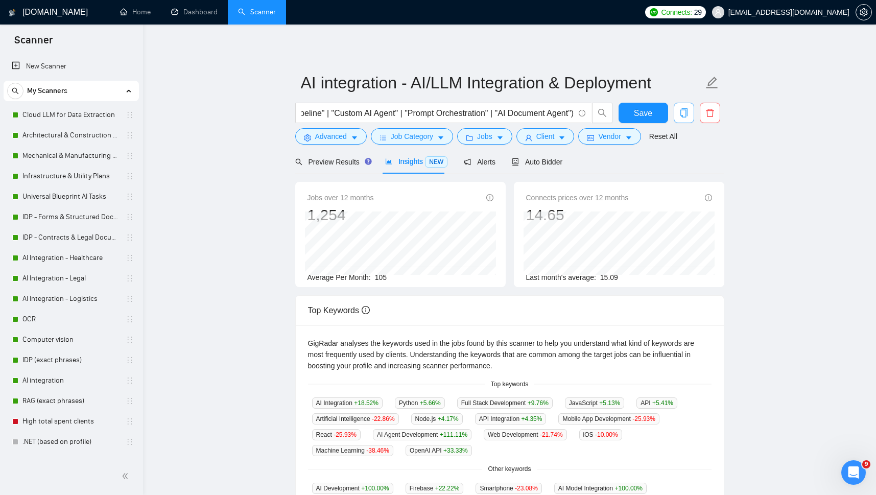
click at [684, 113] on icon "copy" at bounding box center [684, 112] width 9 height 9
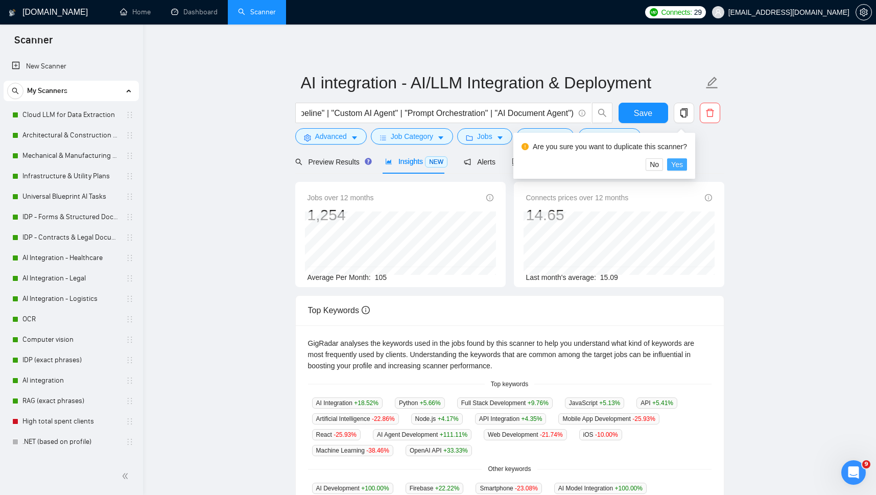
click at [678, 164] on span "Yes" at bounding box center [678, 164] width 12 height 11
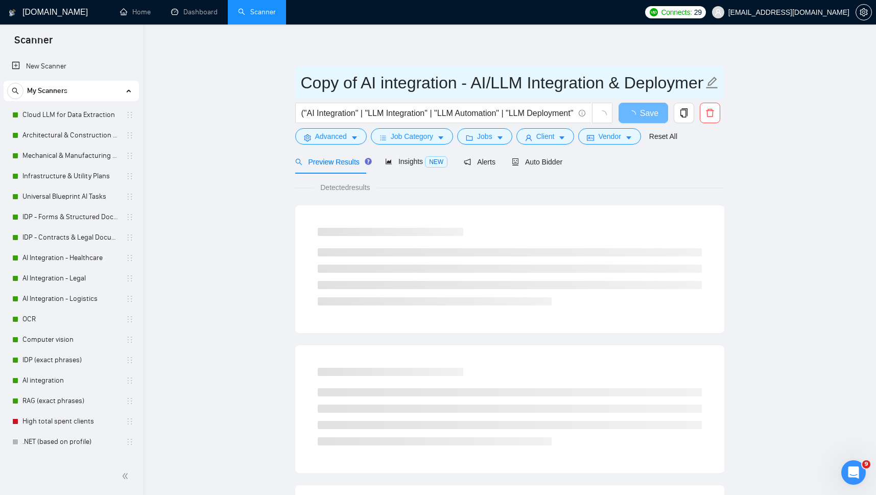
scroll to position [0, 18]
drag, startPoint x: 473, startPoint y: 86, endPoint x: 729, endPoint y: 90, distance: 255.6
click at [704, 90] on input "Copy of AI integration - AI/LLM Integration & Deployment" at bounding box center [502, 83] width 403 height 26
paste input "Cognitive & Semantic Document Intelligence"
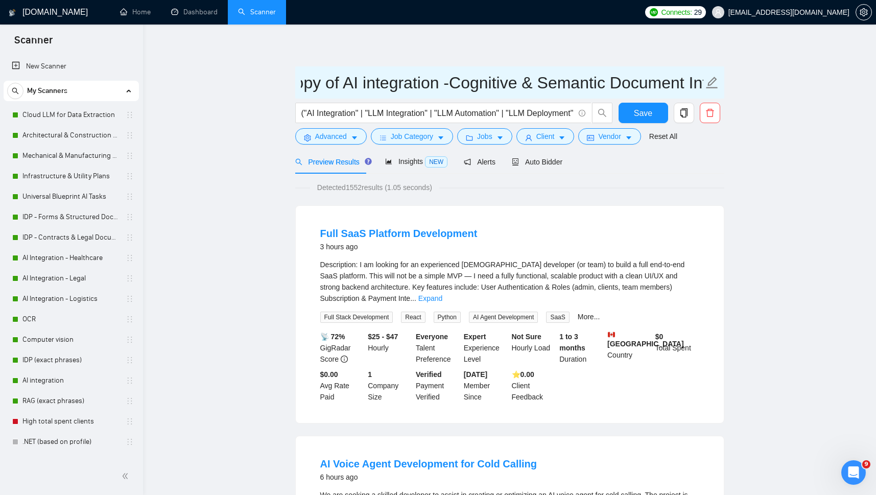
scroll to position [0, 91]
click at [378, 83] on input "Copy of AI integration -Cognitive & Semantic Document Intelligence" at bounding box center [502, 83] width 403 height 26
drag, startPoint x: 363, startPoint y: 87, endPoint x: 278, endPoint y: 92, distance: 85.5
click at [301, 92] on input "Copy of AI integration - Cognitive & Semantic Document Intelligence" at bounding box center [502, 83] width 403 height 26
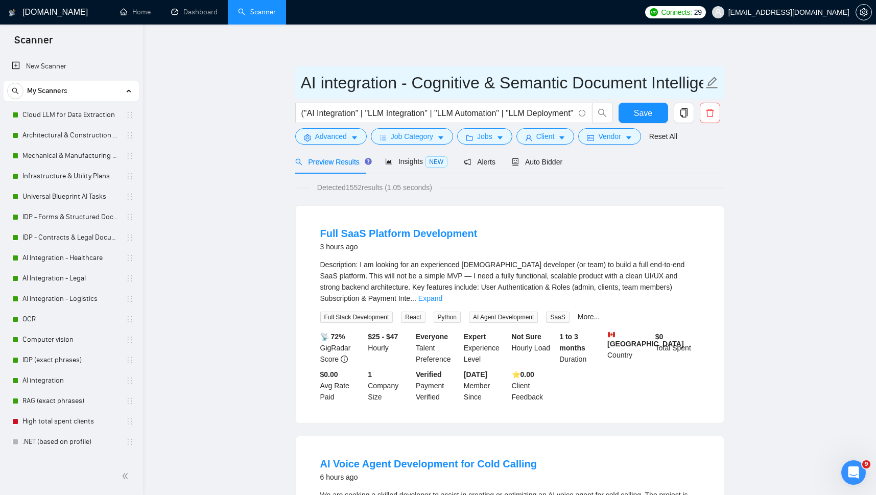
type input "AI integration - Cognitive & Semantic Document Intelligence"
click at [324, 114] on input "("AI Integration" | "LLM Integration" | "LLM Automation" | "LLM Deployment" | "…" at bounding box center [438, 113] width 273 height 13
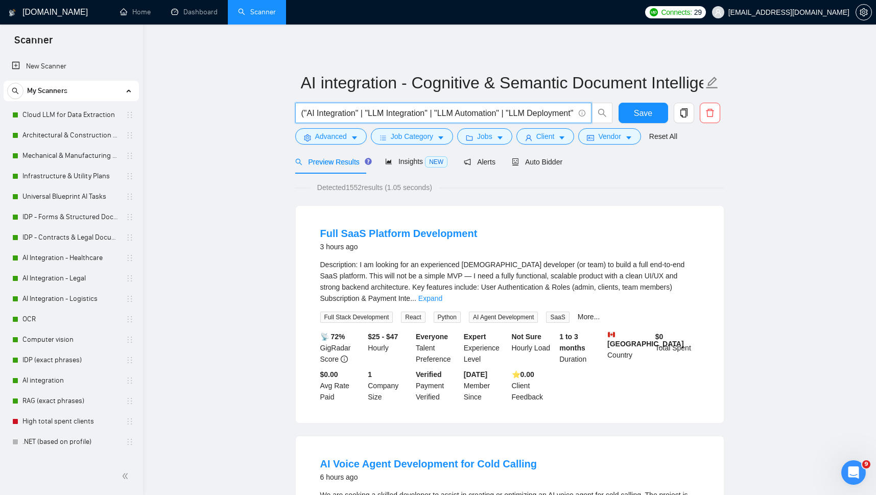
paste input "Cognitive Services" | "Document AI" | "Document Intelligence" | "Semantic Searc…"
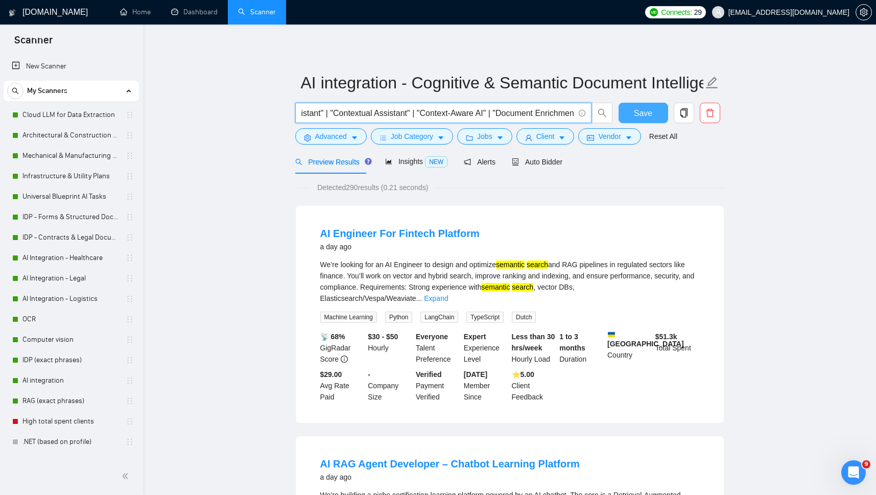
type input "("Cognitive Services" | "Document AI" | "Document Intelligence" | "Semantic Sea…"
click at [643, 112] on span "Save" at bounding box center [643, 113] width 18 height 13
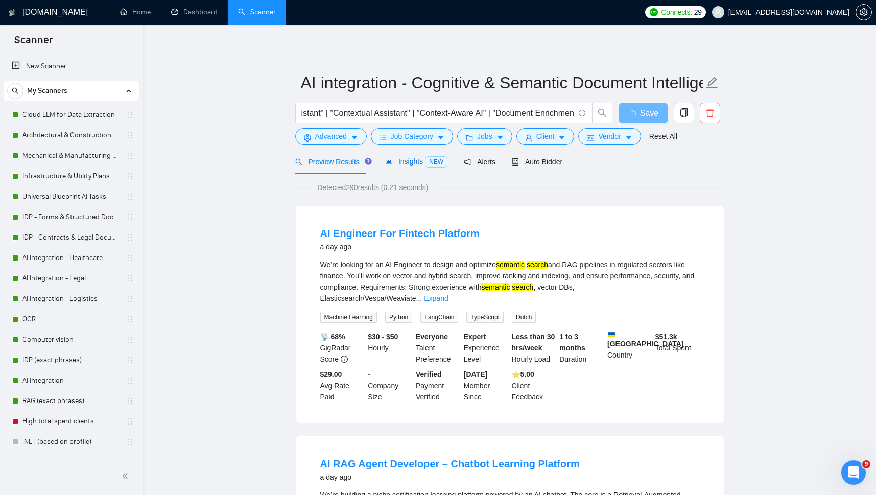
click at [409, 158] on span "Insights NEW" at bounding box center [416, 161] width 62 height 8
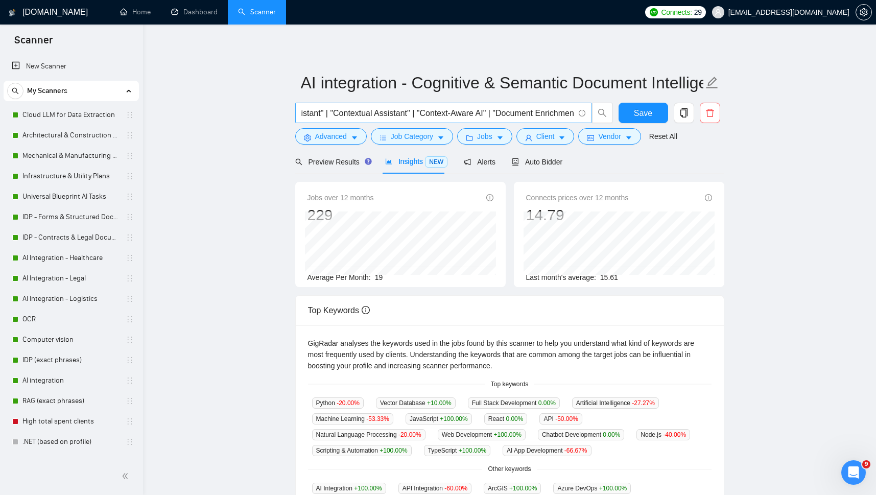
click at [378, 113] on input "("Cognitive Services" | "Document AI" | "Document Intelligence" | "Semantic Sea…" at bounding box center [438, 113] width 273 height 13
click at [684, 114] on icon "copy" at bounding box center [684, 112] width 9 height 9
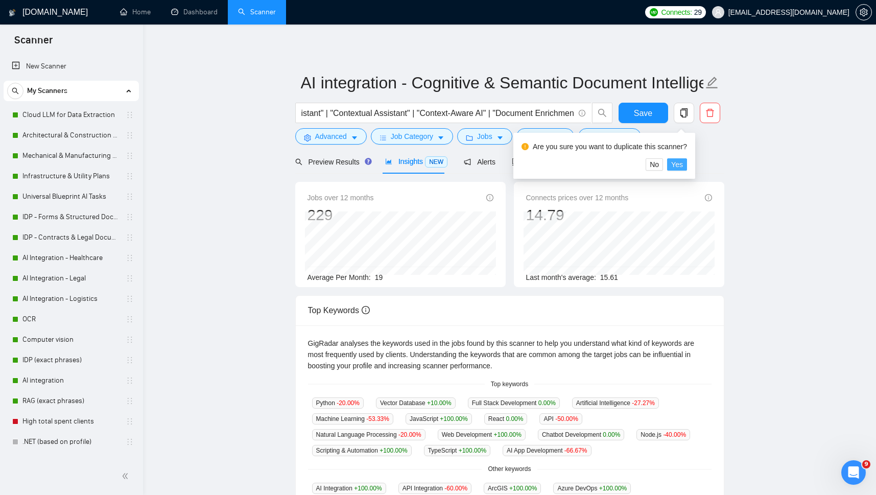
click at [675, 169] on span "Yes" at bounding box center [678, 164] width 12 height 11
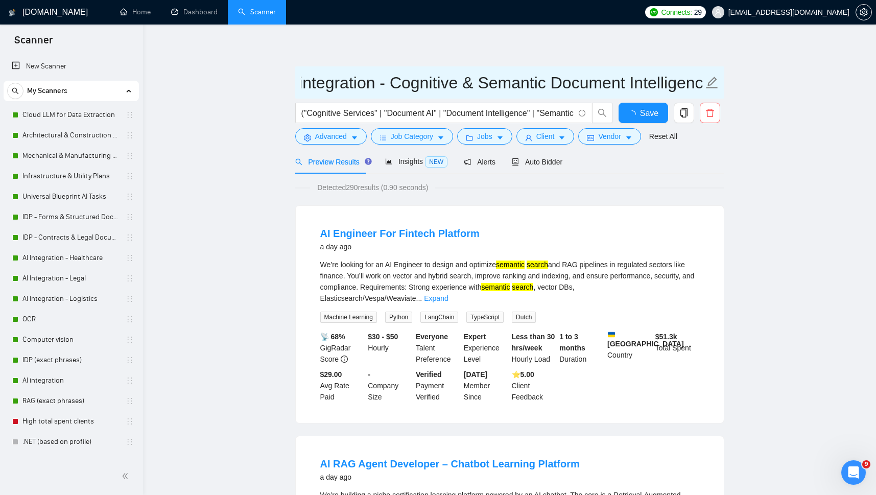
scroll to position [0, 96]
drag, startPoint x: 477, startPoint y: 82, endPoint x: 762, endPoint y: 247, distance: 329.5
click at [704, 96] on input "Copy of AI integration - Cognitive & Semantic Document Intelligence" at bounding box center [502, 83] width 403 height 26
paste input "Compliance, Post-processing & Enrichment"
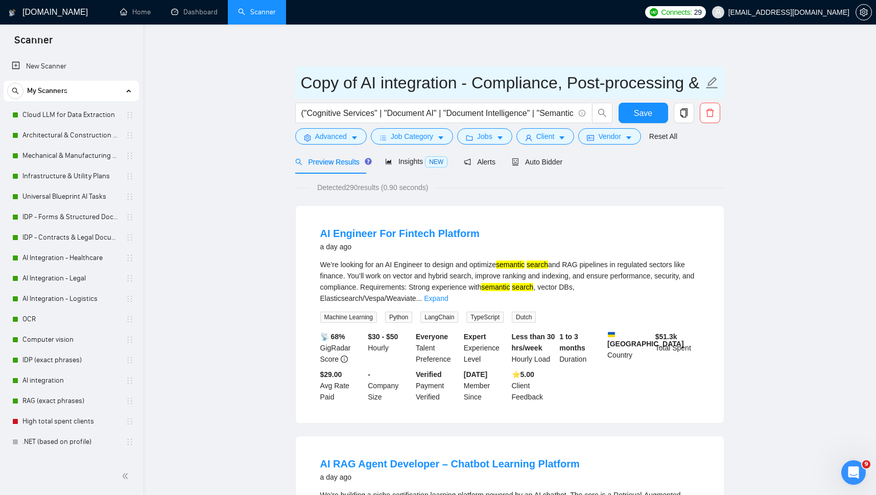
scroll to position [0, 83]
click at [325, 87] on input "Copy of AI integration - Compliance, Post-processing & Enrichment" at bounding box center [502, 83] width 403 height 26
drag, startPoint x: 361, startPoint y: 84, endPoint x: 276, endPoint y: 79, distance: 84.5
click at [301, 79] on input "Copy of AI integration - Compliance, Post-processing & Enrichment" at bounding box center [502, 83] width 403 height 26
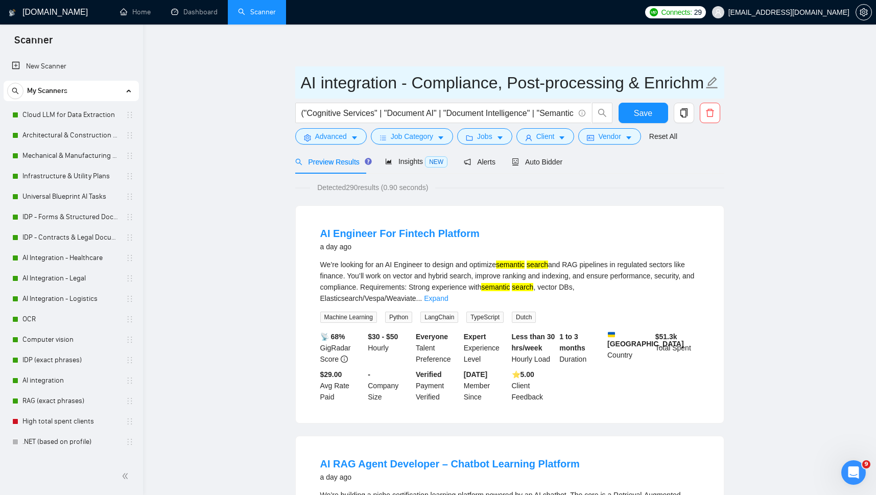
type input "AI integration - Compliance, Post-processing & Enrichment"
click at [506, 115] on input "("Cognitive Services" | "Document AI" | "Document Intelligence" | "Semantic Sea…" at bounding box center [438, 113] width 273 height 13
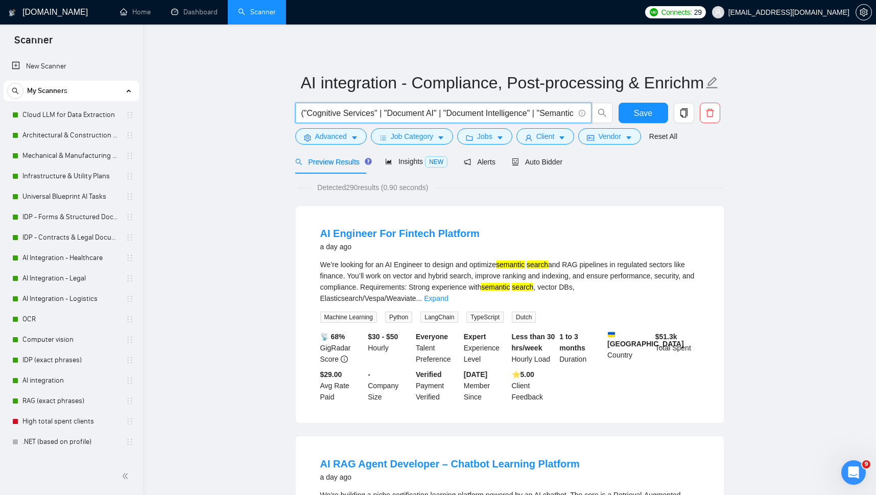
paste input "AI Post-processing" | "Auto-tagging" | "Enterprise Assistant" | "Document Enric…"
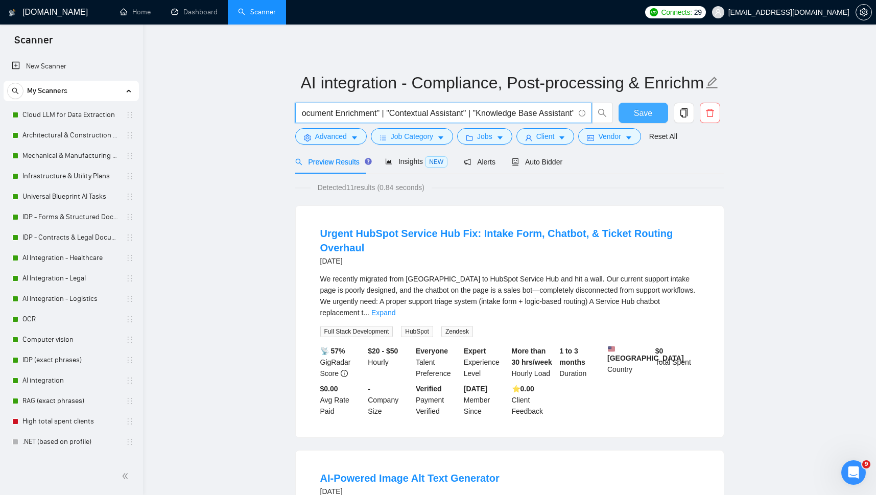
type input "("AI Post-processing" | "Auto-tagging" | "Enterprise Assistant" | "Document Enr…"
click at [634, 118] on button "Save" at bounding box center [644, 113] width 50 height 20
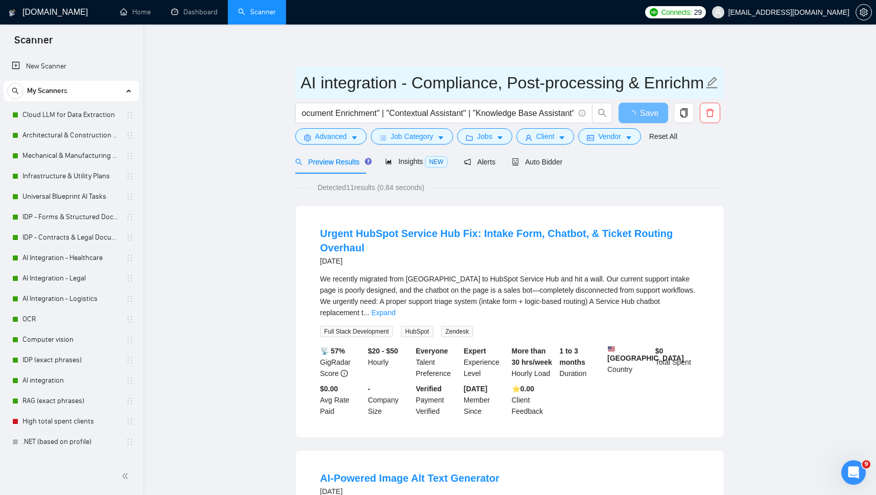
click at [418, 81] on input "AI integration - Compliance, Post-processing & Enrichment" at bounding box center [502, 83] width 403 height 26
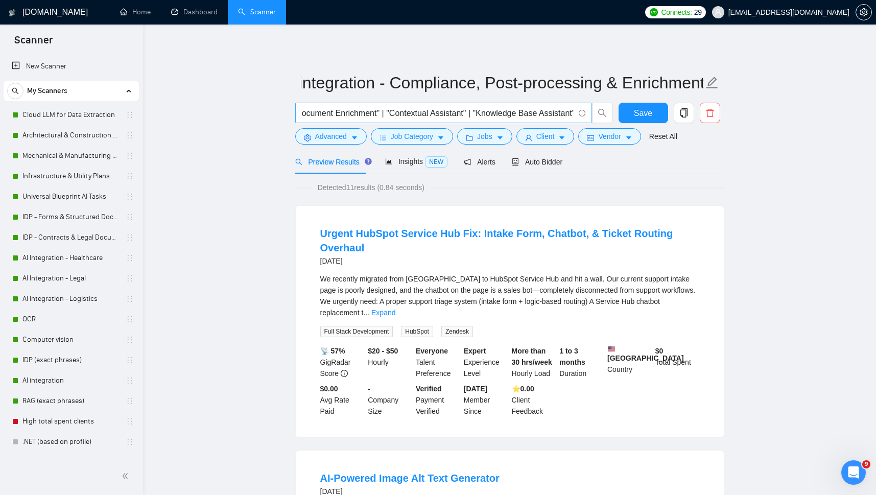
click at [389, 113] on input "("AI Post-processing" | "Auto-tagging" | "Enterprise Assistant" | "Document Enr…" at bounding box center [438, 113] width 273 height 13
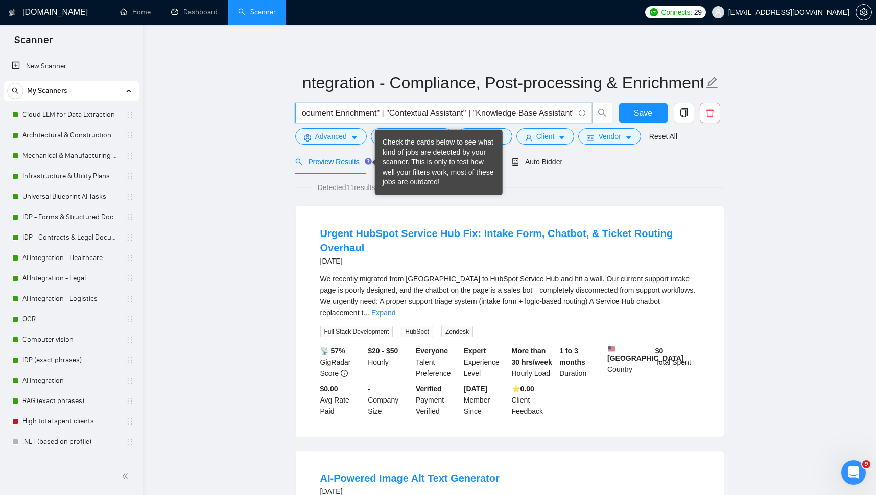
click at [403, 158] on div "Check the cards below to see what kind of jobs are detected by your scanner. Th…" at bounding box center [439, 162] width 112 height 50
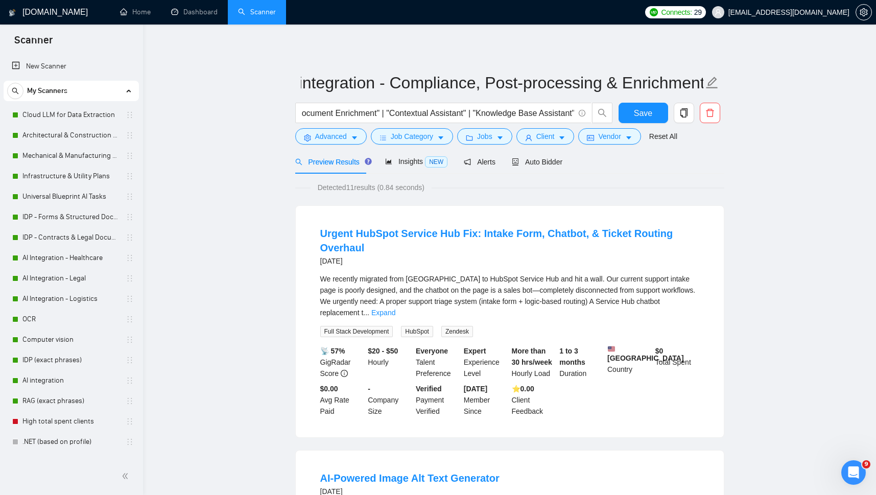
click at [411, 160] on span "Insights NEW" at bounding box center [416, 161] width 62 height 8
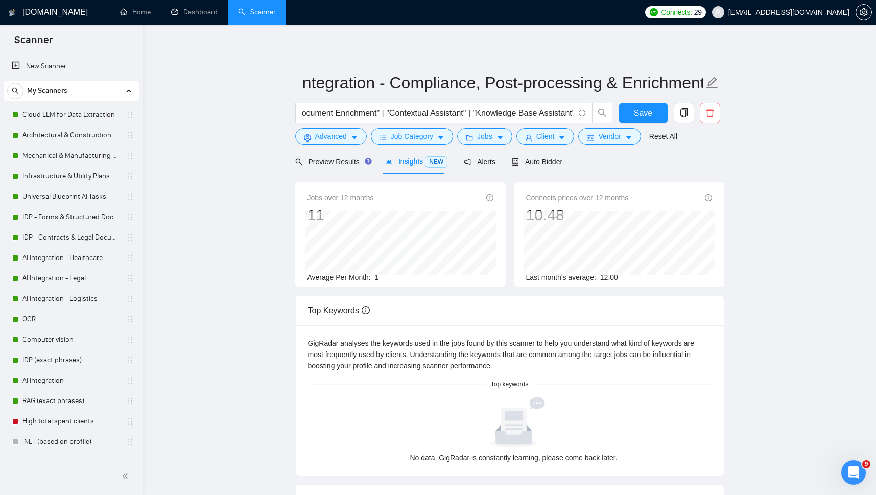
scroll to position [76, 0]
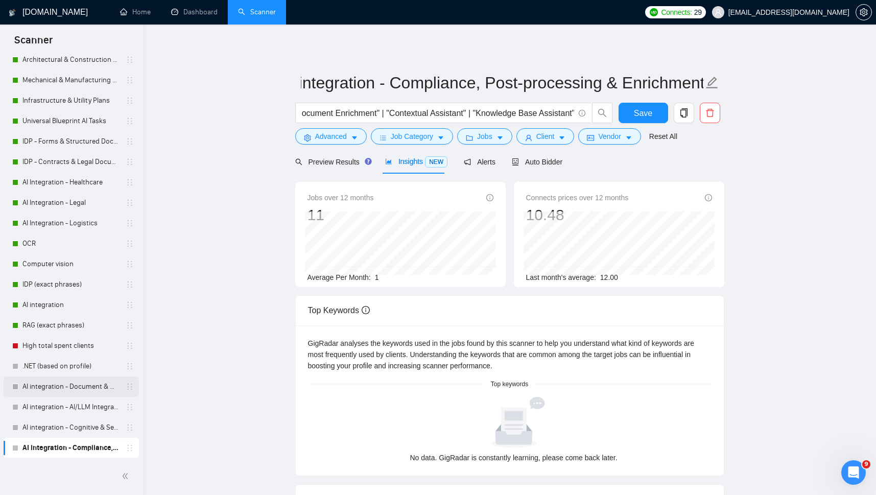
click at [84, 382] on link "AI integration - Document & Workflow Automation" at bounding box center [70, 387] width 97 height 20
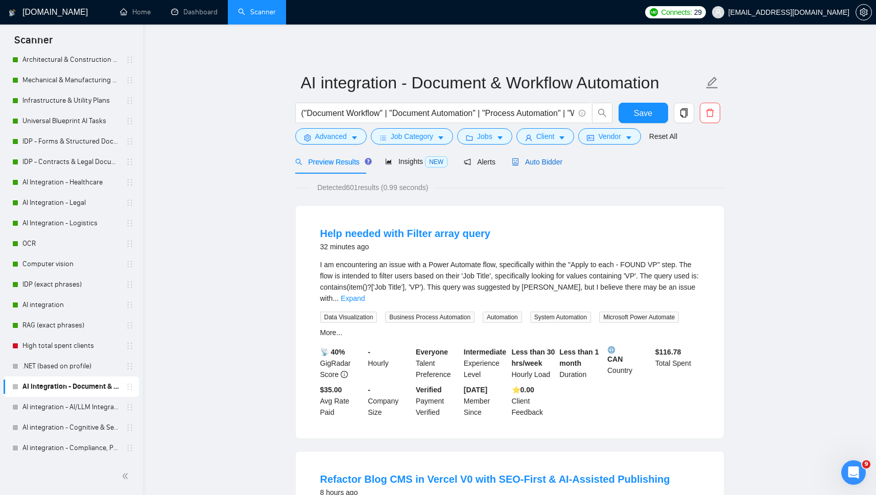
click at [541, 163] on span "Auto Bidder" at bounding box center [537, 162] width 51 height 8
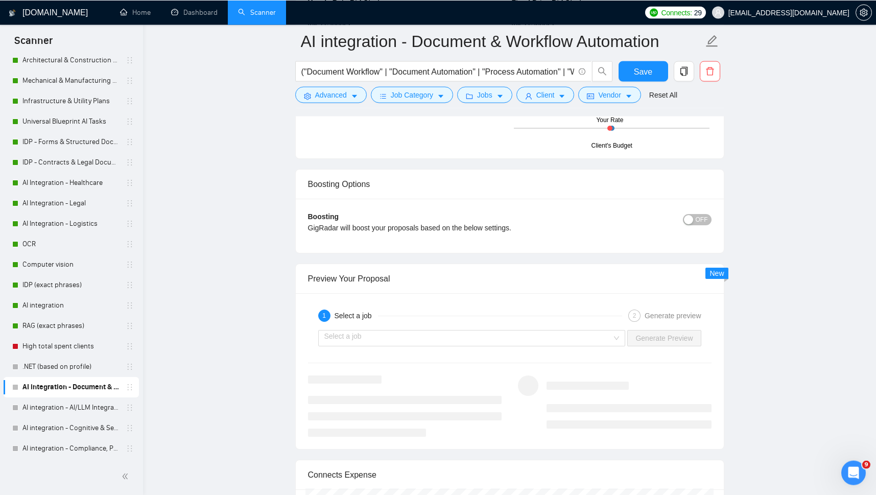
scroll to position [1751, 0]
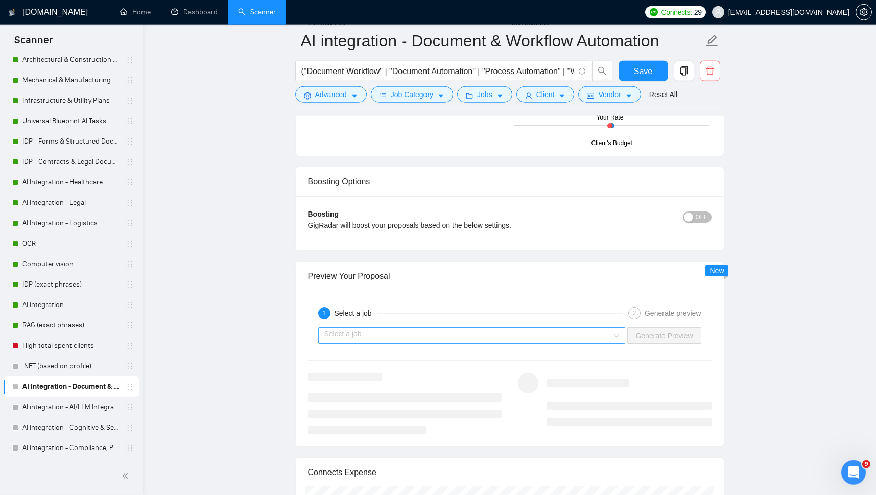
click at [590, 329] on input "search" at bounding box center [469, 335] width 288 height 15
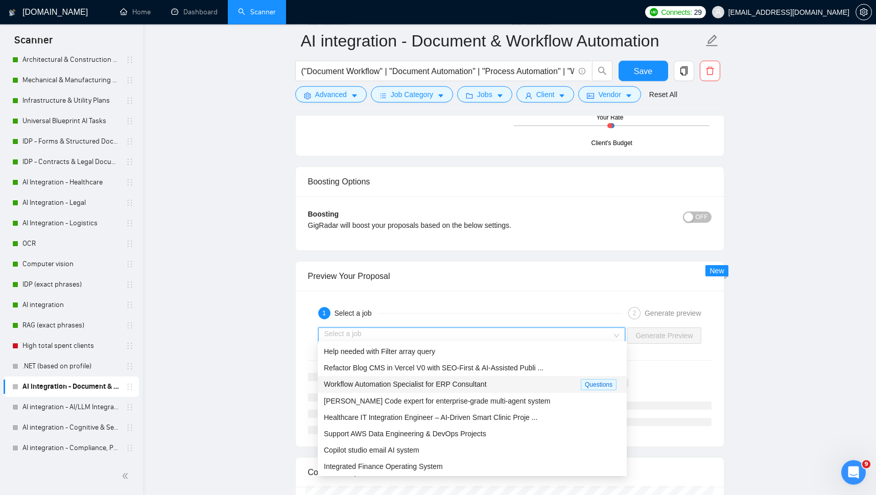
click at [387, 383] on span "Workflow Automation Specialist for ERP Consultant" at bounding box center [405, 384] width 163 height 8
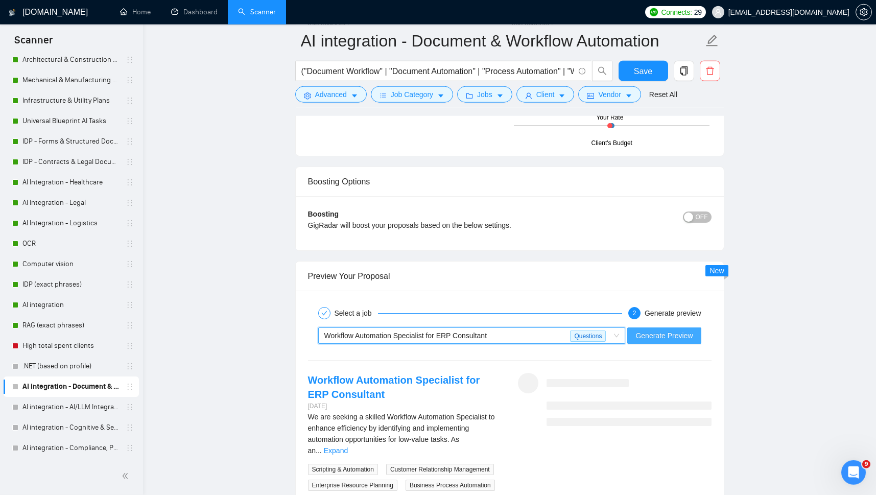
click at [680, 330] on span "Generate Preview" at bounding box center [664, 335] width 57 height 11
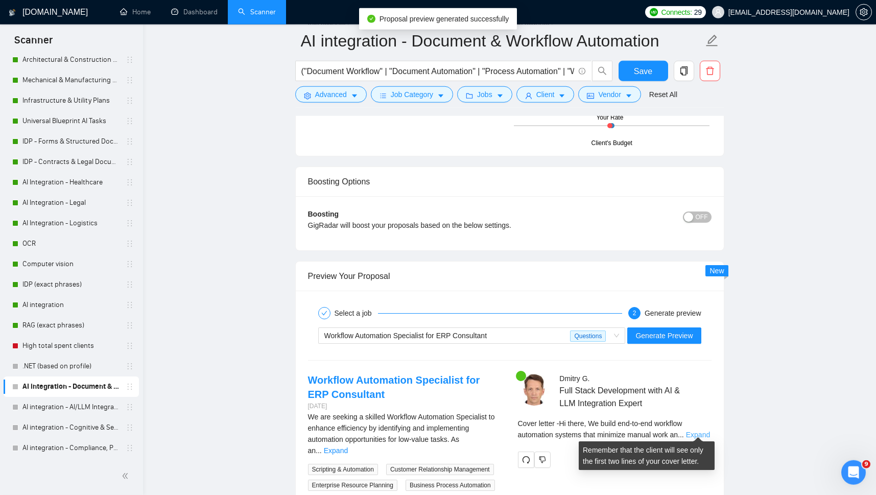
click at [691, 431] on link "Expand" at bounding box center [698, 435] width 24 height 8
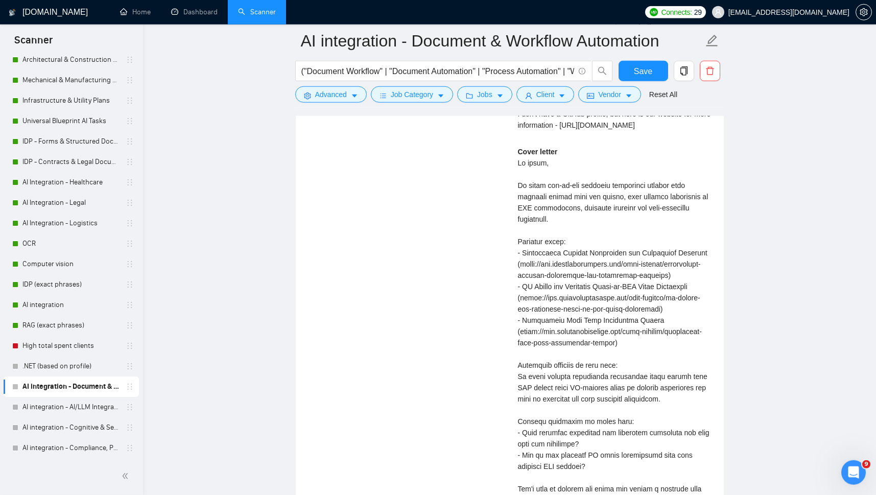
scroll to position [2283, 0]
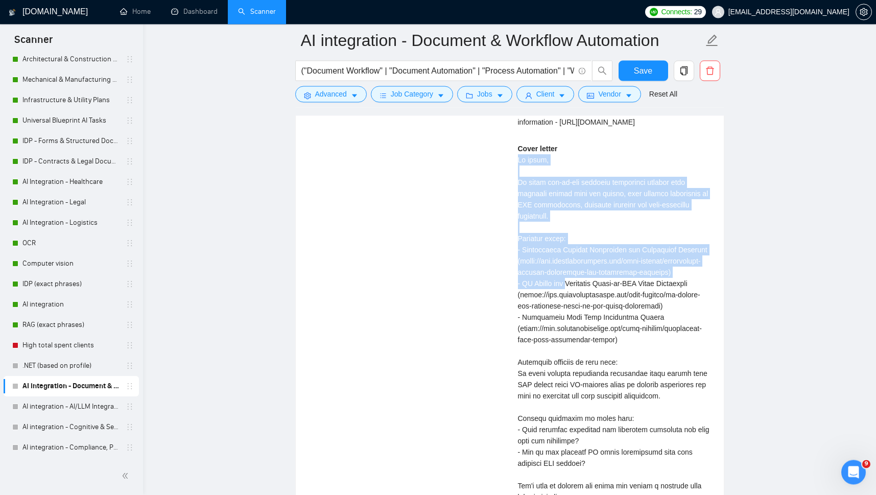
drag, startPoint x: 516, startPoint y: 155, endPoint x: 569, endPoint y: 281, distance: 136.3
click at [569, 281] on div "[PERSON_NAME] Full Stack Development with AI & LLM Integration Expert Describe …" at bounding box center [615, 214] width 210 height 746
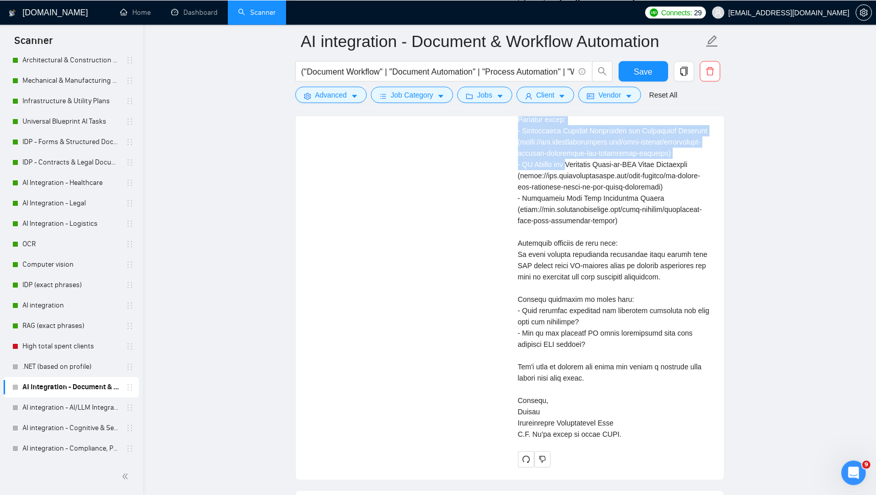
scroll to position [2403, 0]
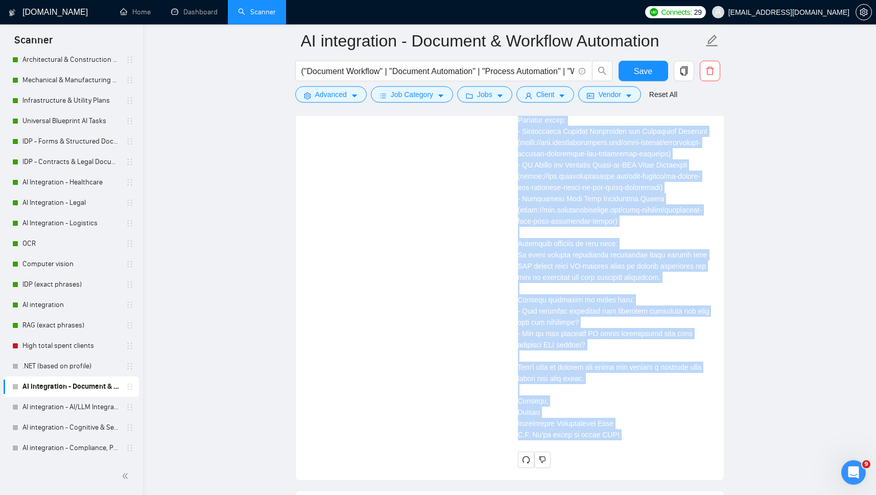
click at [619, 427] on div "Cover letter" at bounding box center [615, 233] width 194 height 416
copy div "Hi there, We build end-to-end workflow automation systems that minimize manual …"
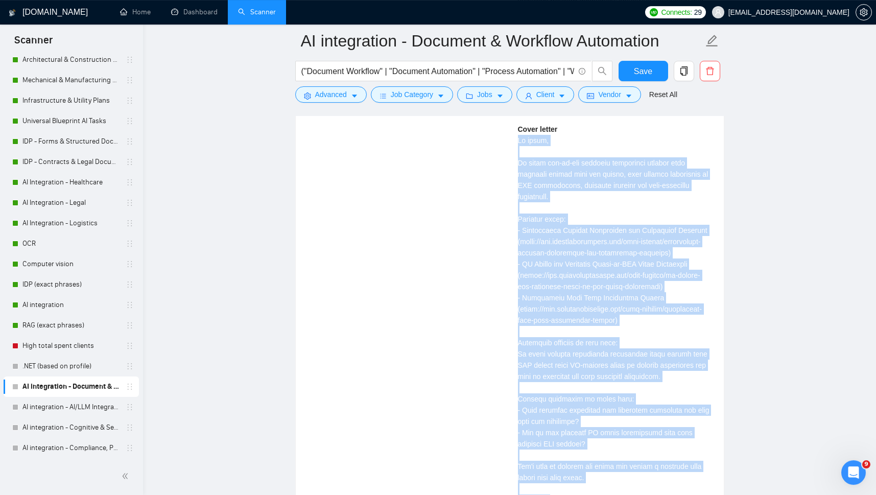
scroll to position [2304, 0]
click at [456, 283] on div "Workflow Automation Specialist for ERP Consultant [DATE] We are seeking a skill…" at bounding box center [510, 194] width 420 height 746
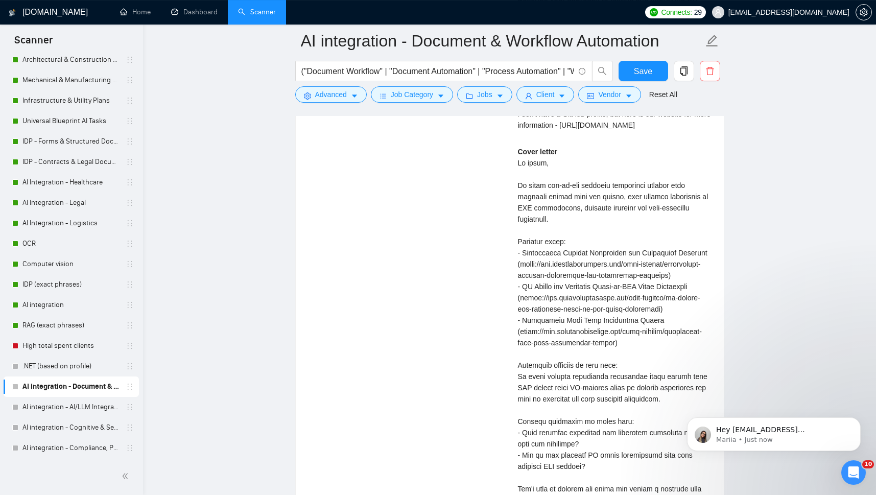
scroll to position [0, 0]
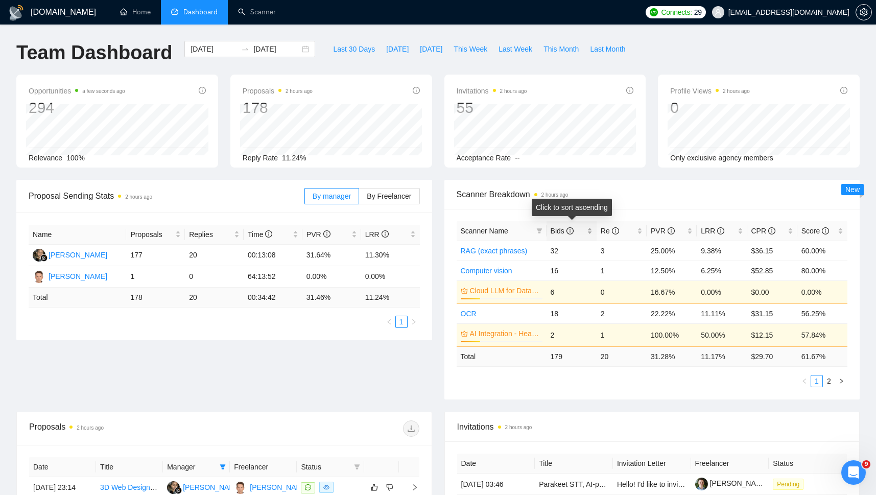
click at [564, 228] on span "Bids" at bounding box center [562, 231] width 23 height 8
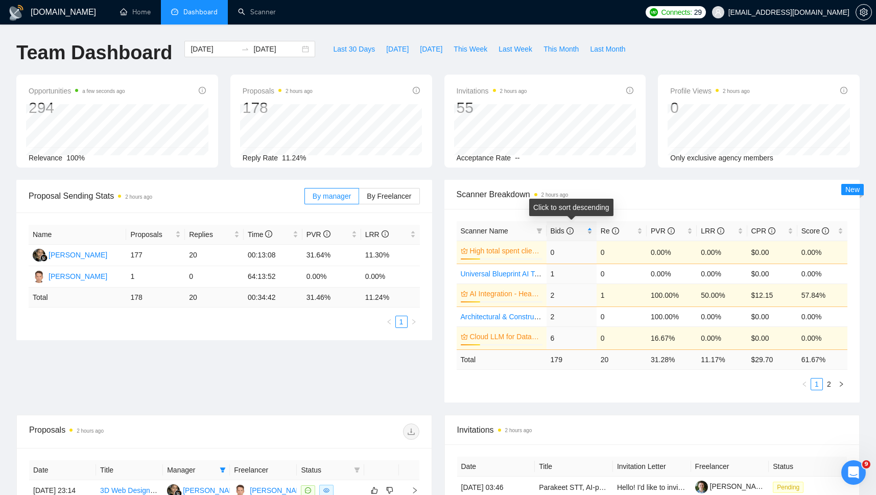
click at [564, 228] on span "Bids" at bounding box center [562, 231] width 23 height 8
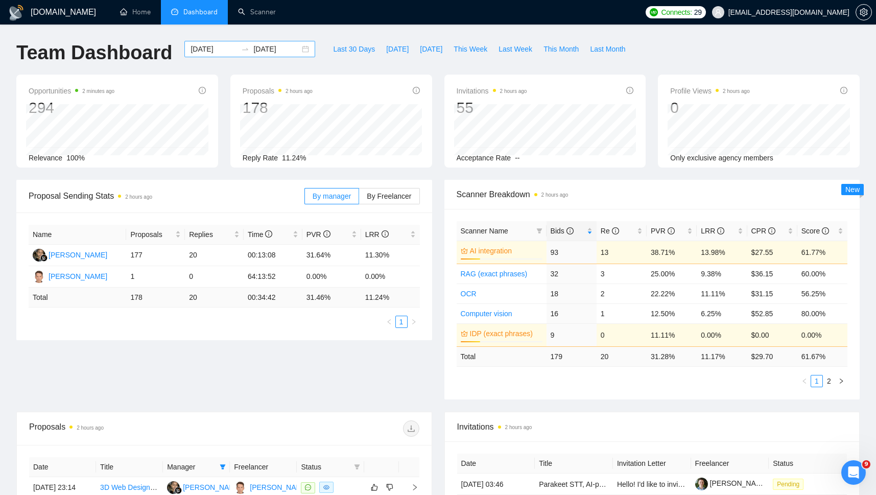
click at [200, 45] on input "[DATE]" at bounding box center [214, 48] width 47 height 11
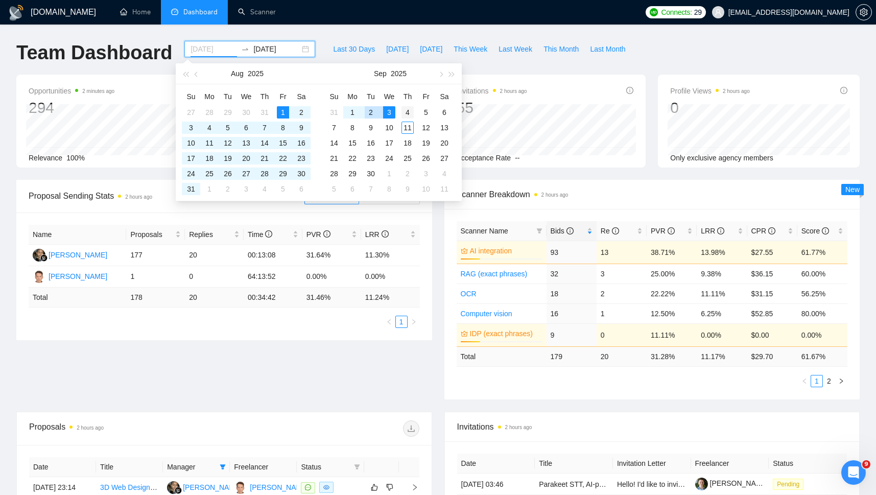
type input "[DATE]"
click at [405, 109] on div "4" at bounding box center [408, 112] width 12 height 12
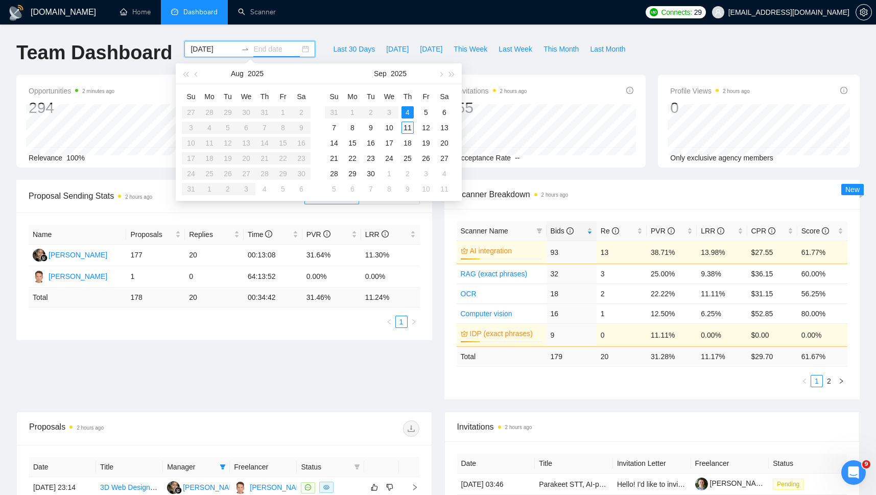
type input "[DATE]"
click at [408, 127] on div "11" at bounding box center [408, 128] width 12 height 12
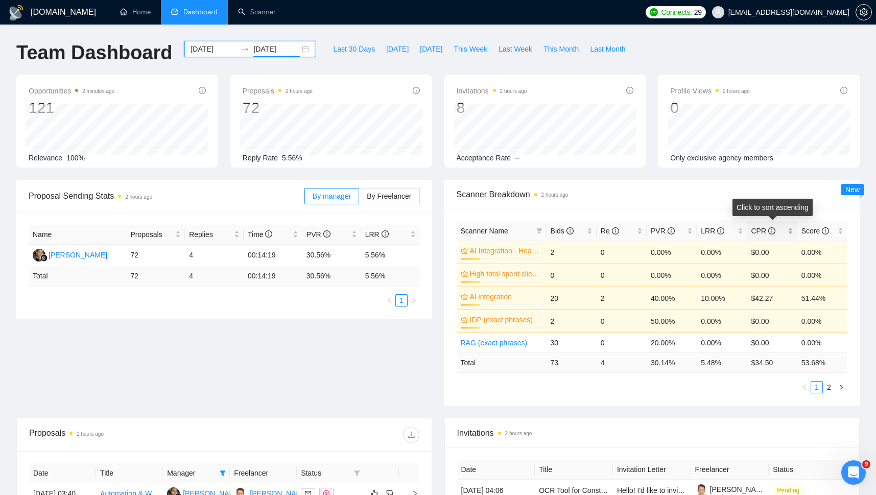
click at [766, 230] on span "CPR" at bounding box center [764, 231] width 24 height 8
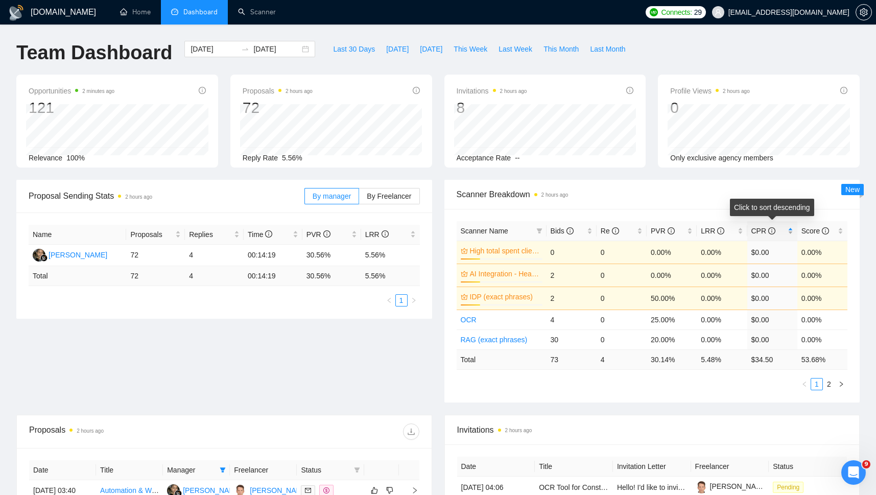
click at [766, 230] on span "CPR" at bounding box center [764, 231] width 24 height 8
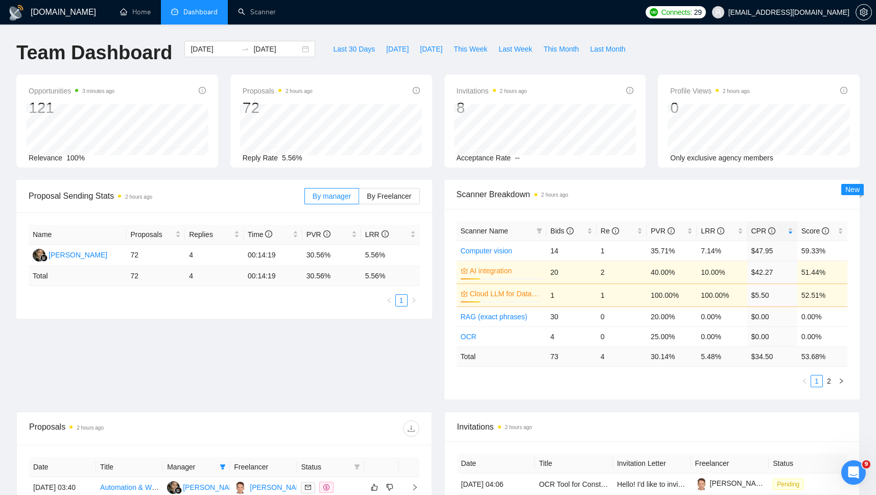
click at [296, 338] on div "Proposal Sending Stats 2 hours ago By manager By Freelancer Name Proposals Repl…" at bounding box center [438, 296] width 856 height 232
click at [556, 225] on div "Bids" at bounding box center [572, 230] width 42 height 11
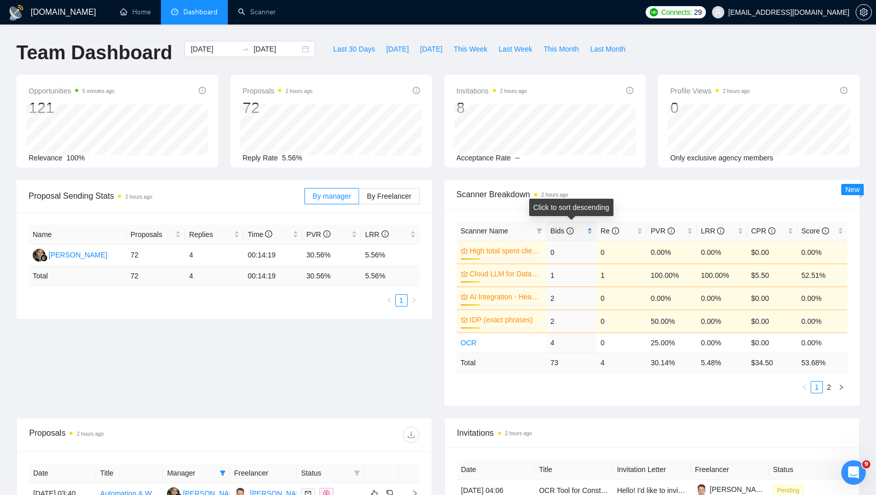
click at [556, 225] on div "Bids" at bounding box center [572, 230] width 42 height 11
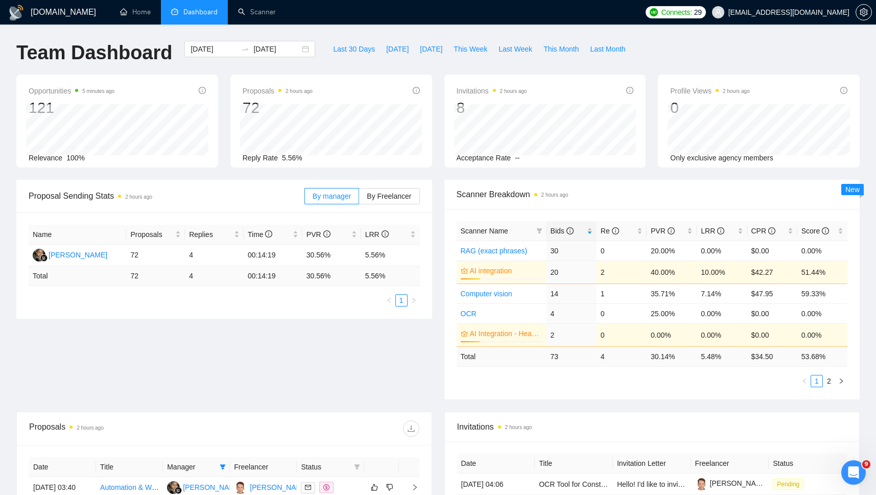
click at [453, 388] on div "Scanner Name Bids Re PVR LRR CPR Score RAG (exact phrases) 30 0 20.00% 0.00% $0…" at bounding box center [653, 304] width 416 height 191
drag, startPoint x: 454, startPoint y: 250, endPoint x: 525, endPoint y: 252, distance: 71.1
click at [525, 252] on div "Scanner Name Bids Re PVR LRR CPR Score RAG (exact phrases) 30 0 20.00% 0.00% $0…" at bounding box center [653, 304] width 416 height 191
click at [829, 383] on link "2" at bounding box center [829, 381] width 11 height 11
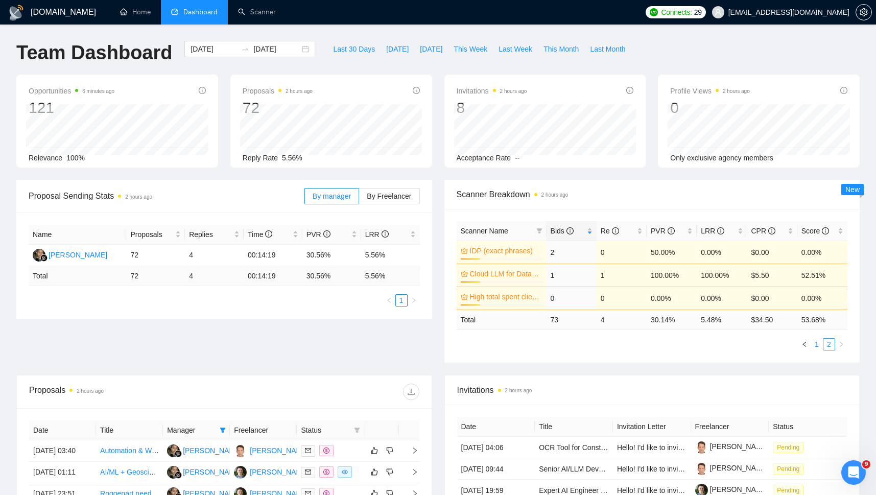
click at [818, 344] on link "1" at bounding box center [817, 344] width 11 height 11
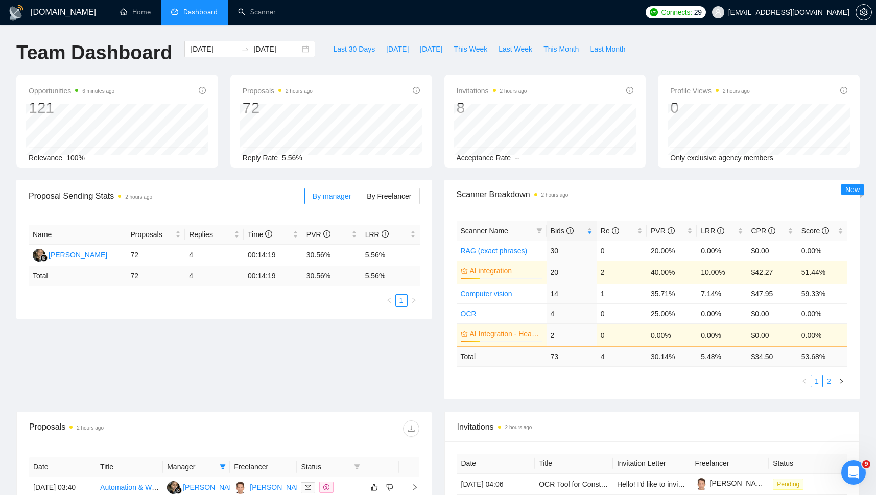
click at [830, 380] on link "2" at bounding box center [829, 381] width 11 height 11
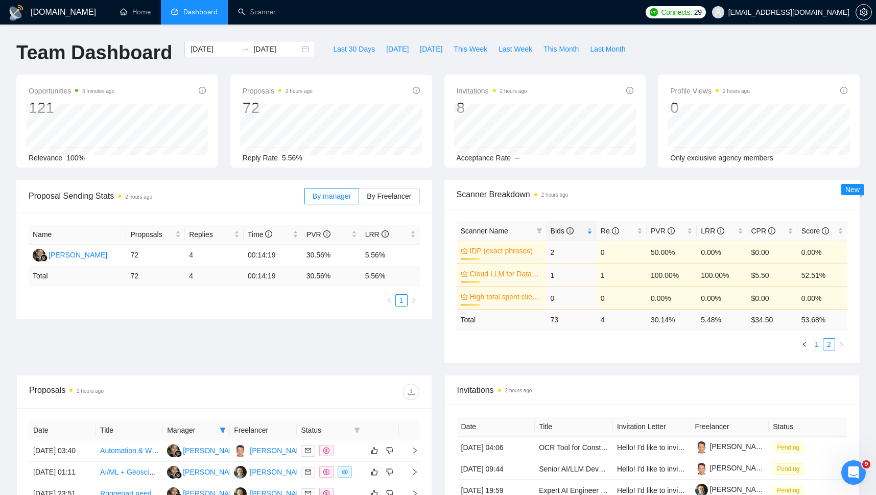
click at [815, 344] on link "1" at bounding box center [817, 344] width 11 height 11
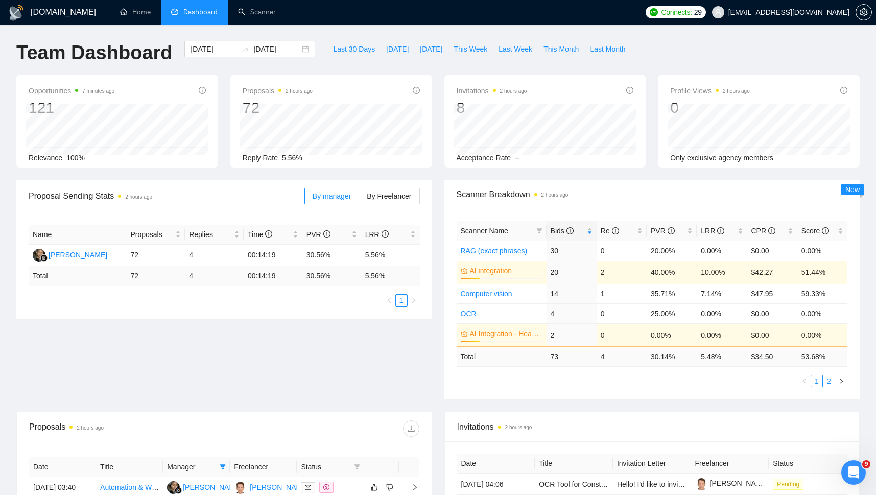
click at [829, 380] on link "2" at bounding box center [829, 381] width 11 height 11
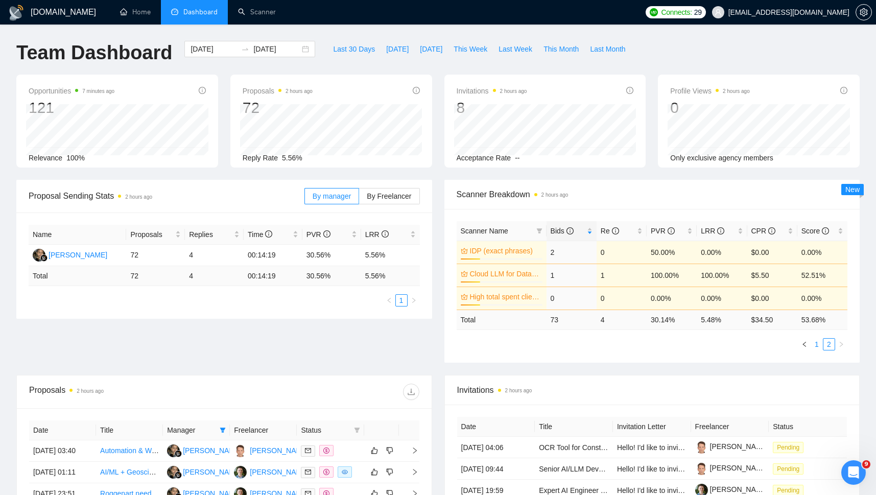
click at [818, 344] on link "1" at bounding box center [817, 344] width 11 height 11
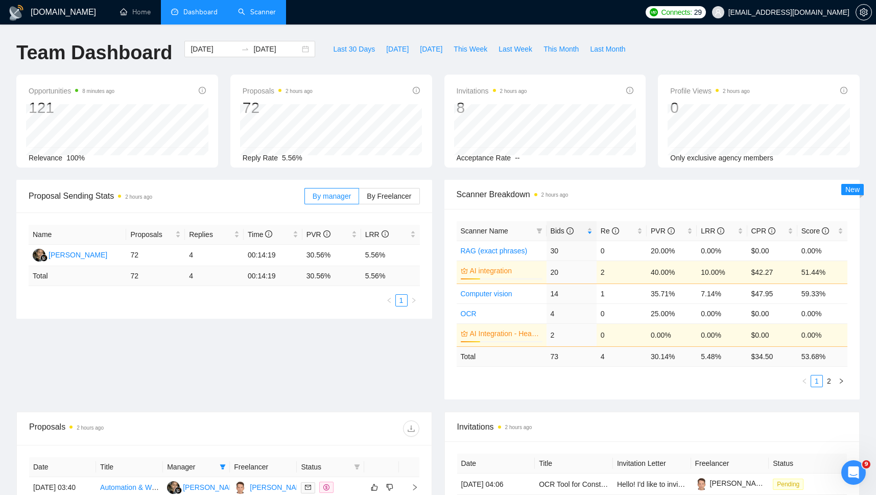
click at [256, 12] on link "Scanner" at bounding box center [257, 12] width 38 height 9
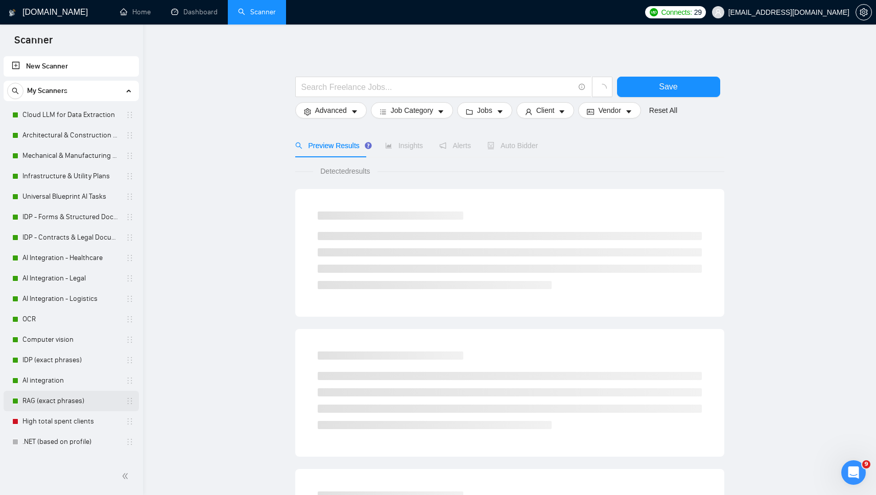
click at [53, 402] on link "RAG (exact phrases)" at bounding box center [70, 401] width 97 height 20
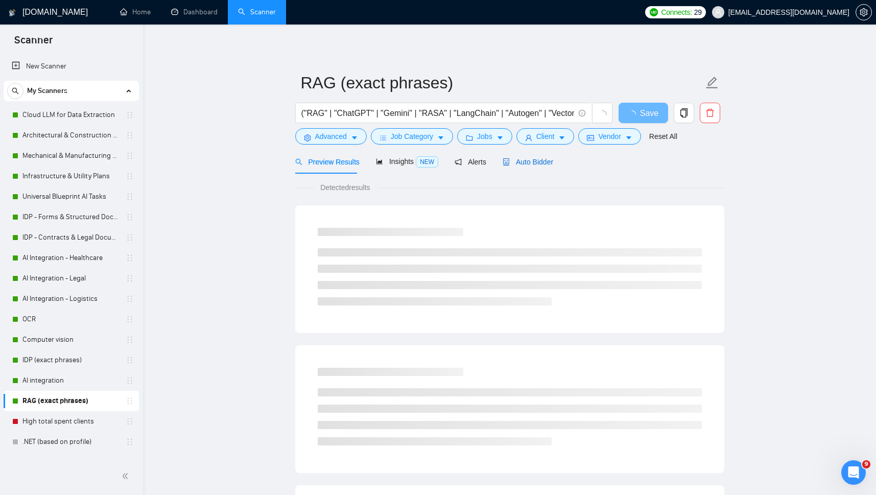
click at [526, 158] on span "Auto Bidder" at bounding box center [528, 162] width 51 height 8
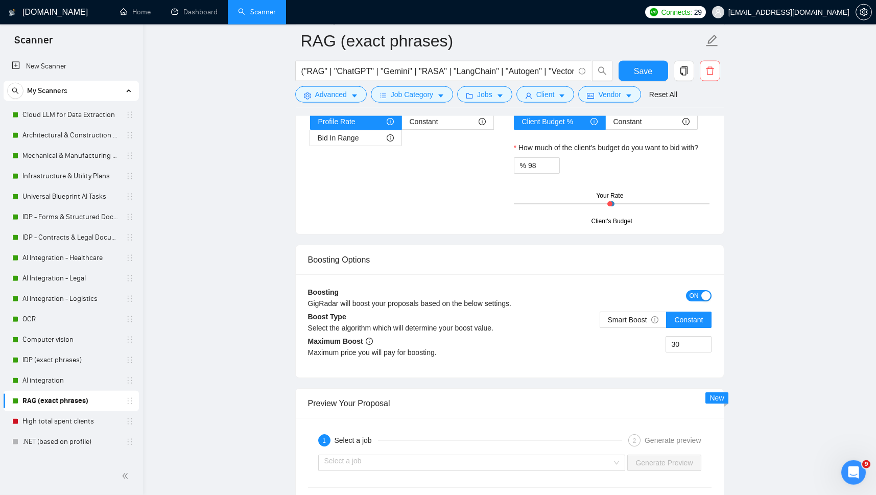
scroll to position [1718, 0]
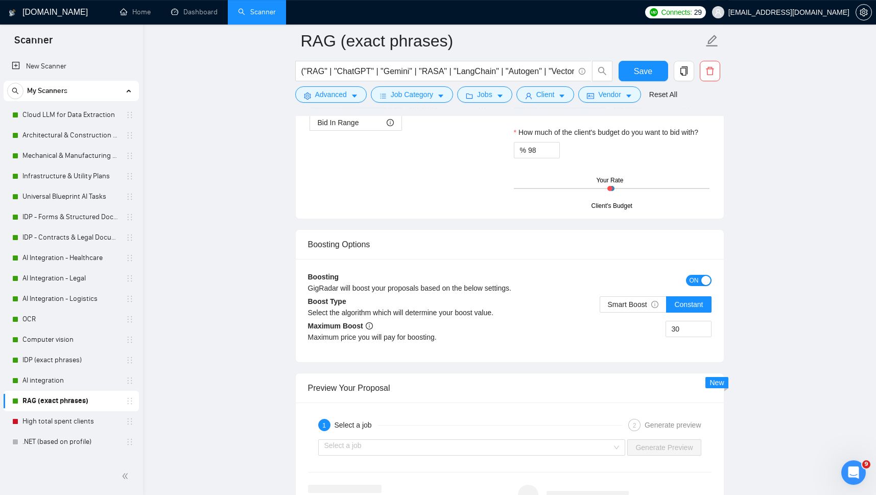
click at [698, 286] on span "ON" at bounding box center [694, 280] width 9 height 11
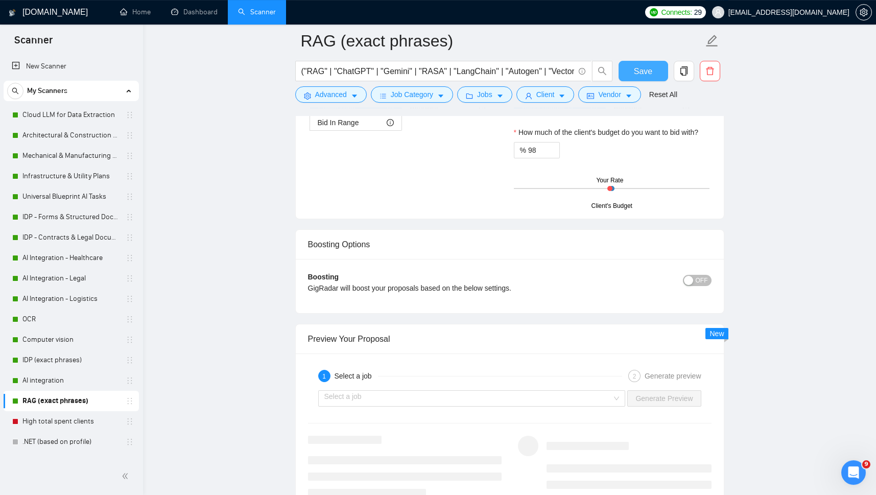
click at [639, 70] on span "Save" at bounding box center [643, 71] width 18 height 13
click at [37, 381] on link "AI integration" at bounding box center [70, 381] width 97 height 20
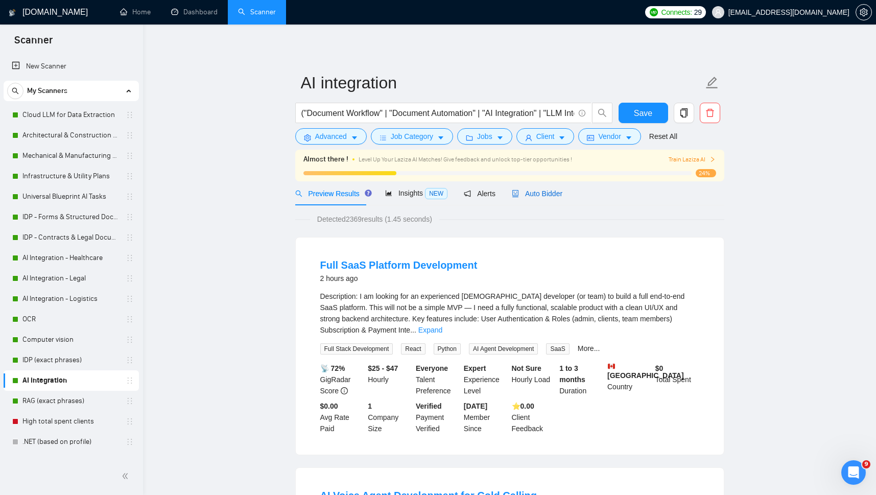
click at [537, 193] on span "Auto Bidder" at bounding box center [537, 194] width 51 height 8
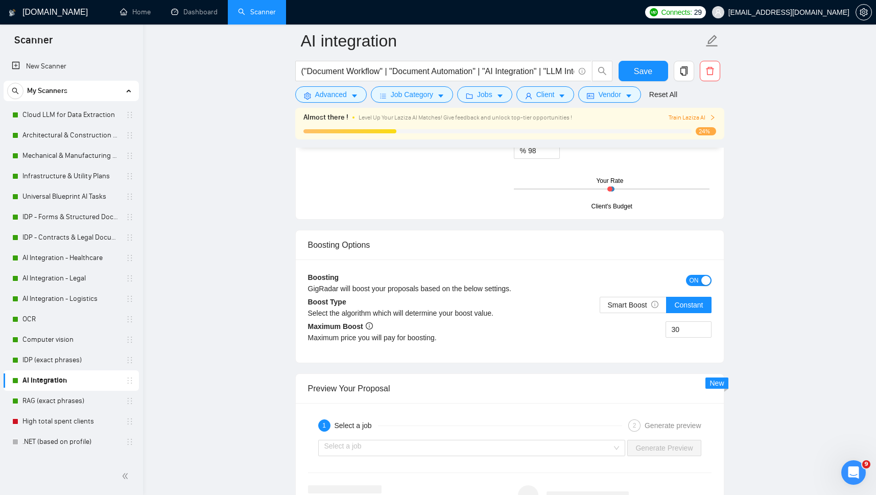
scroll to position [1760, 0]
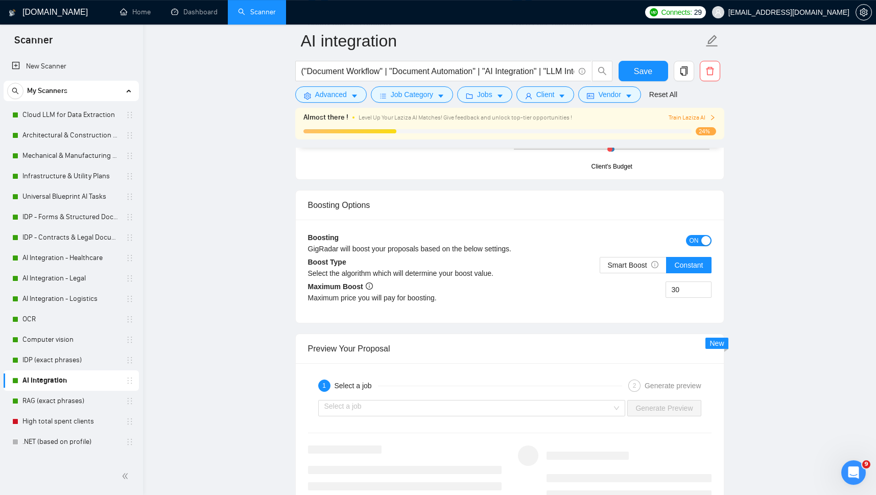
click at [694, 246] on span "ON" at bounding box center [694, 240] width 9 height 11
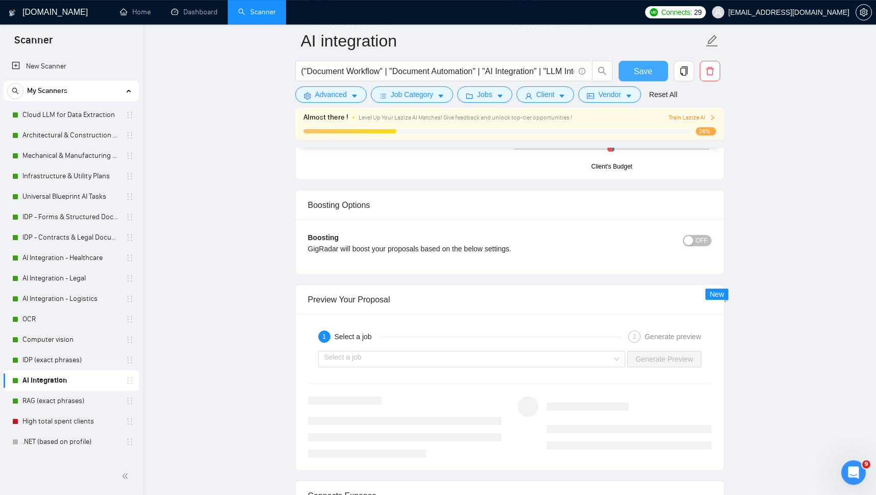
click at [644, 71] on span "Save" at bounding box center [643, 71] width 18 height 13
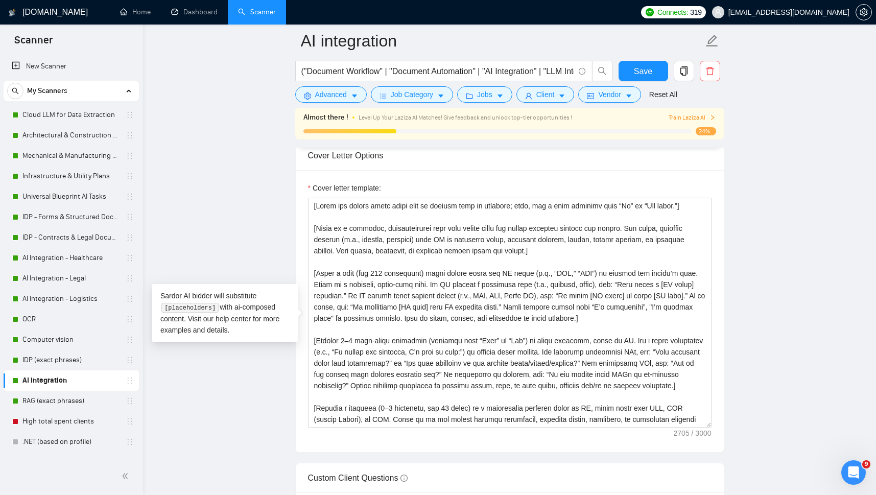
scroll to position [41, 0]
